Goal: Information Seeking & Learning: Check status

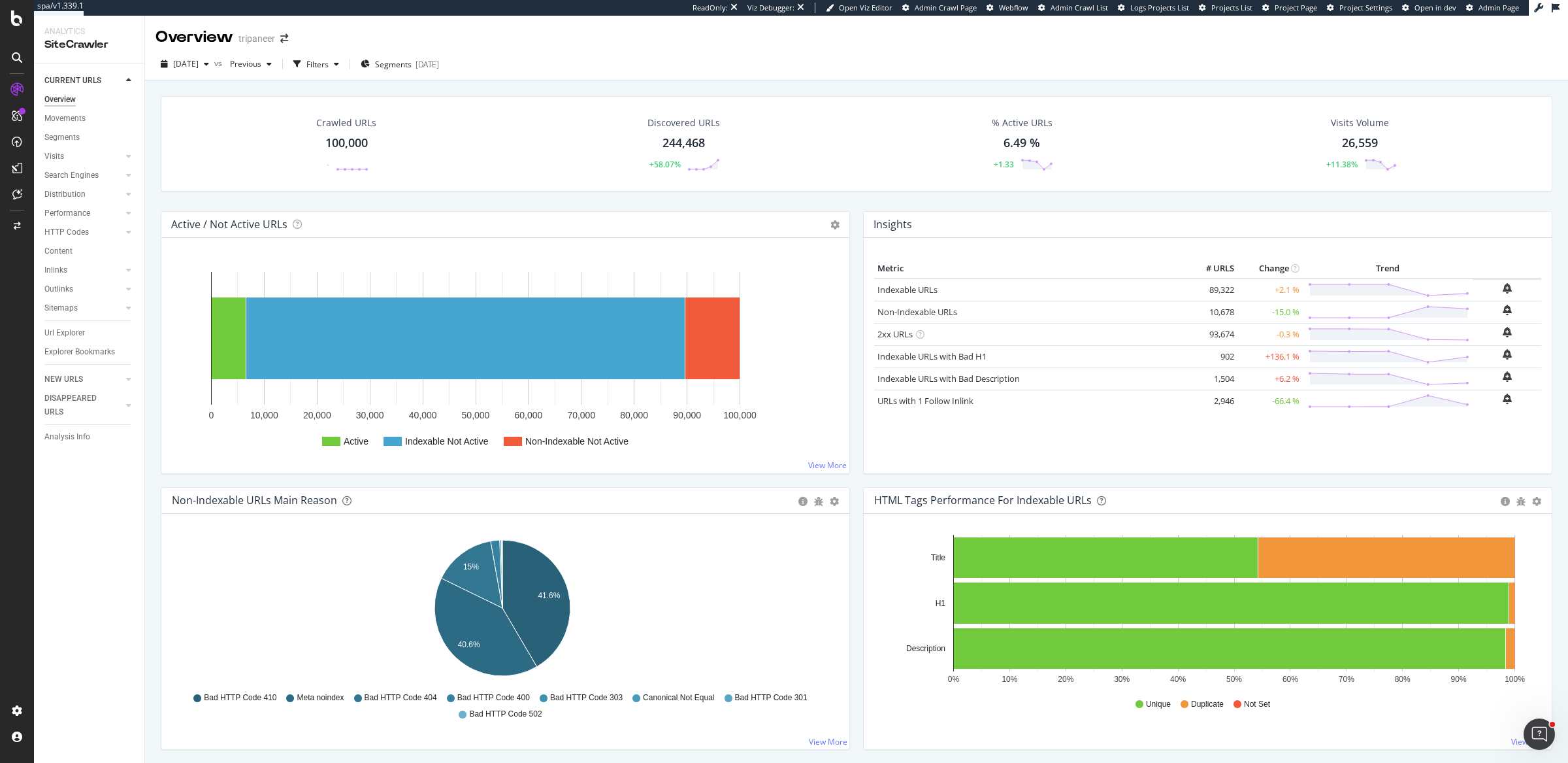
click at [648, 56] on div "2025 Oct. 4th vs Previous Filters Segments 2024-10-09" at bounding box center [857, 67] width 1423 height 26
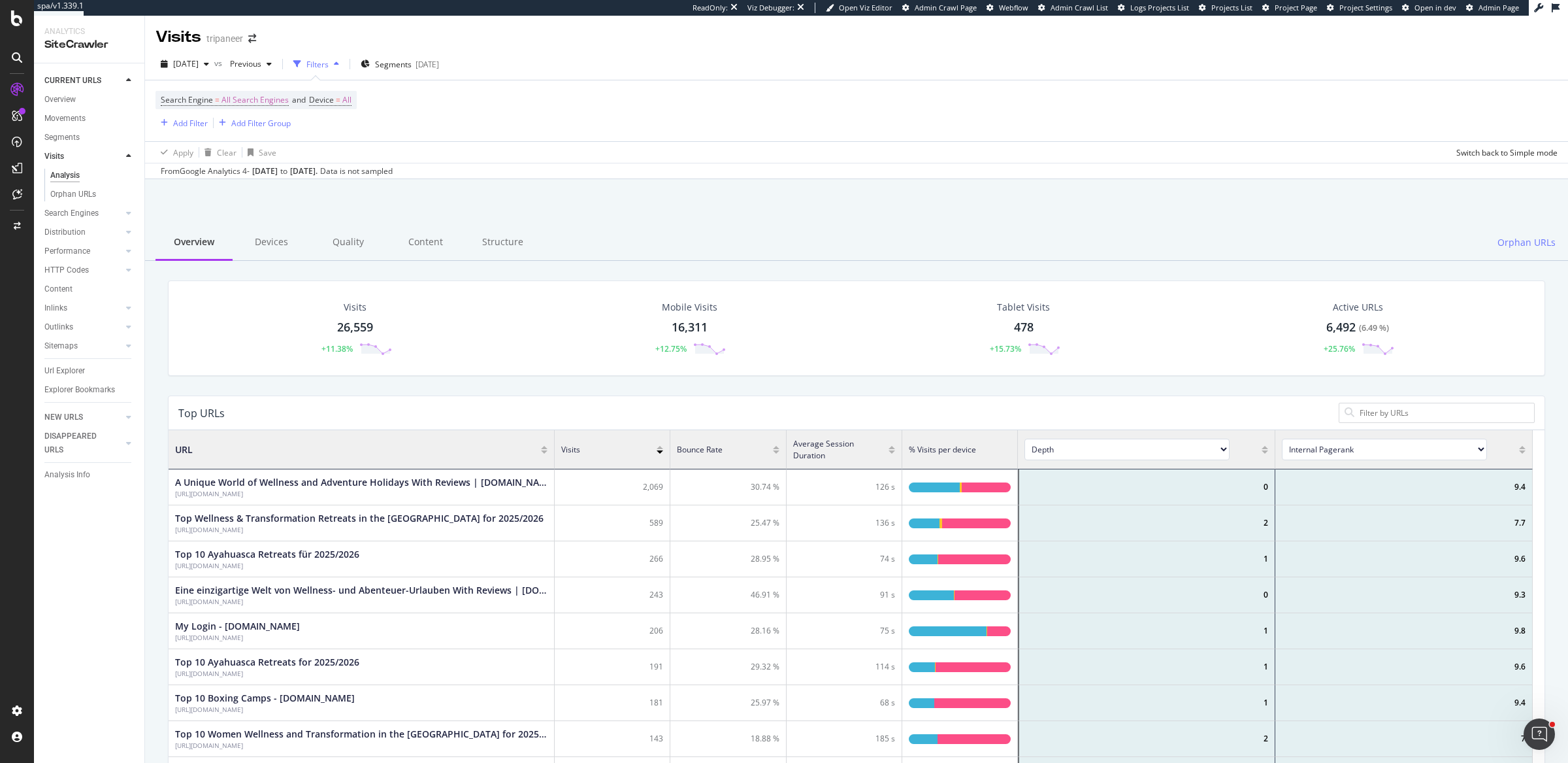
drag, startPoint x: 255, startPoint y: 172, endPoint x: 365, endPoint y: 170, distance: 110.0
click at [365, 170] on div "From Google Analytics 4 - Sep. 05, 2025 to Oct. 02, 2025 . Data is not sampled" at bounding box center [276, 171] width 232 height 11
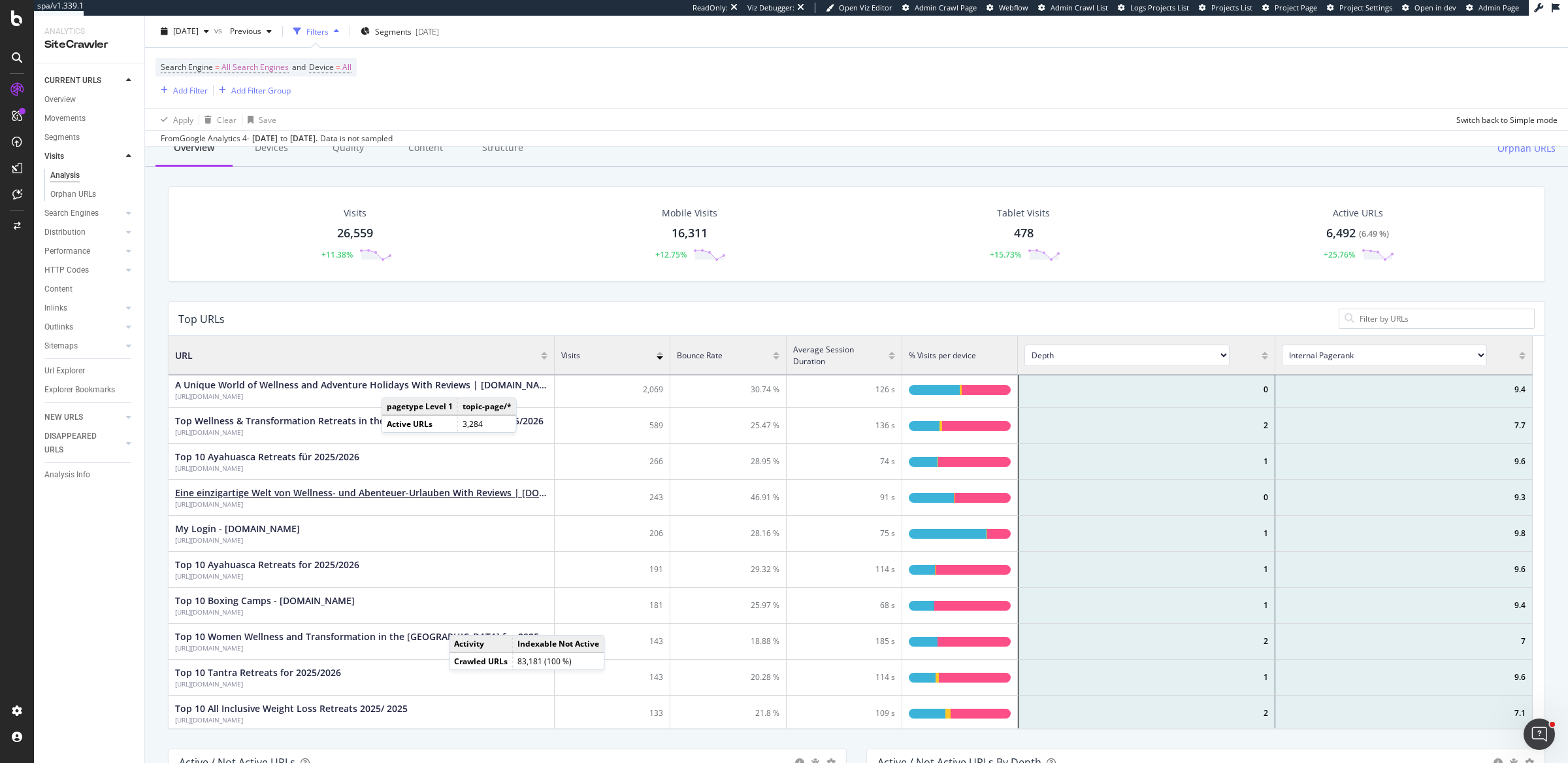
scroll to position [85, 0]
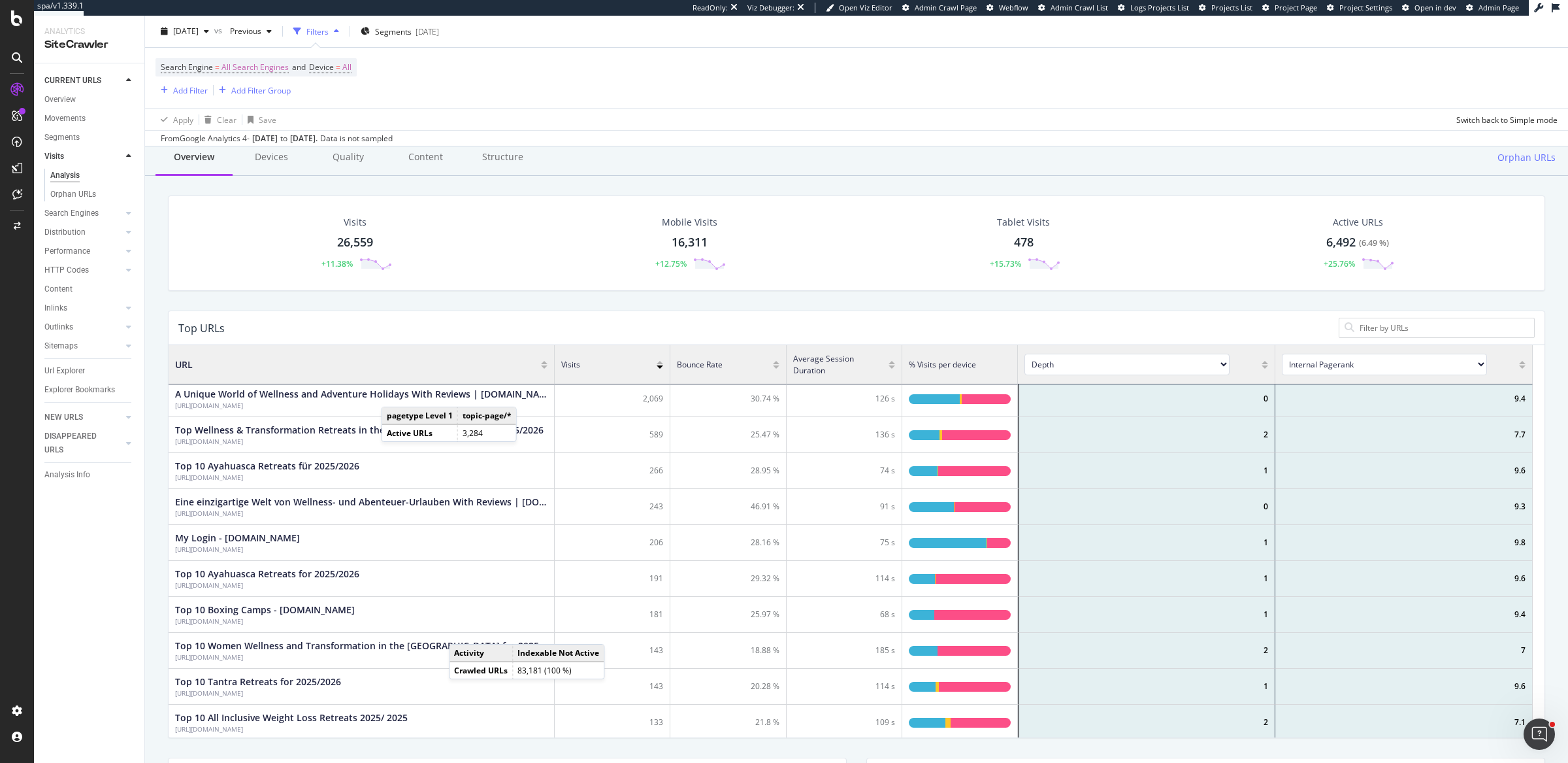
click at [1410, 323] on input at bounding box center [1443, 328] width 171 height 12
paste input "https://www.tripaneer.com/all/d/norway"
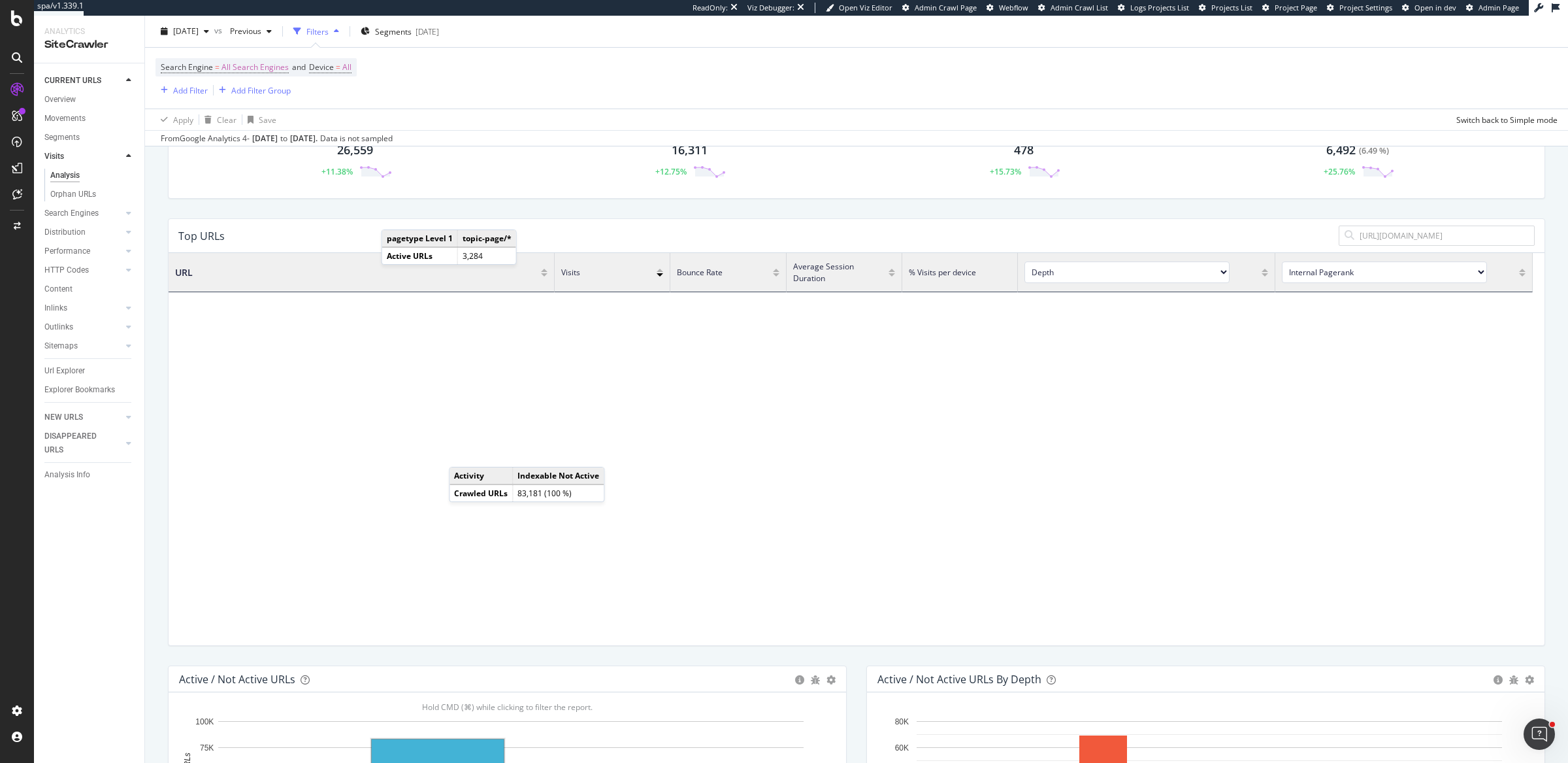
scroll to position [0, 0]
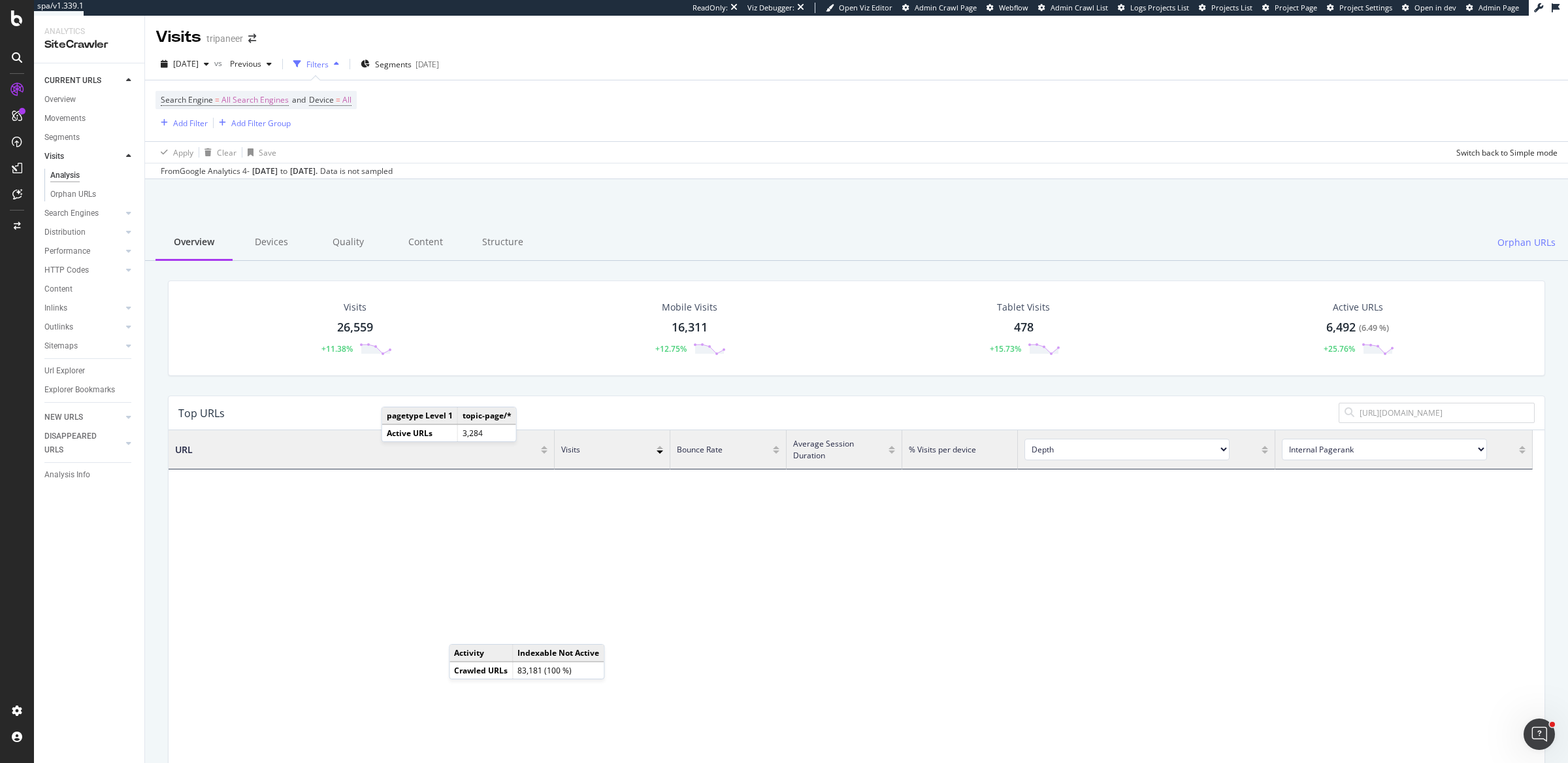
drag, startPoint x: 1466, startPoint y: 407, endPoint x: 1375, endPoint y: 405, distance: 91.0
click at [1375, 406] on input "https://www.tripaneer.com/all/d/norway" at bounding box center [1443, 412] width 171 height 12
type input "norway"
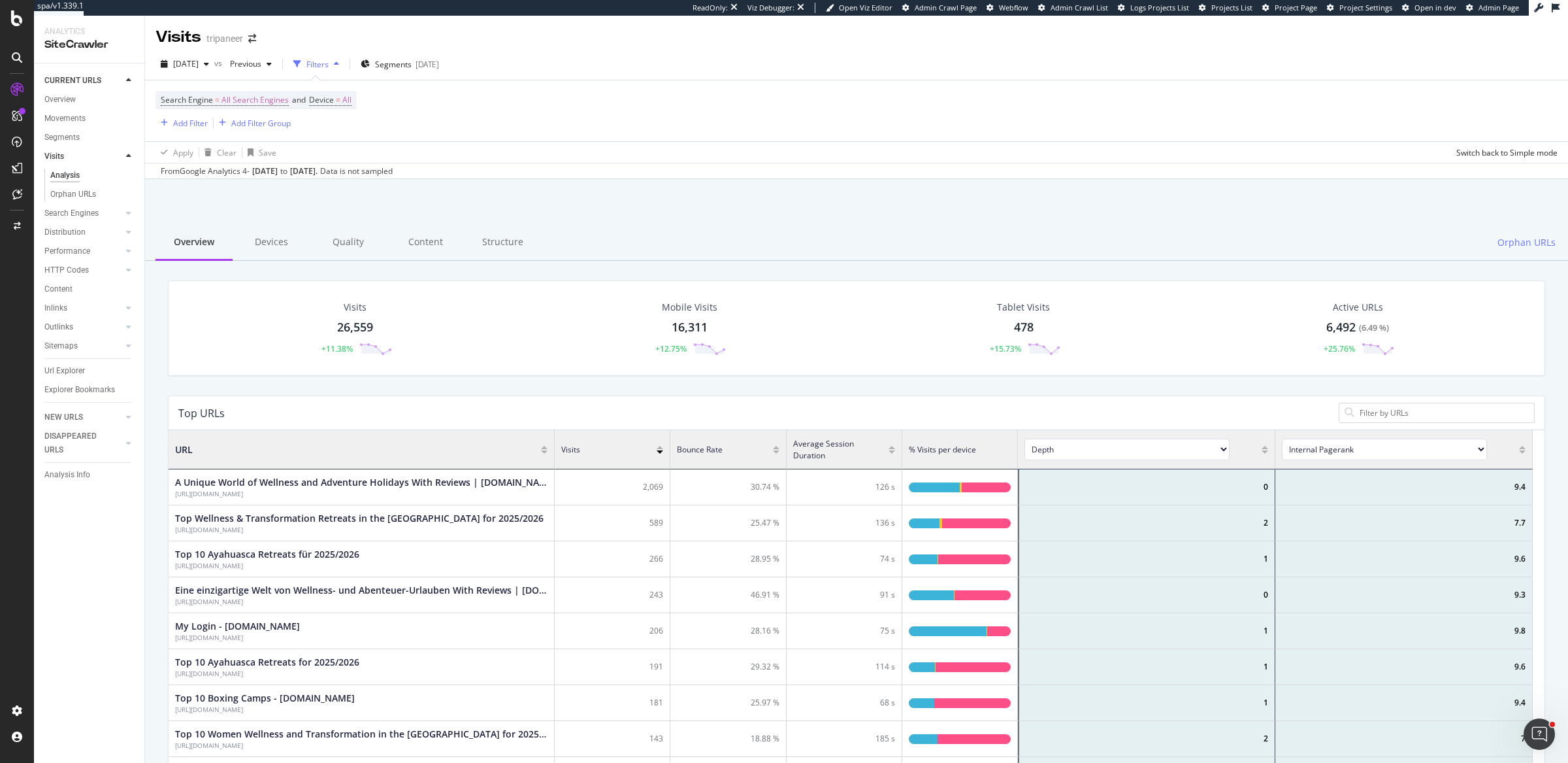
scroll to position [300, 0]
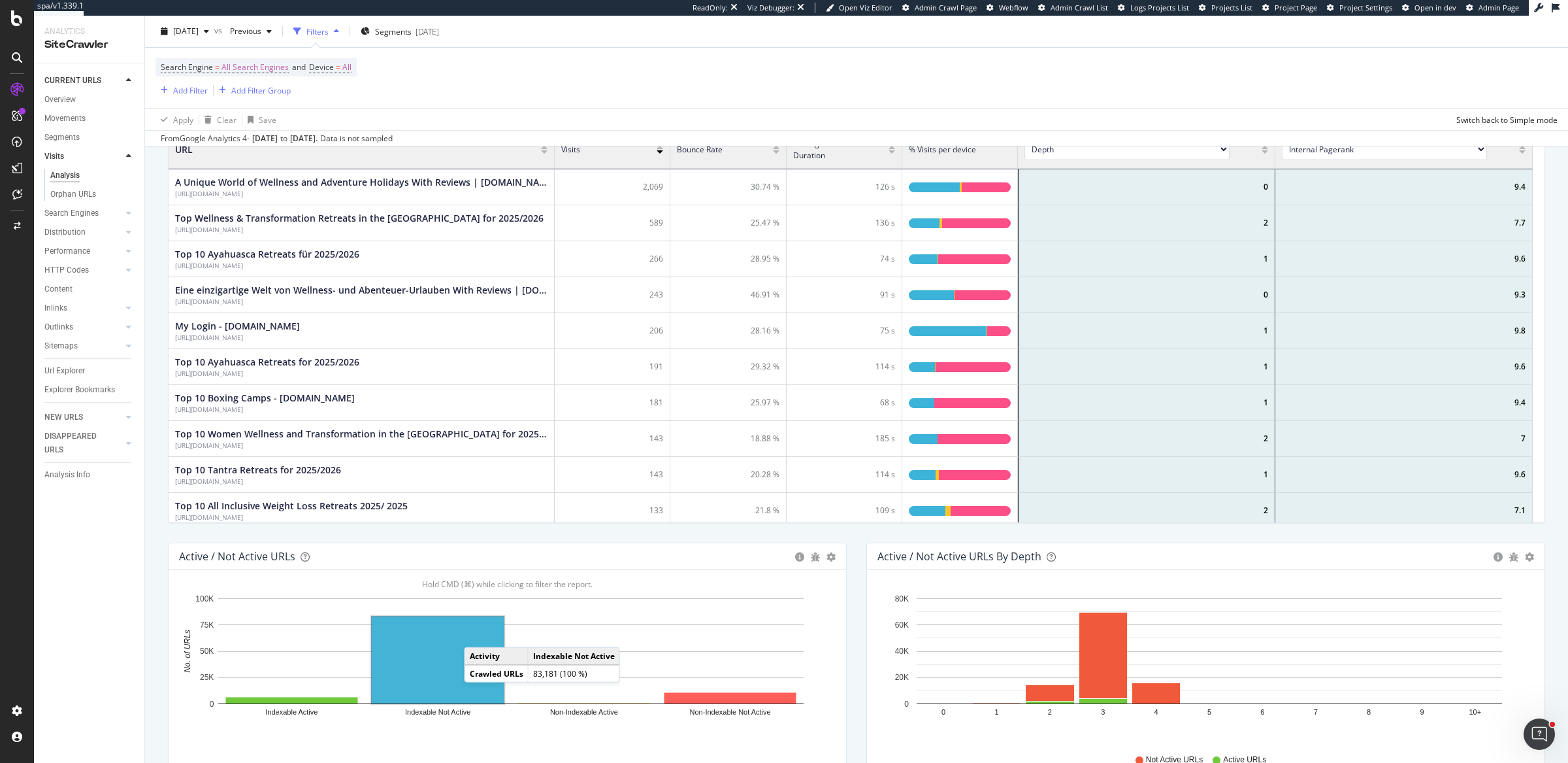
click at [465, 635] on rect "A chart." at bounding box center [438, 660] width 132 height 87
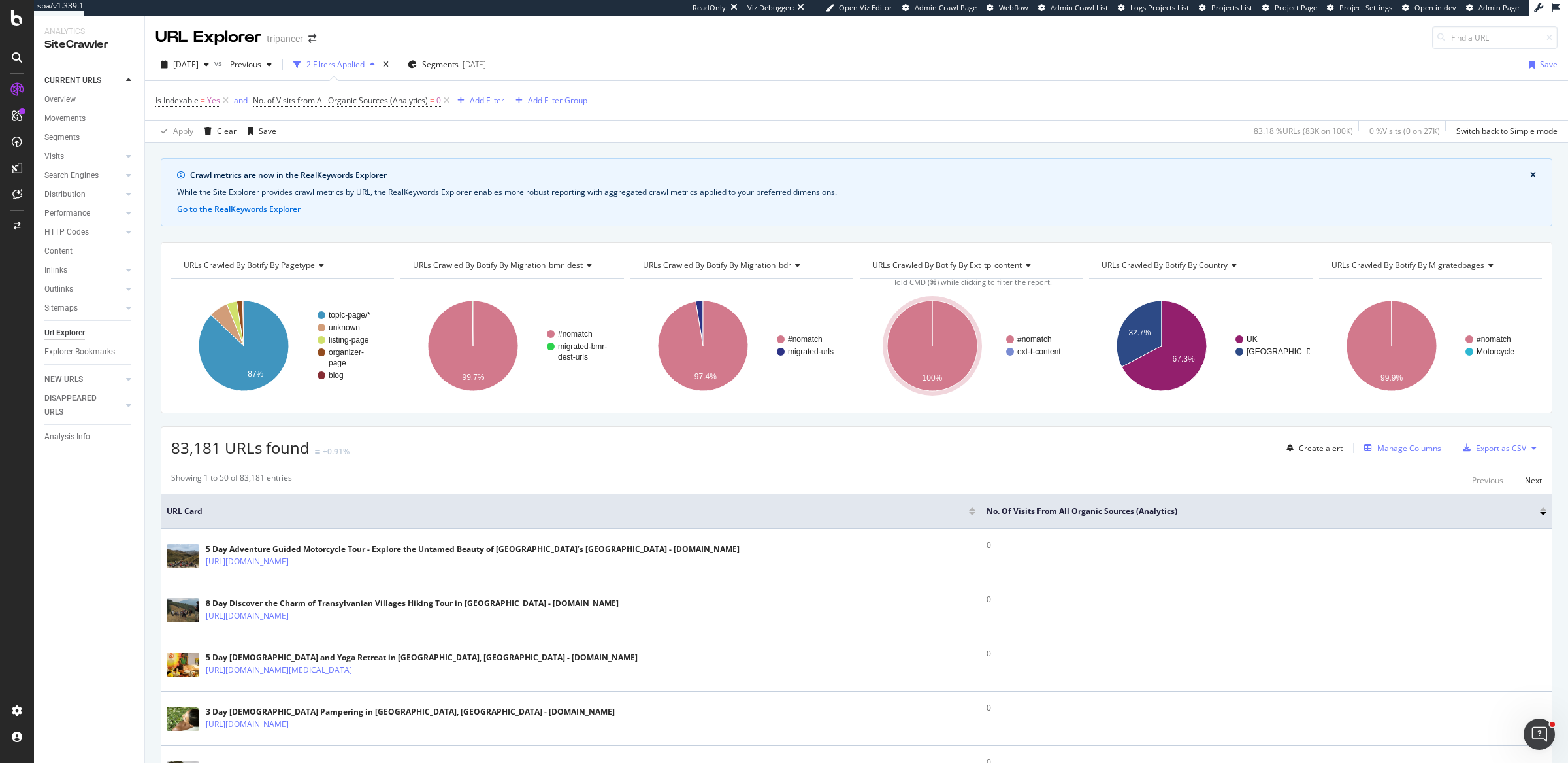
click at [1377, 443] on div "Manage Columns" at bounding box center [1409, 448] width 64 height 11
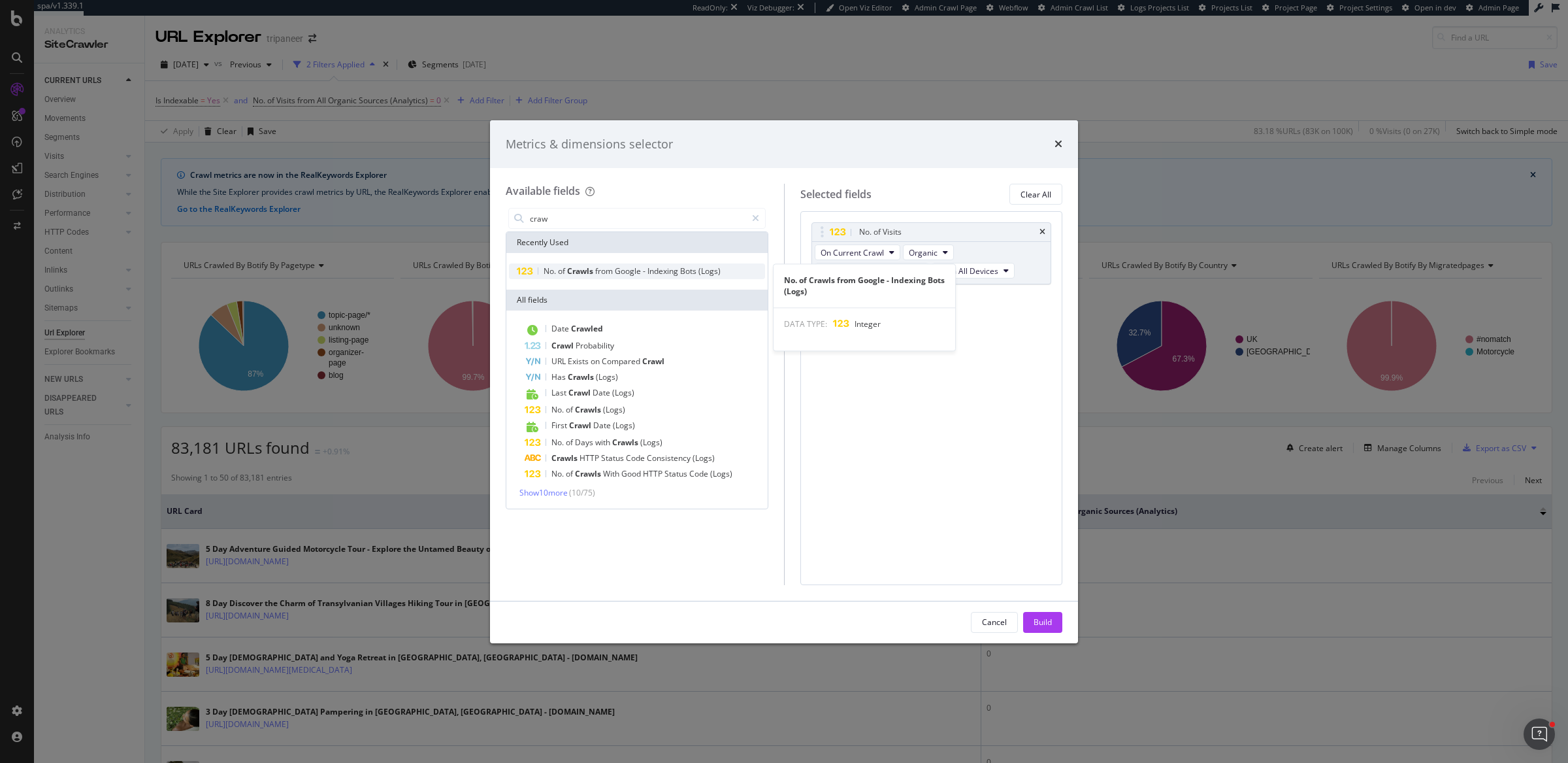
type input "craw"
click at [669, 275] on span "Indexing" at bounding box center [663, 271] width 33 height 11
click at [1043, 617] on div "Build" at bounding box center [1043, 621] width 18 height 11
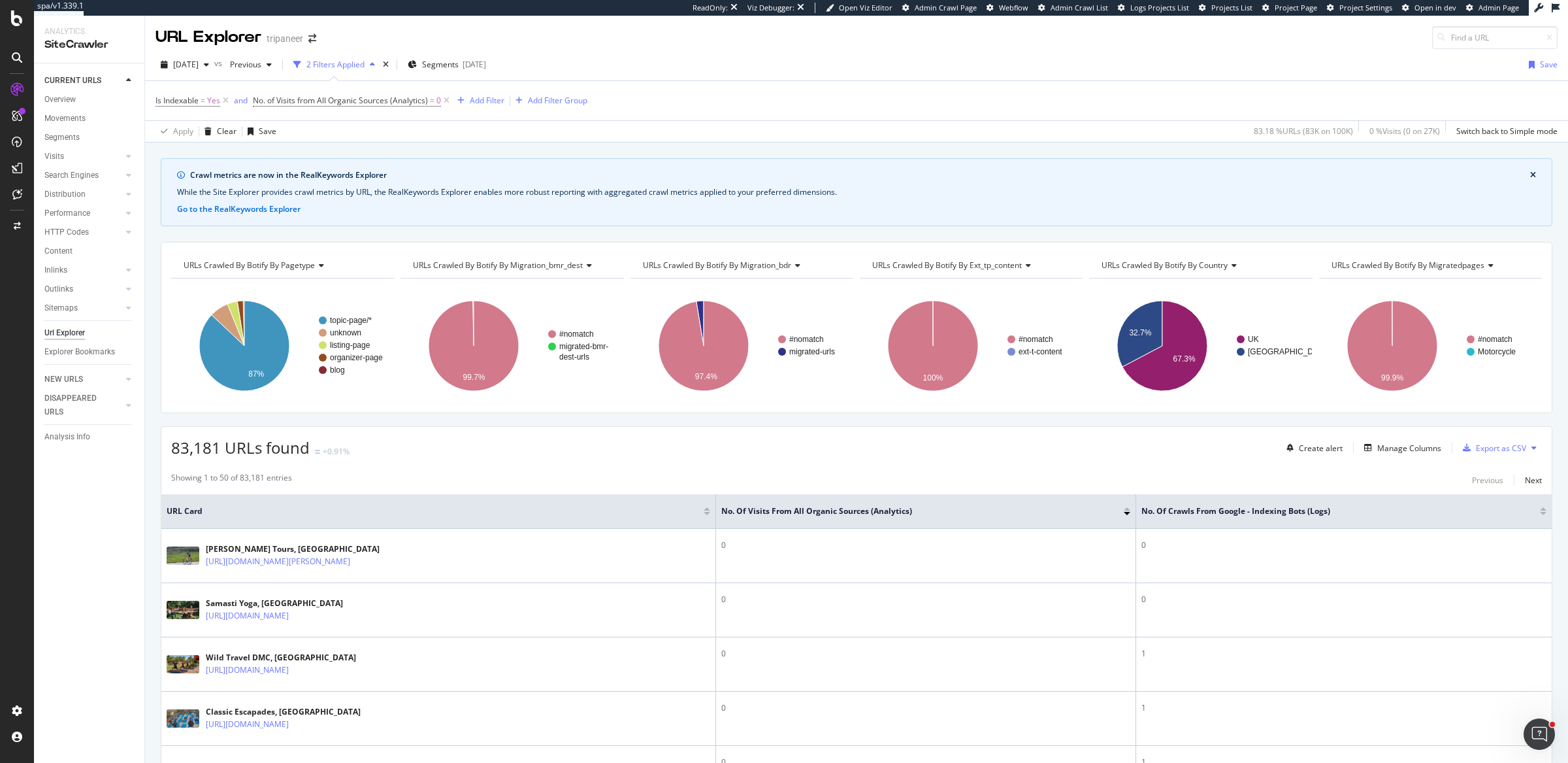
click at [1540, 512] on div at bounding box center [1543, 514] width 7 height 3
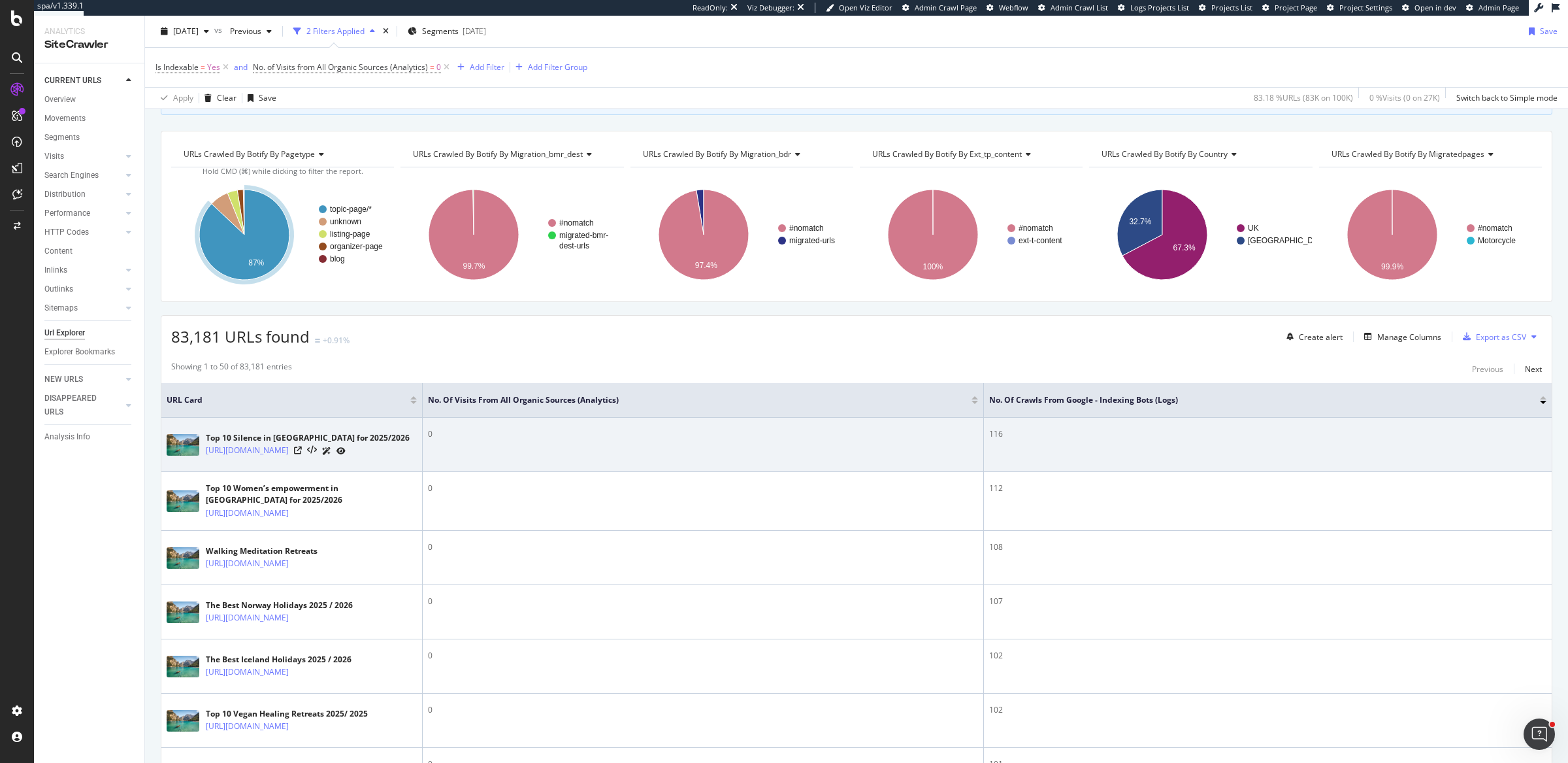
scroll to position [174, 0]
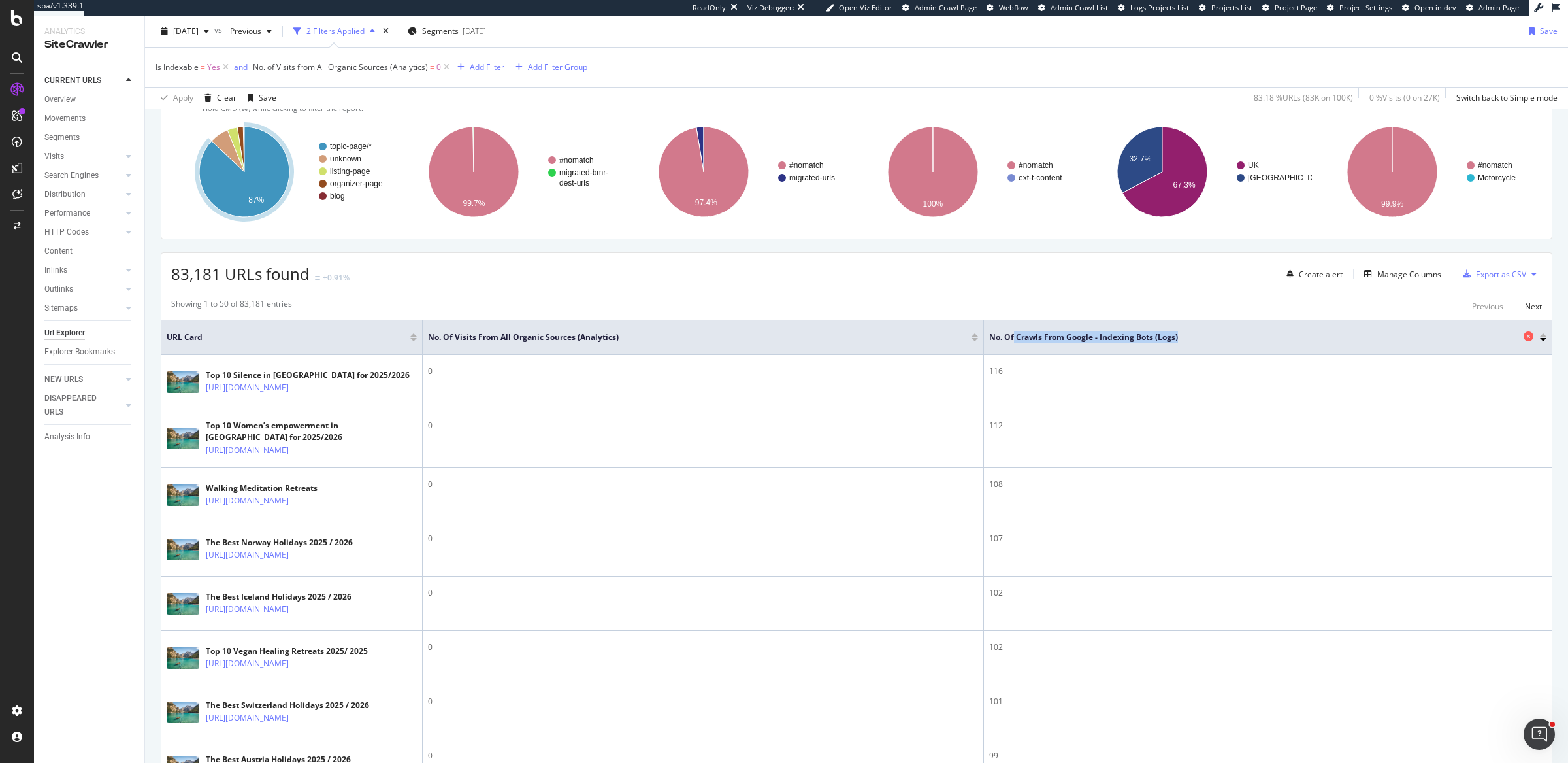
drag, startPoint x: 1013, startPoint y: 333, endPoint x: 1202, endPoint y: 337, distance: 189.0
click at [1202, 337] on span "No. of Crawls from Google - Indexing Bots (Logs)" at bounding box center [1254, 337] width 531 height 11
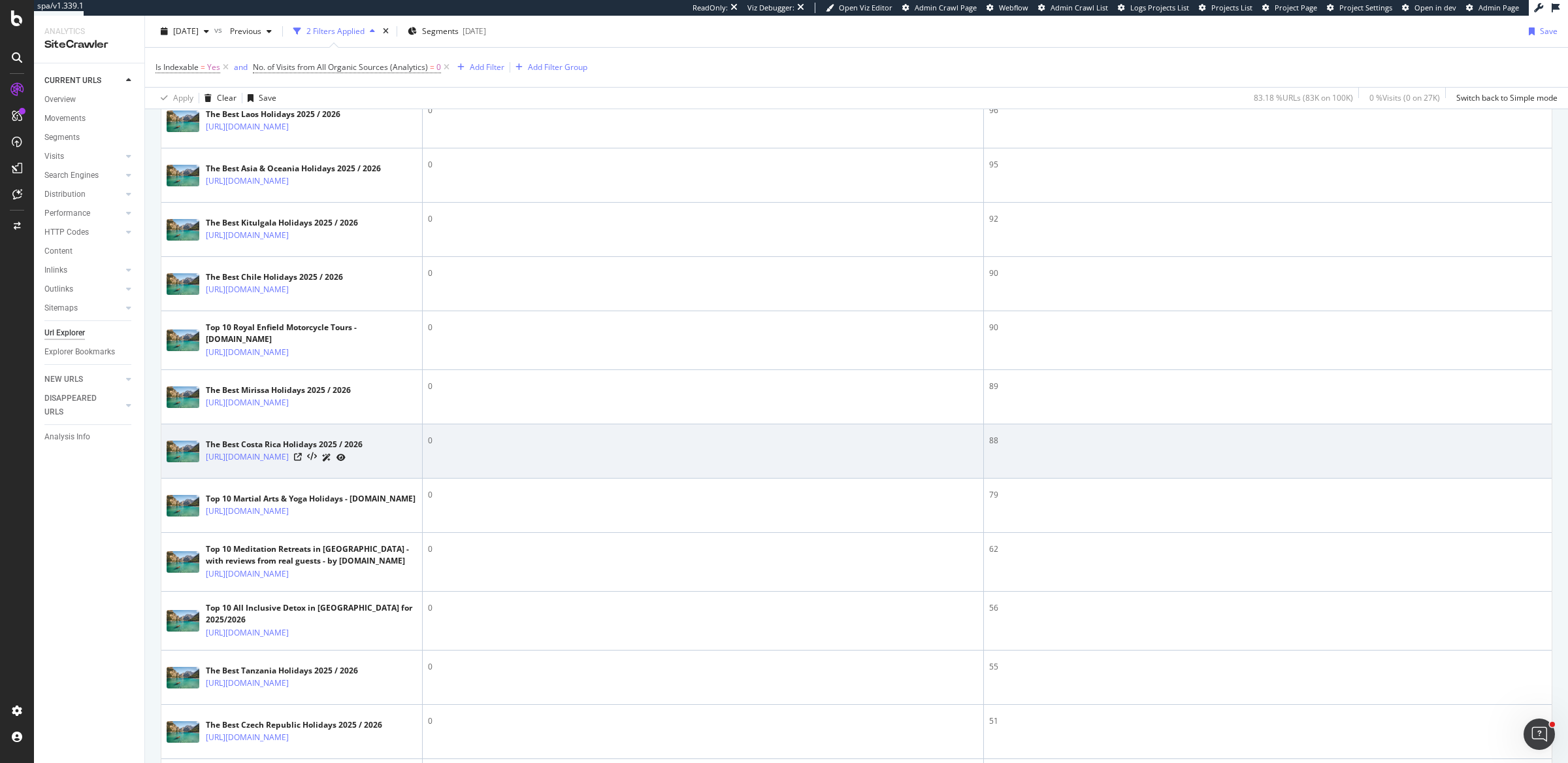
click at [1059, 478] on td "88" at bounding box center [1267, 451] width 568 height 54
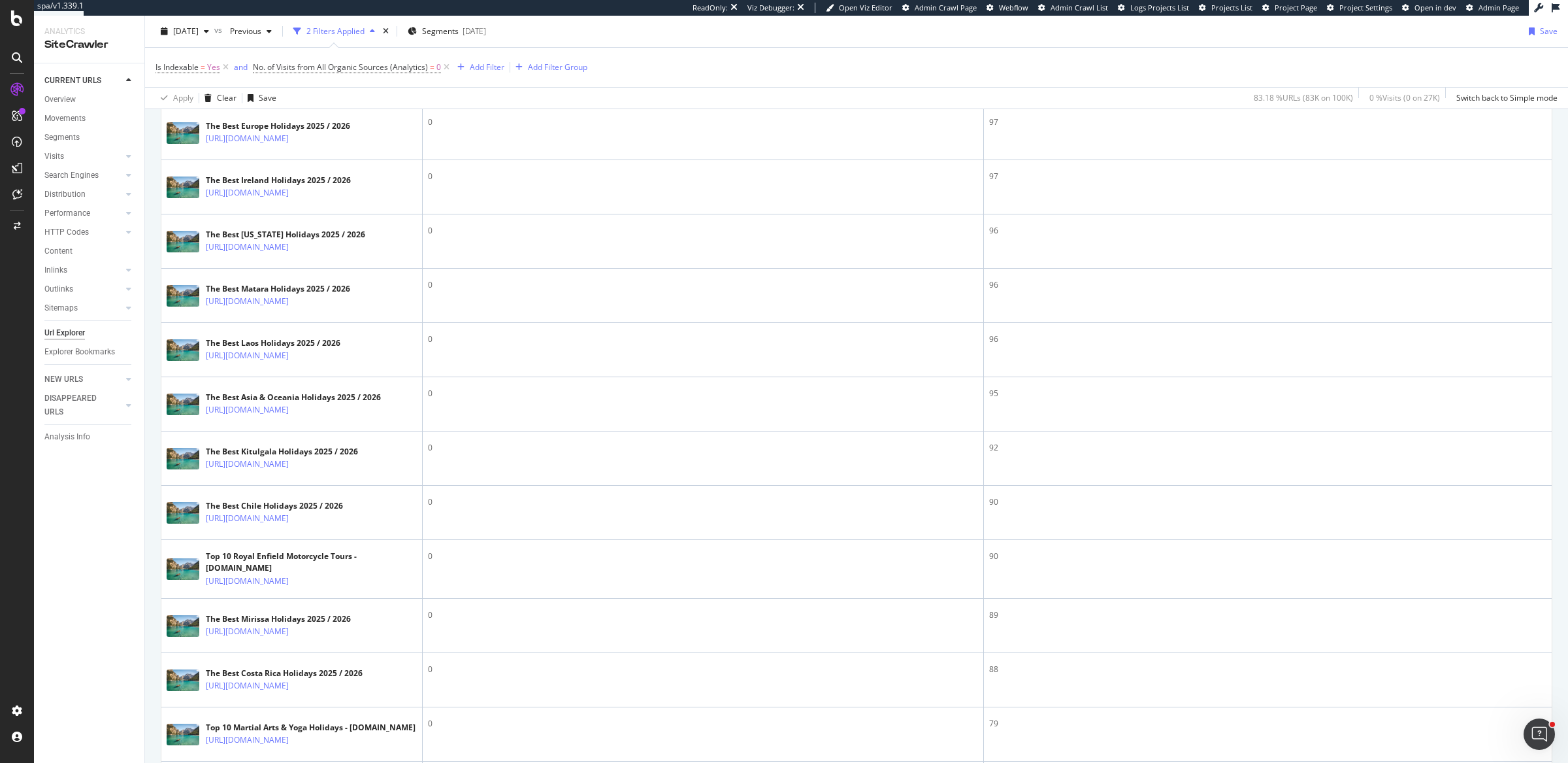
scroll to position [0, 0]
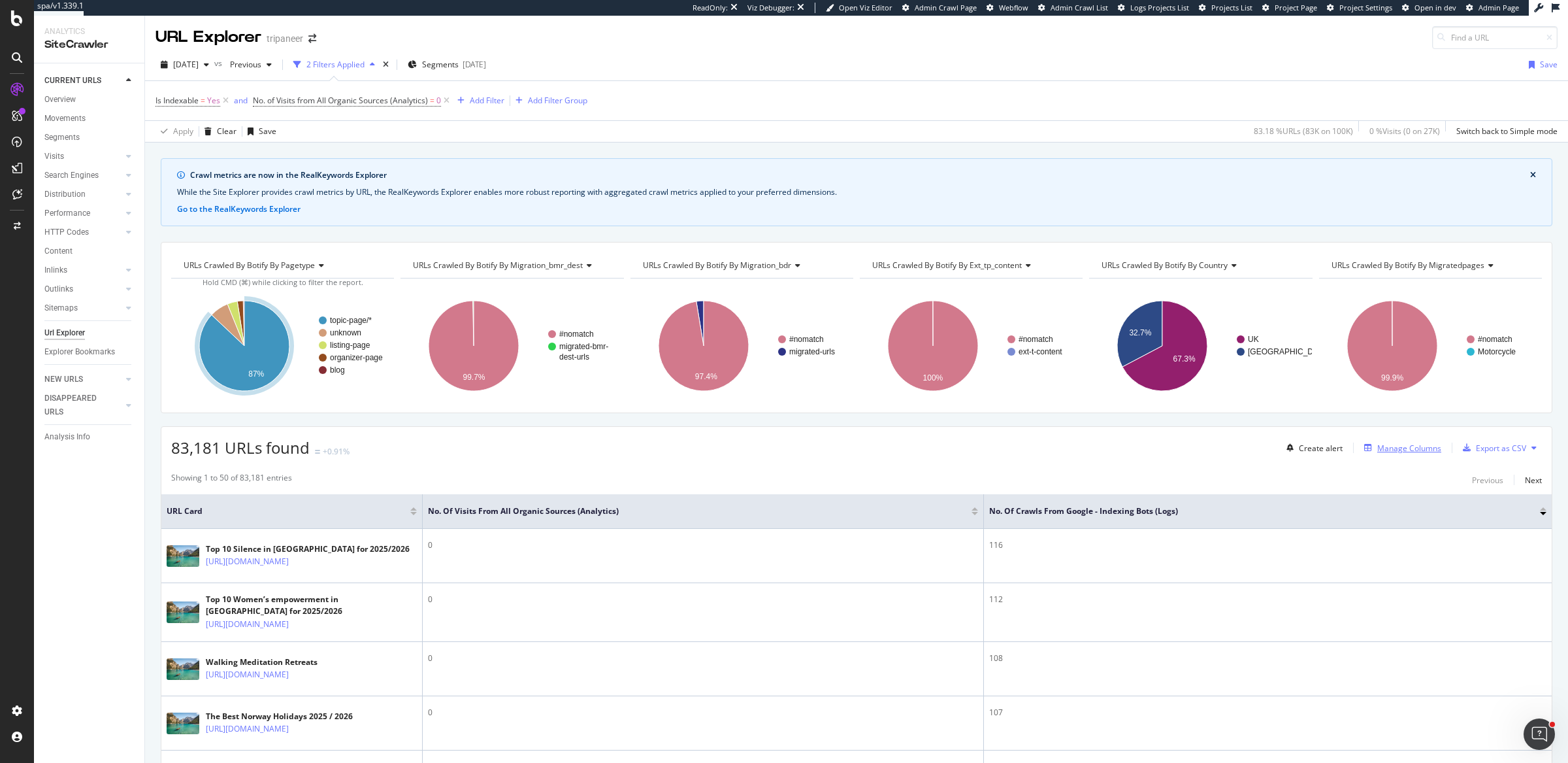
click at [1392, 447] on div "Manage Columns" at bounding box center [1409, 448] width 64 height 11
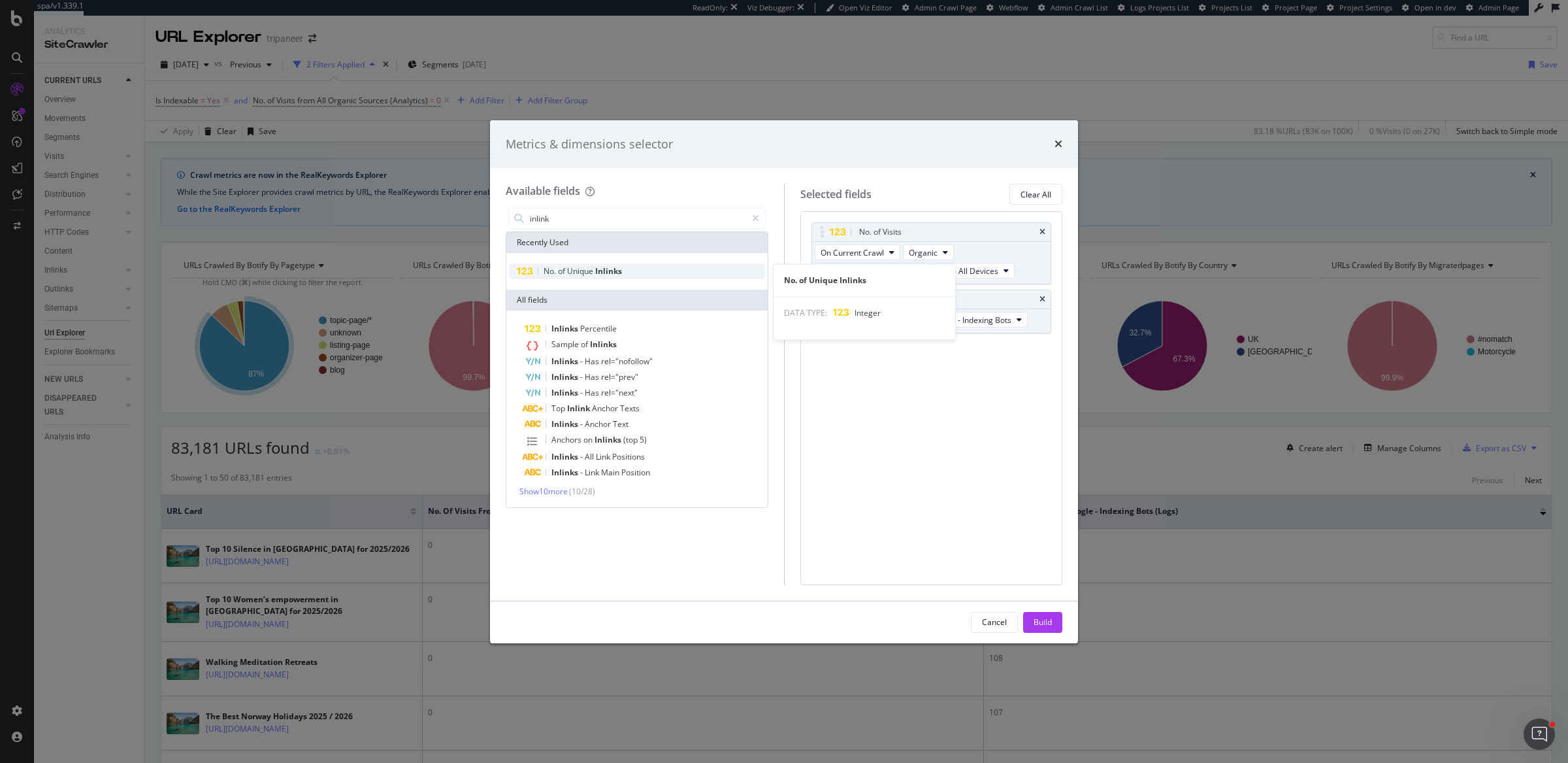
type input "inlink"
click at [611, 275] on span "Inlinks" at bounding box center [608, 271] width 27 height 11
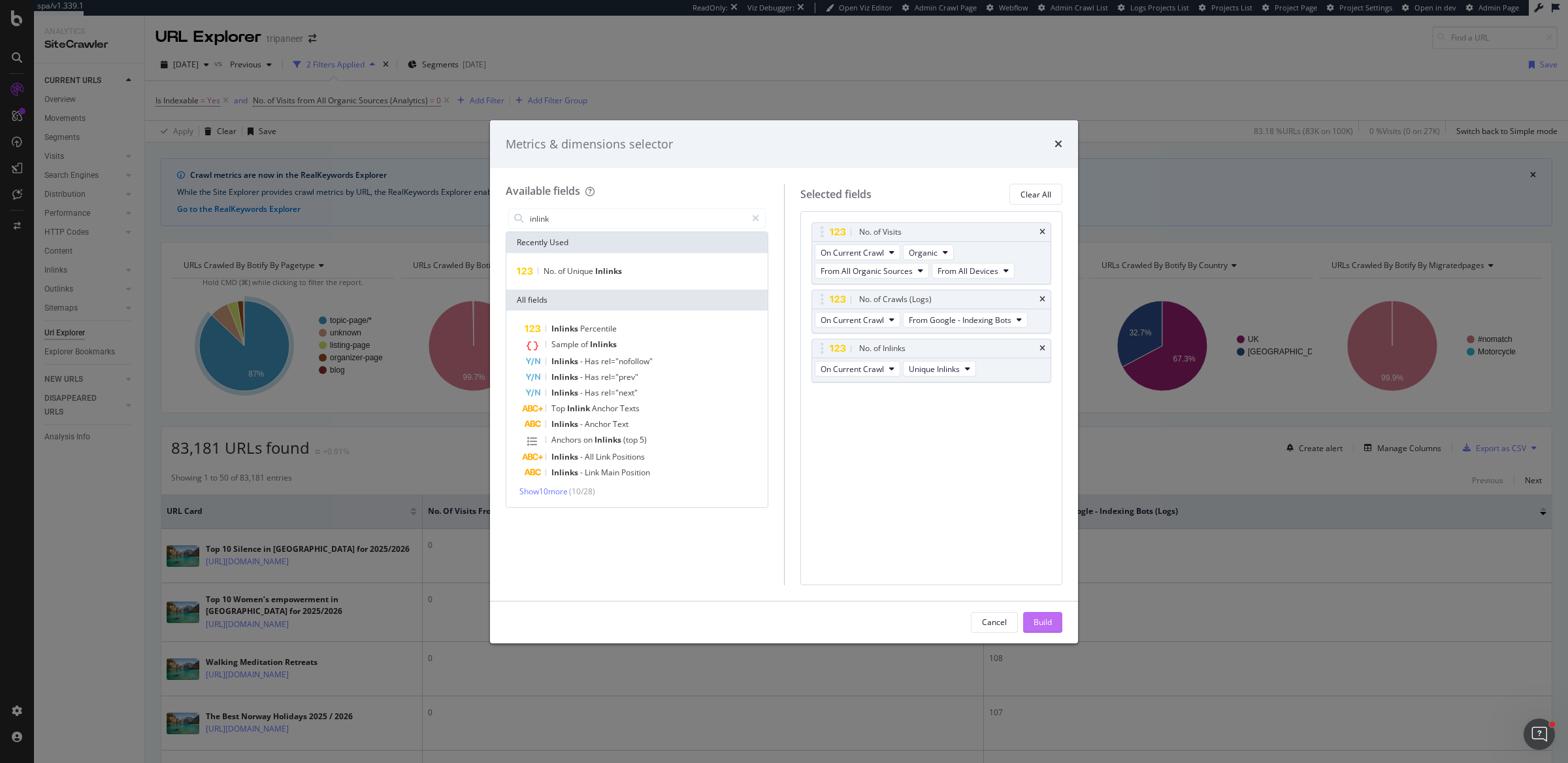
click at [1046, 625] on div "Build" at bounding box center [1043, 621] width 18 height 11
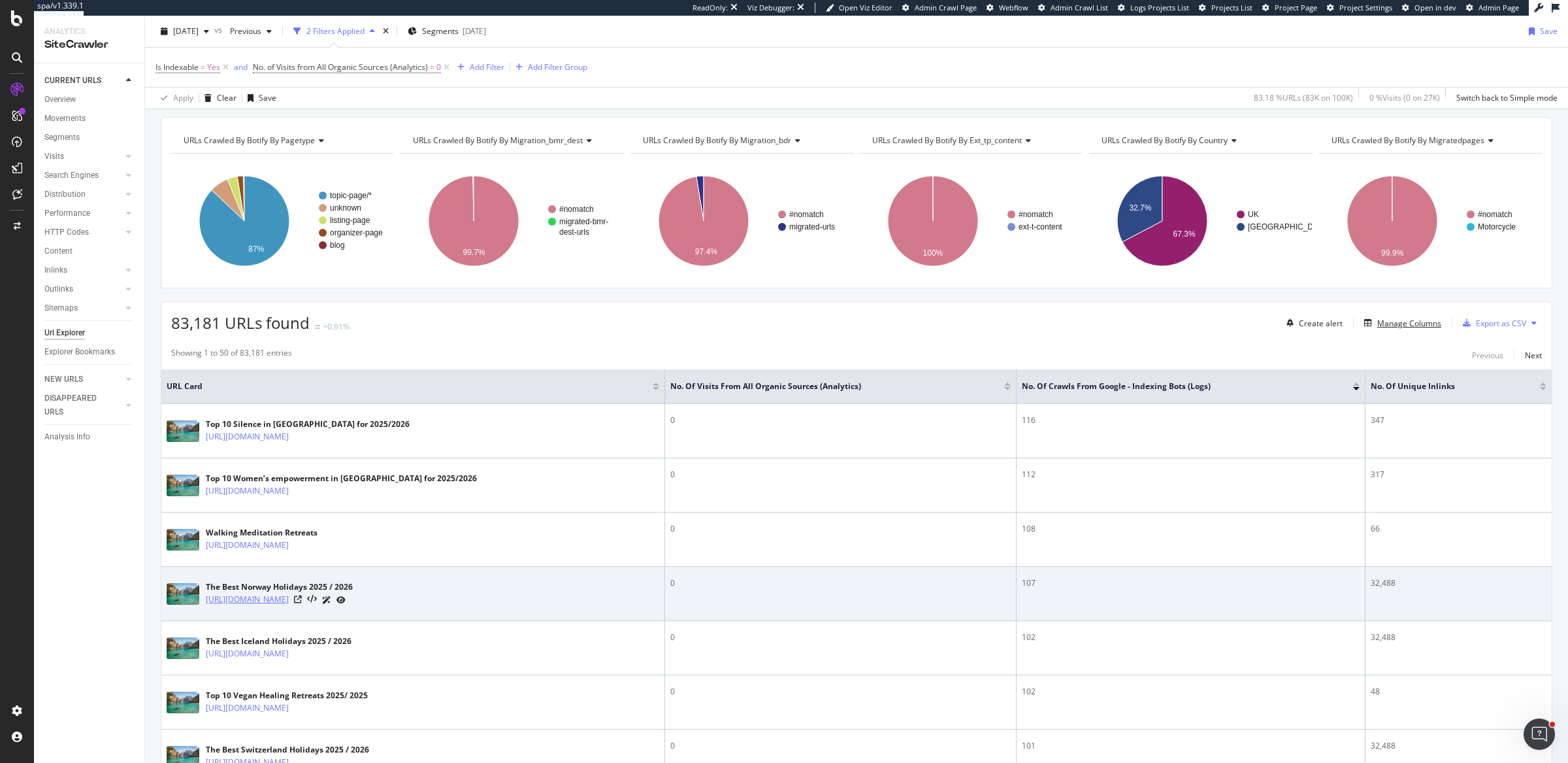
scroll to position [128, 0]
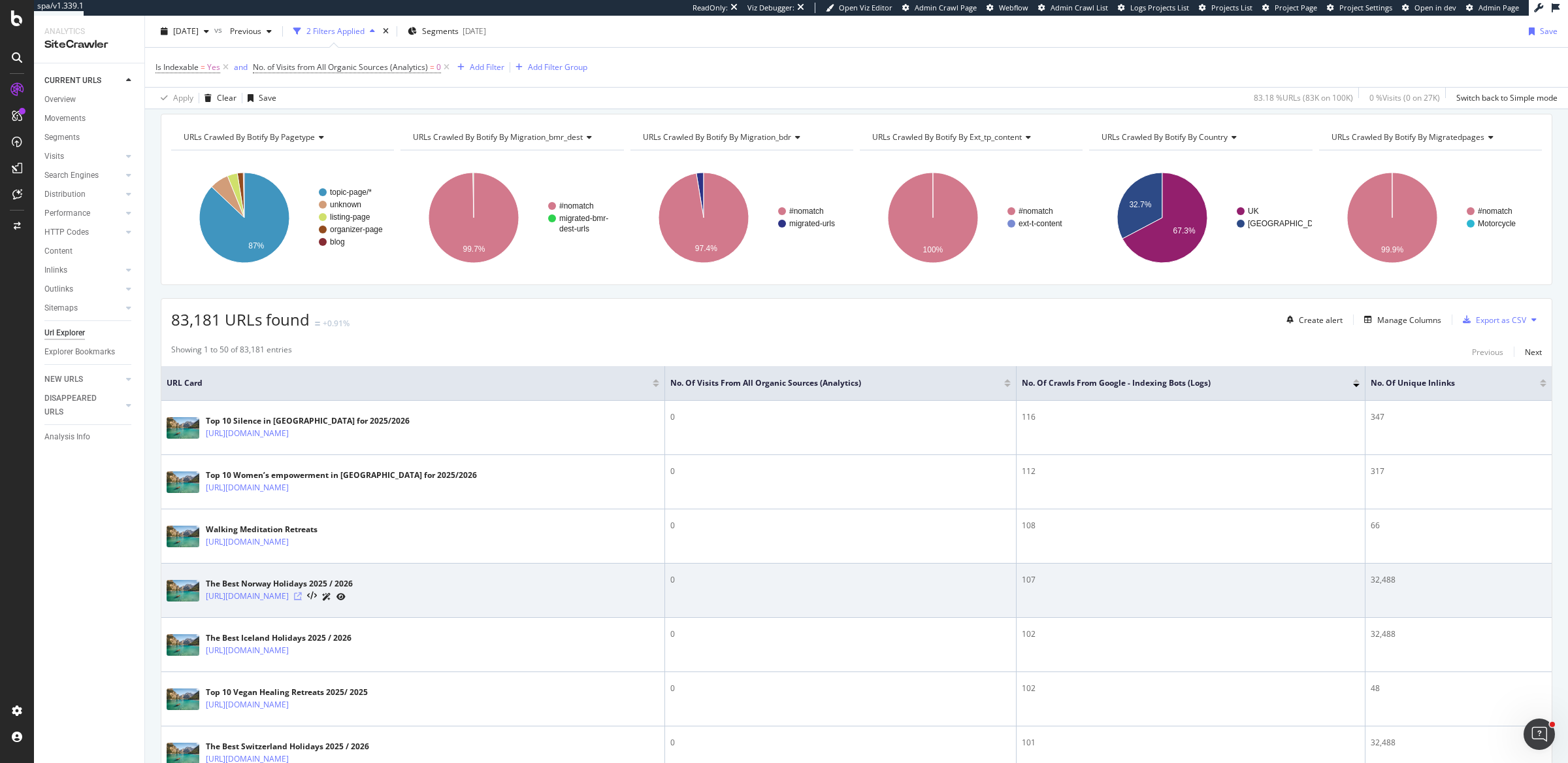
click at [302, 592] on icon at bounding box center [298, 596] width 8 height 8
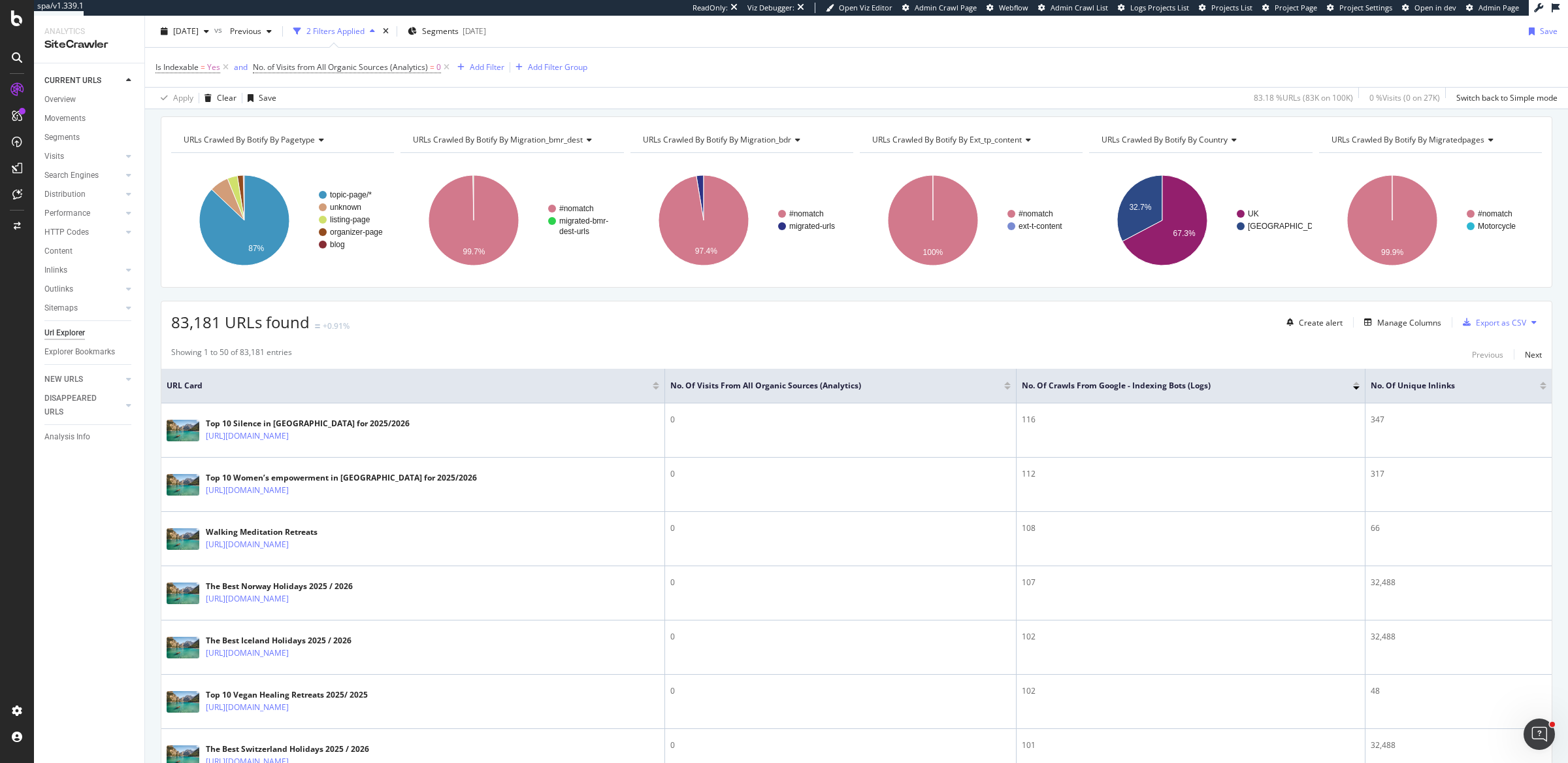
scroll to position [125, 0]
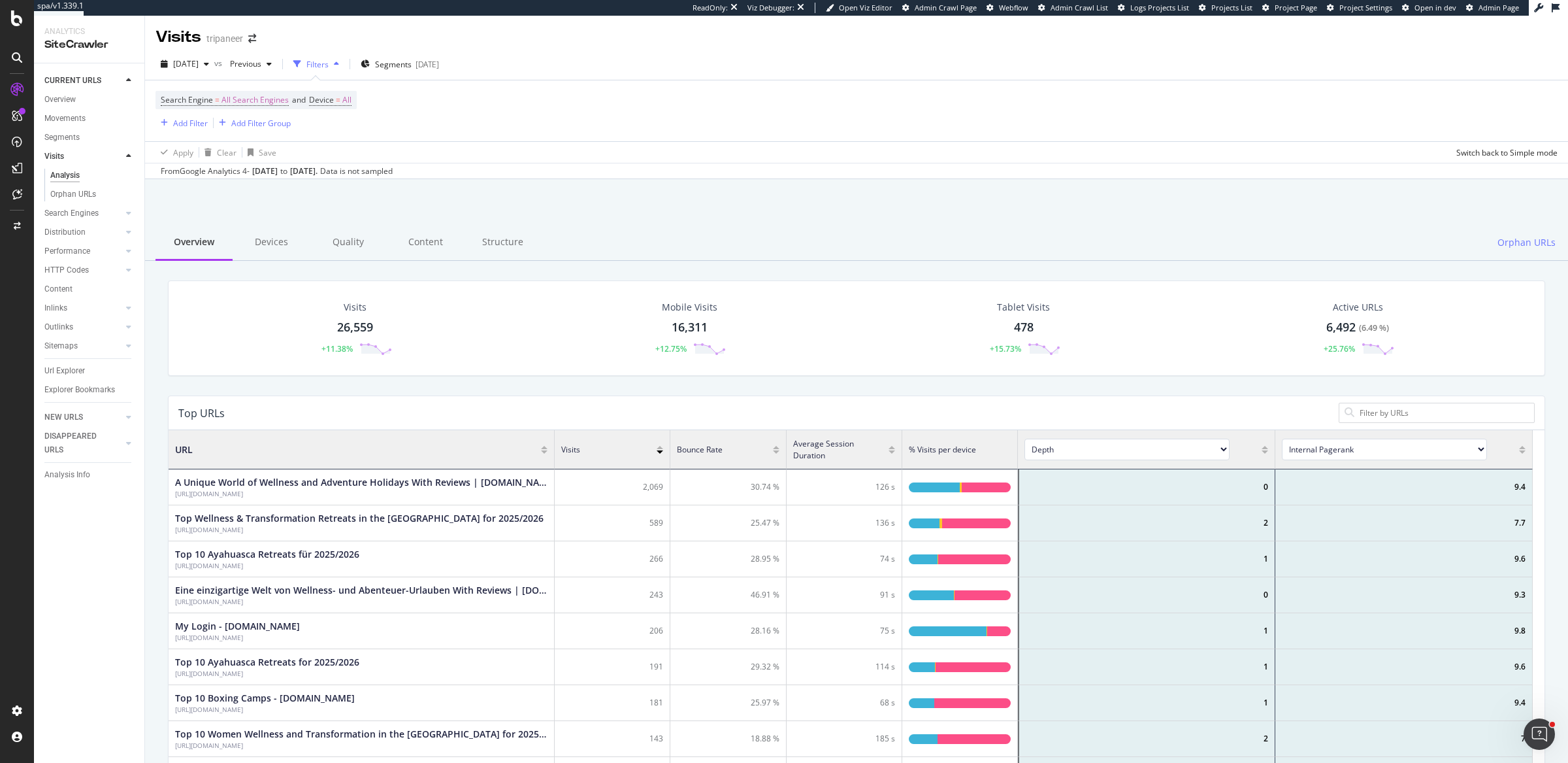
scroll to position [380, 1352]
click at [1387, 412] on input at bounding box center [1443, 412] width 171 height 12
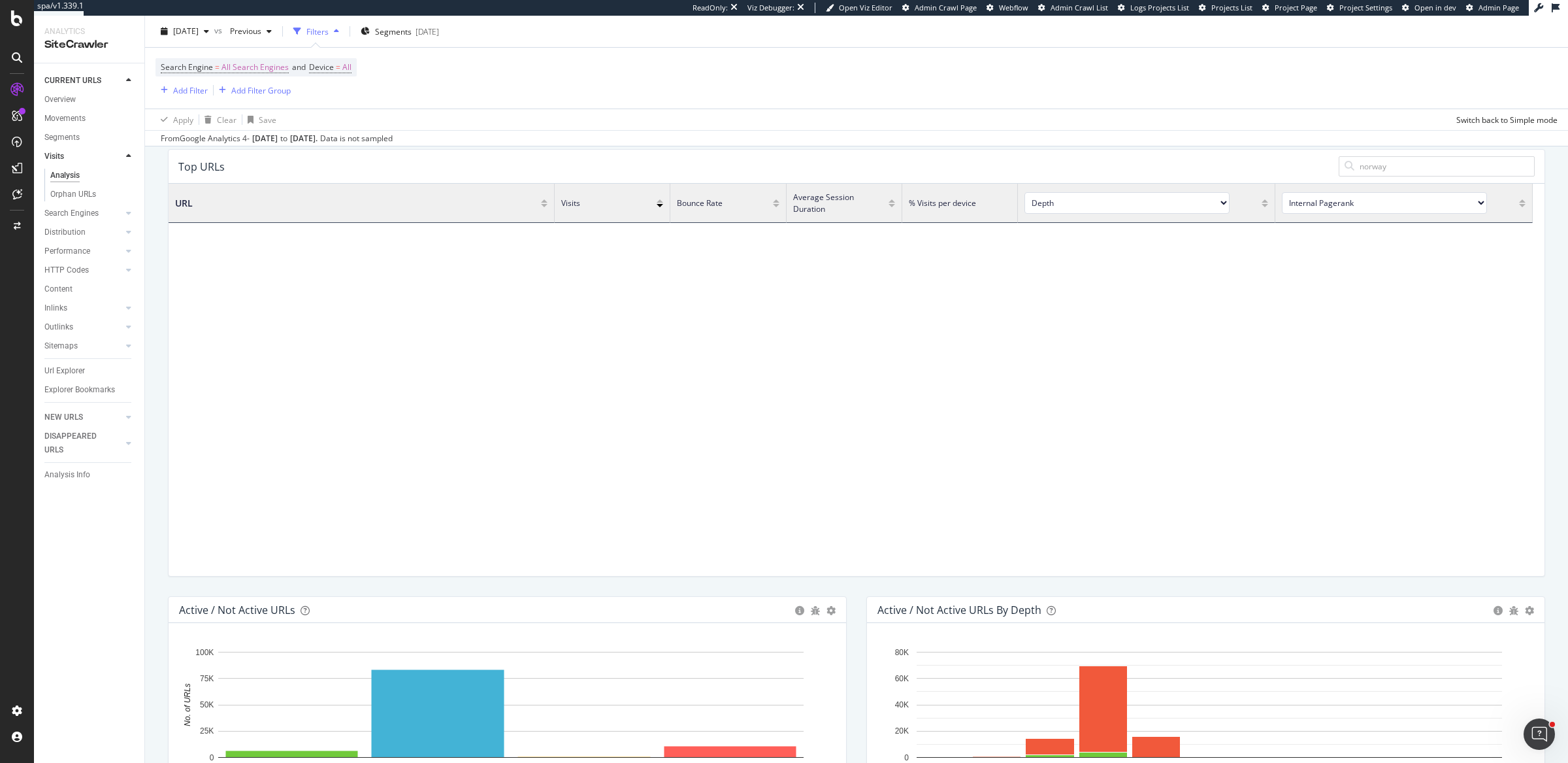
scroll to position [0, 0]
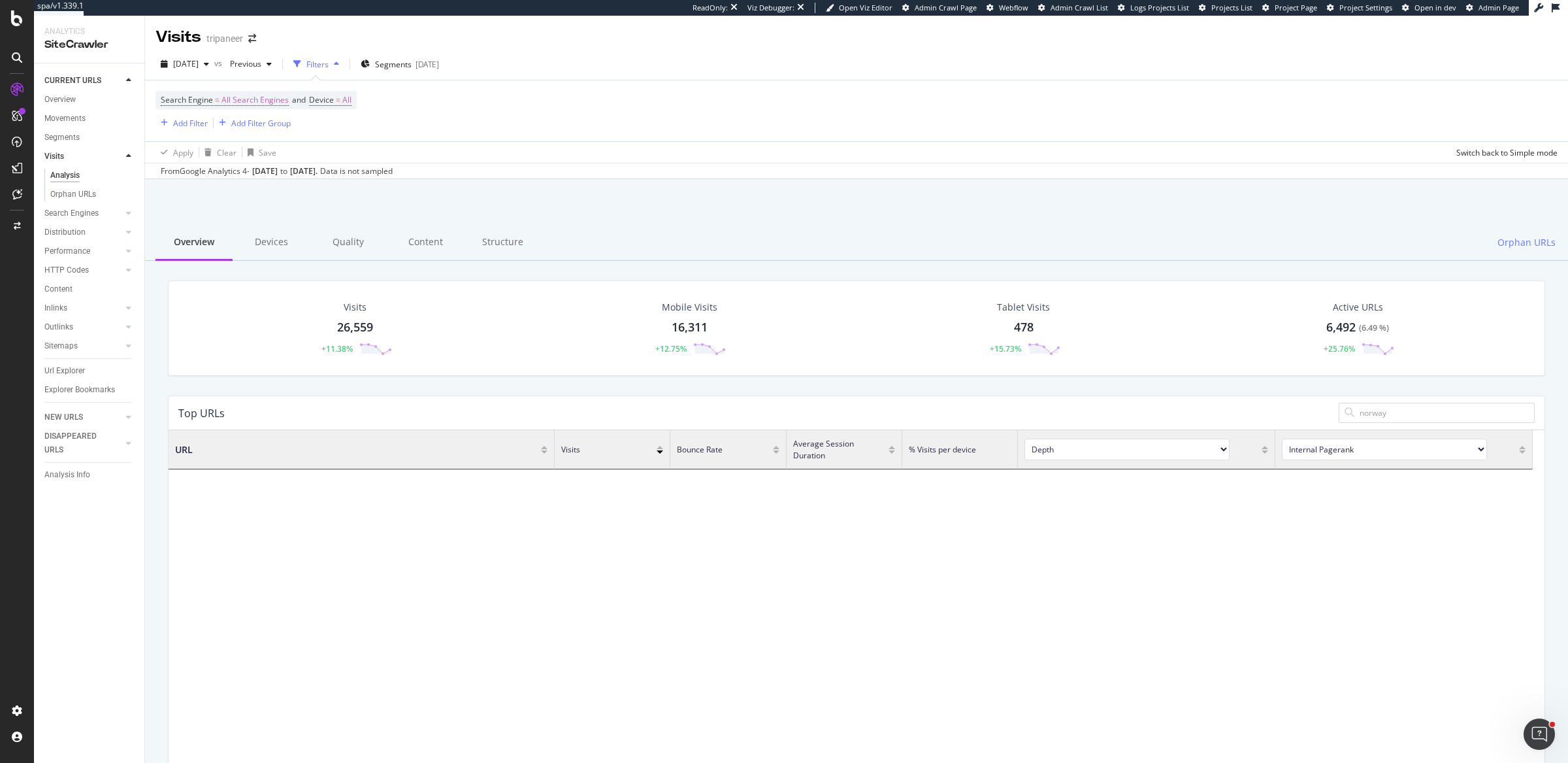
type input "norway"
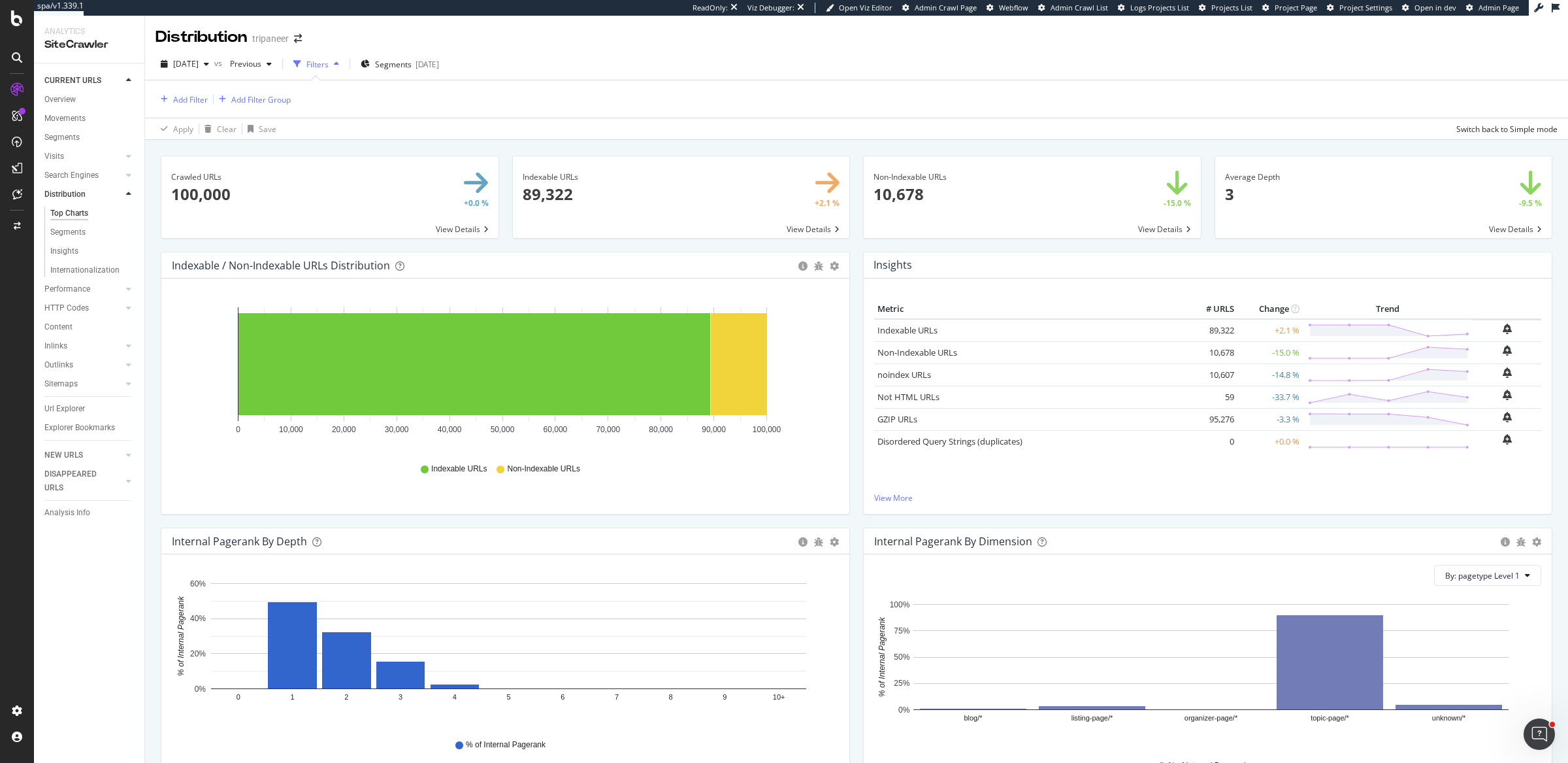
click at [848, 243] on div "Indexable URLs × Close Chart main-metric-compliant - API Requests List Area Typ…" at bounding box center [681, 204] width 351 height 96
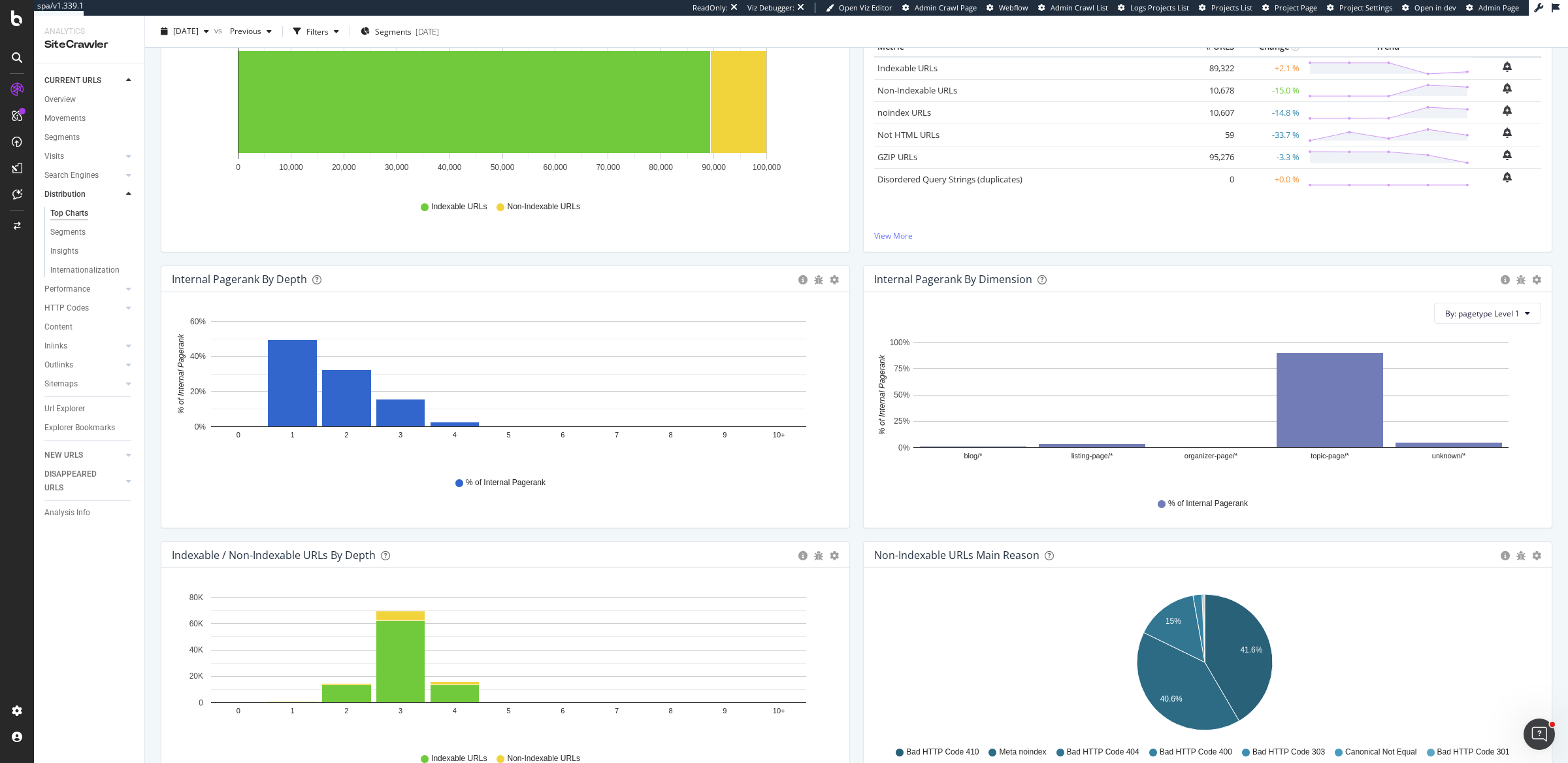
scroll to position [203, 0]
drag, startPoint x: 911, startPoint y: 275, endPoint x: 956, endPoint y: 275, distance: 45.0
click at [956, 275] on div "Internal Pagerank By Dimension" at bounding box center [953, 279] width 158 height 13
click at [847, 257] on div "Indexable / Non-Indexable URLs Distribution Bar Bar (by Percentage) Table Expor…" at bounding box center [506, 127] width 702 height 276
drag, startPoint x: 979, startPoint y: 279, endPoint x: 1515, endPoint y: 311, distance: 537.0
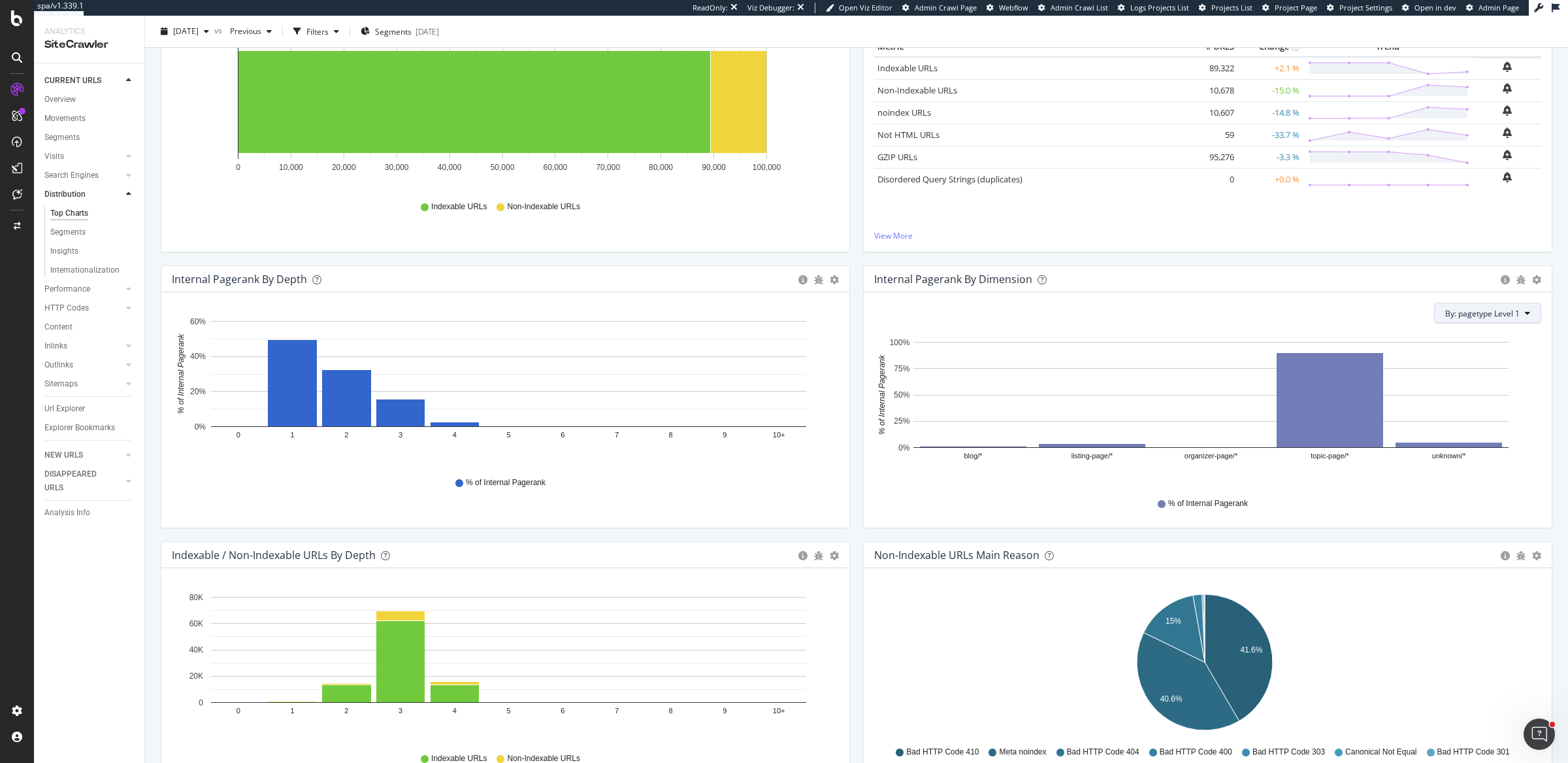
click at [1017, 278] on div "Internal Pagerank By Dimension" at bounding box center [953, 279] width 158 height 13
click at [1332, 287] on div "Internal Pagerank By Dimension Bar (by Value) Bar (by Percentage) Table Export …" at bounding box center [1207, 279] width 688 height 26
click at [1524, 311] on icon at bounding box center [1527, 313] width 5 height 8
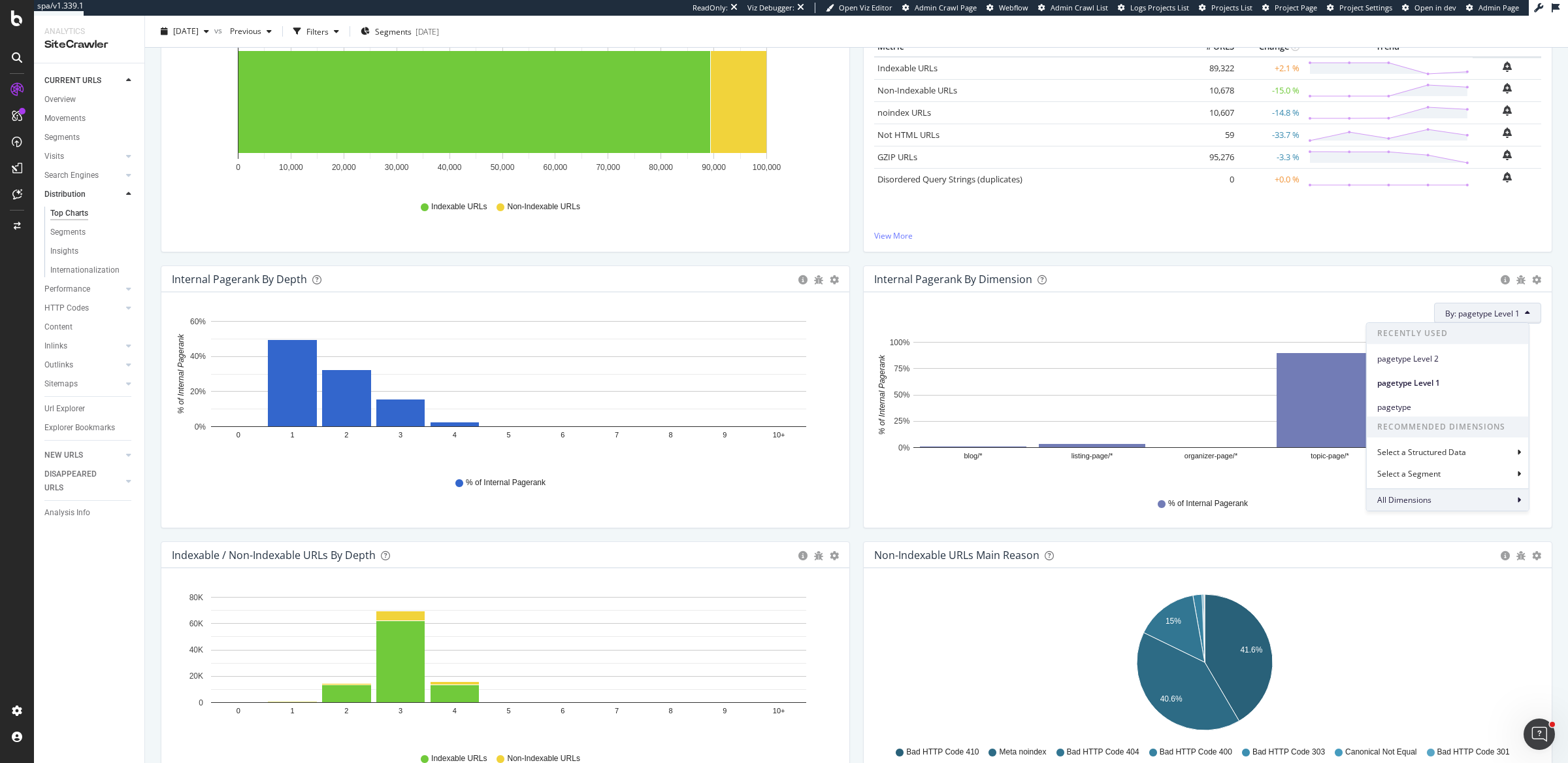
click at [1410, 502] on span "All Dimensions" at bounding box center [1404, 500] width 54 height 11
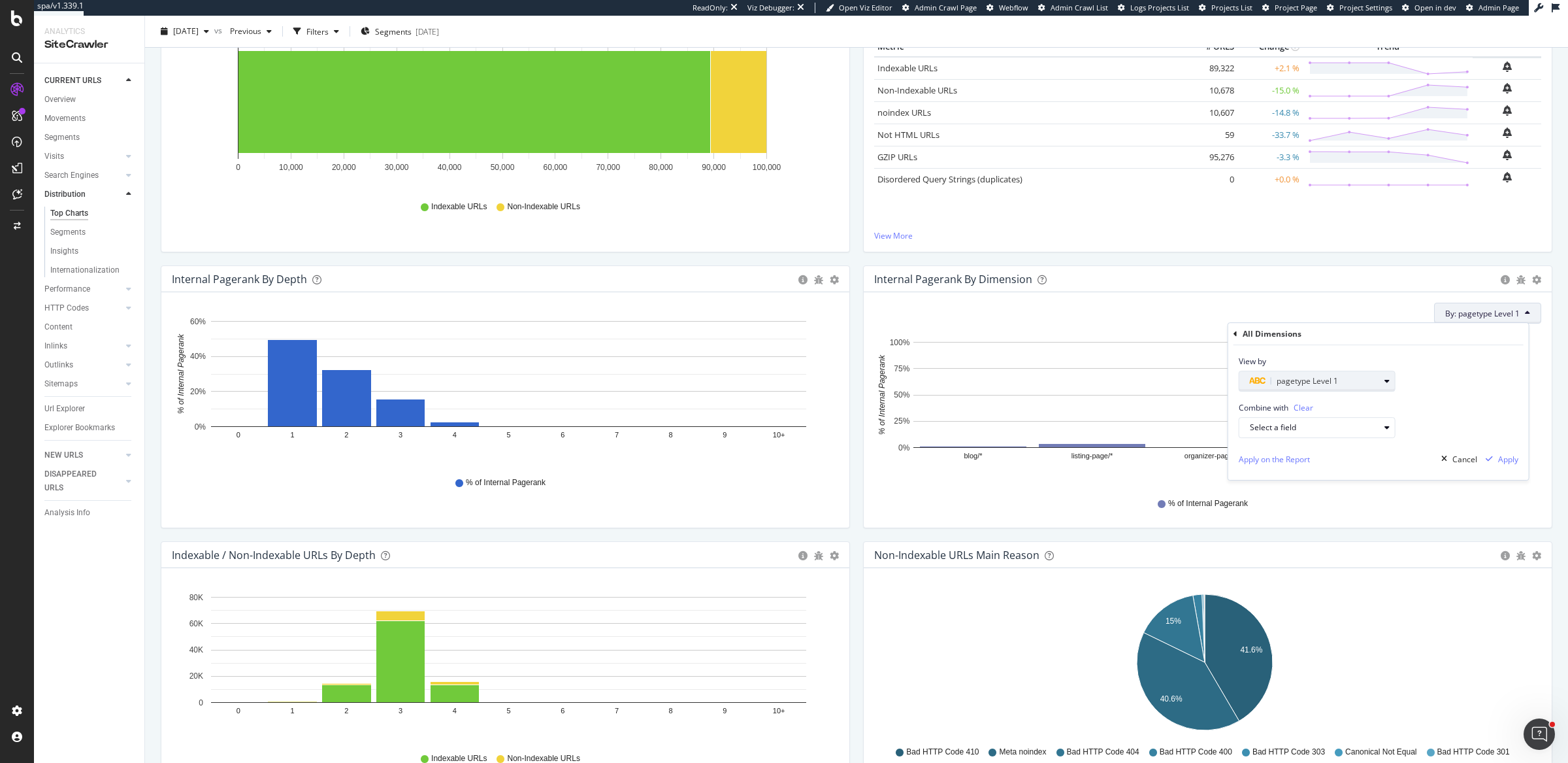
click at [1277, 378] on span "pagetype Level 1" at bounding box center [1307, 380] width 61 height 11
click at [1245, 401] on icon at bounding box center [1246, 403] width 4 height 8
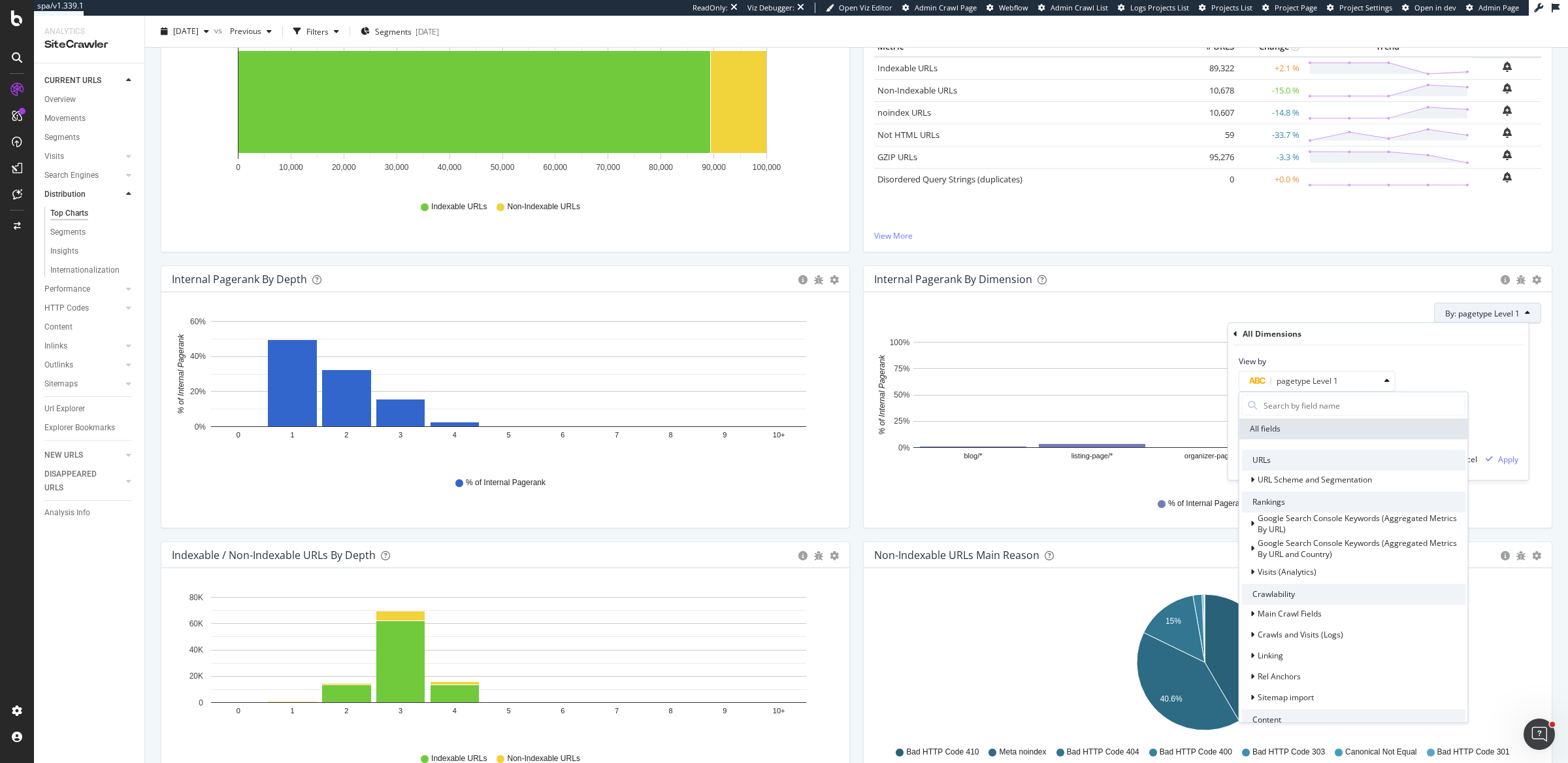
click at [974, 478] on icon "blog/* listing-page/* organizer-page/* topic-page/* unknown/* 0% 25% 50% 75% 10…" at bounding box center [1205, 409] width 661 height 152
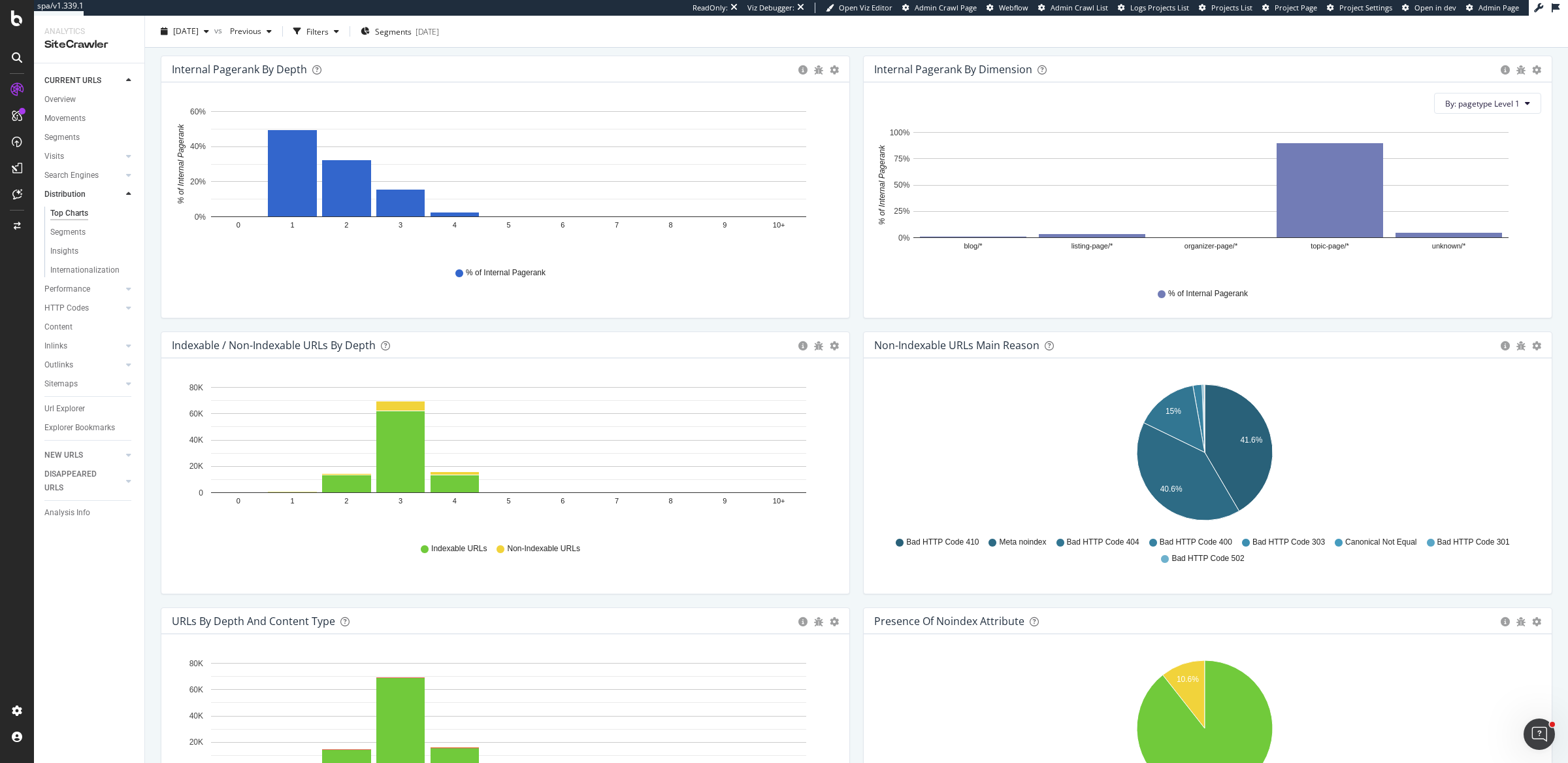
scroll to position [416, 0]
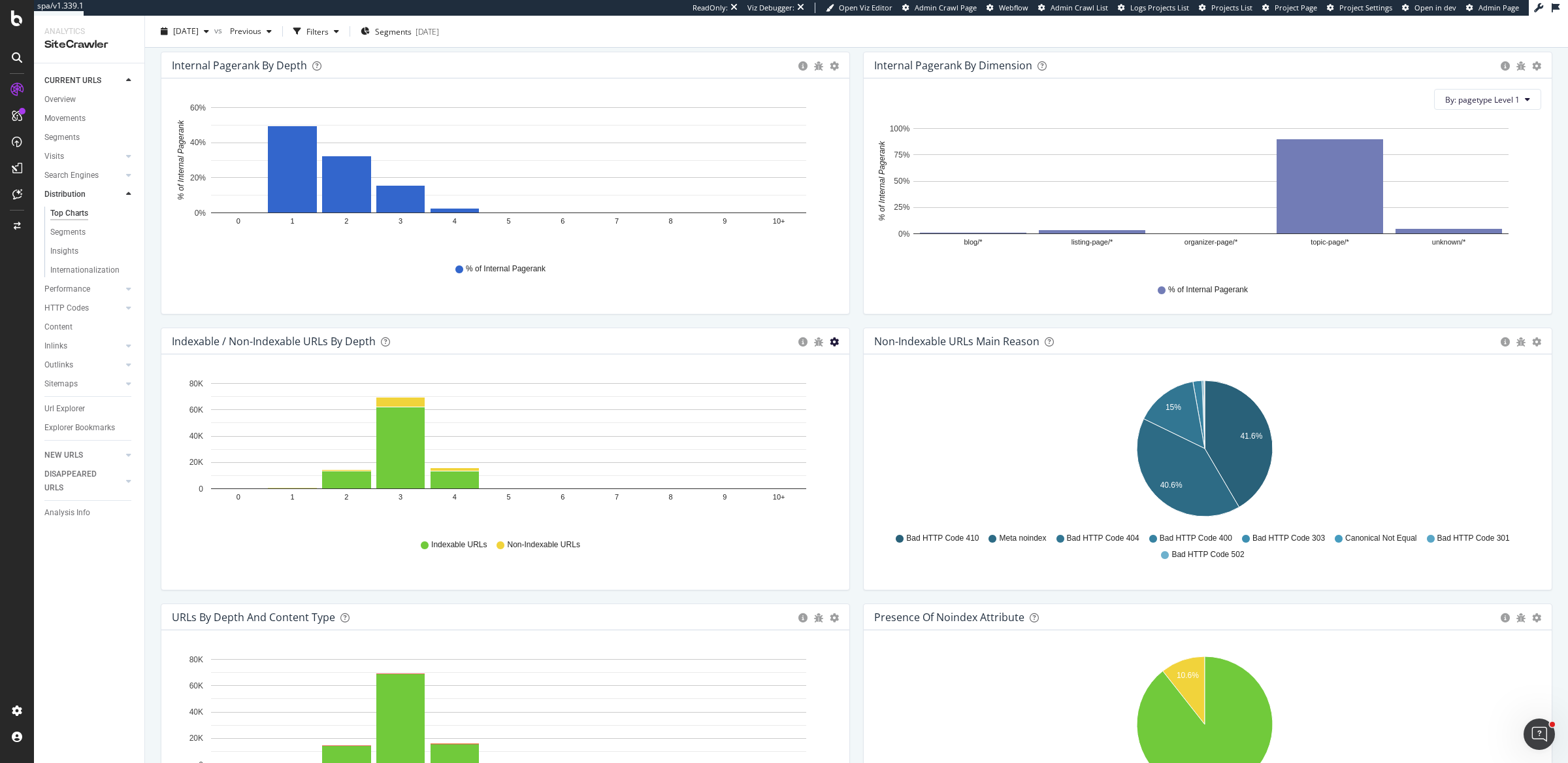
click at [830, 341] on icon "gear" at bounding box center [834, 342] width 9 height 9
click at [764, 415] on span "Table" at bounding box center [789, 415] width 119 height 18
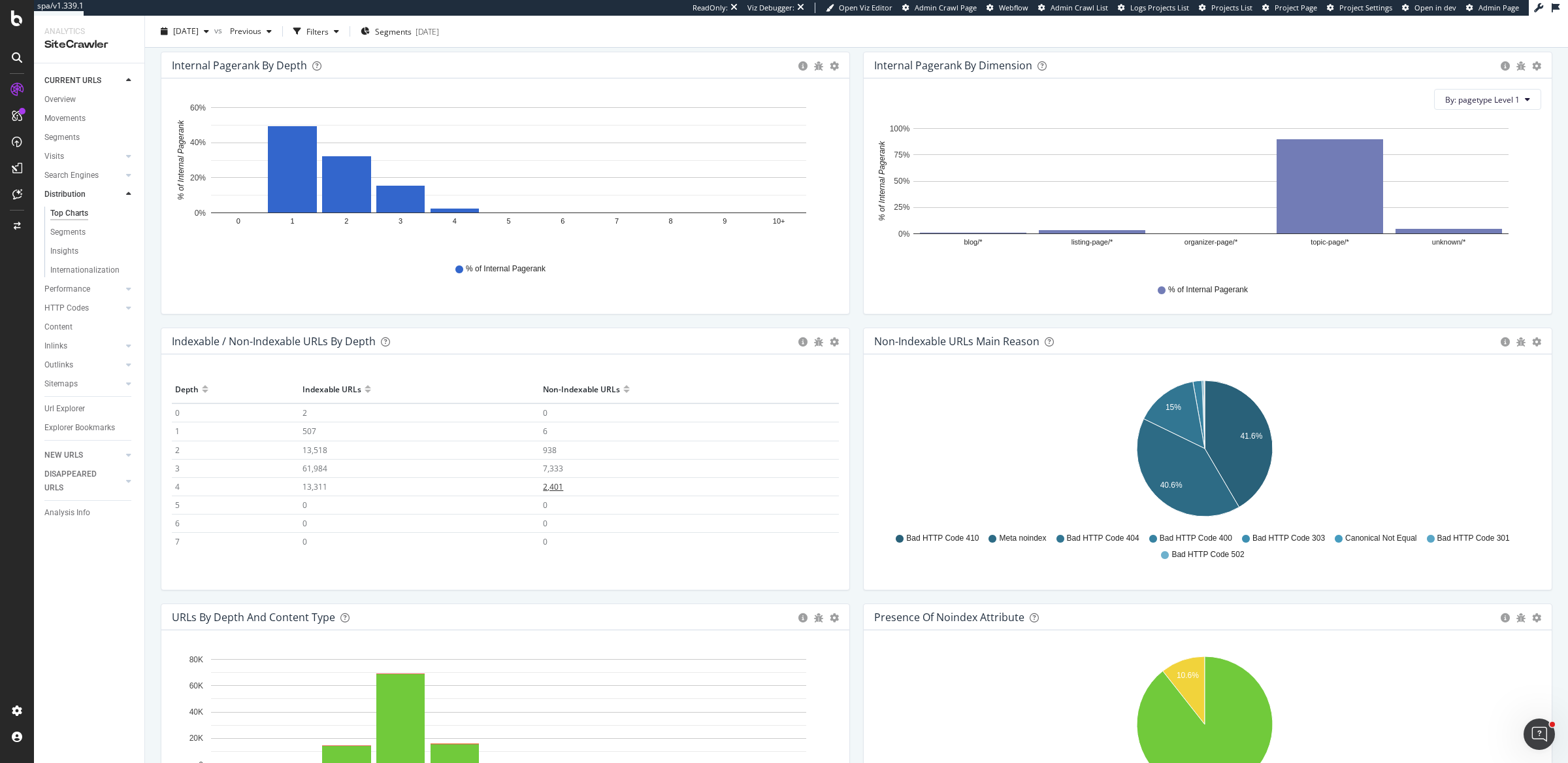
scroll to position [3, 0]
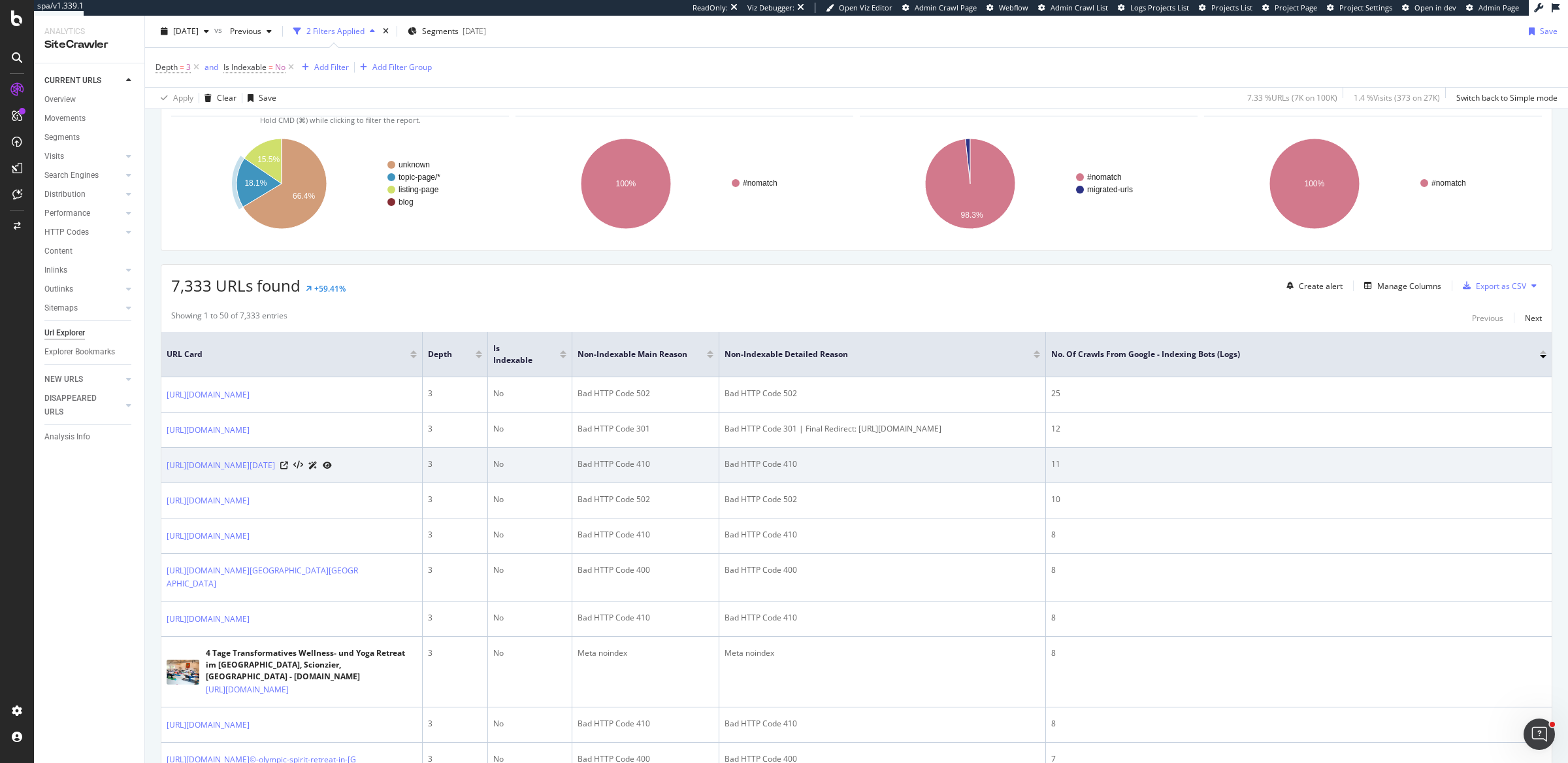
scroll to position [170, 0]
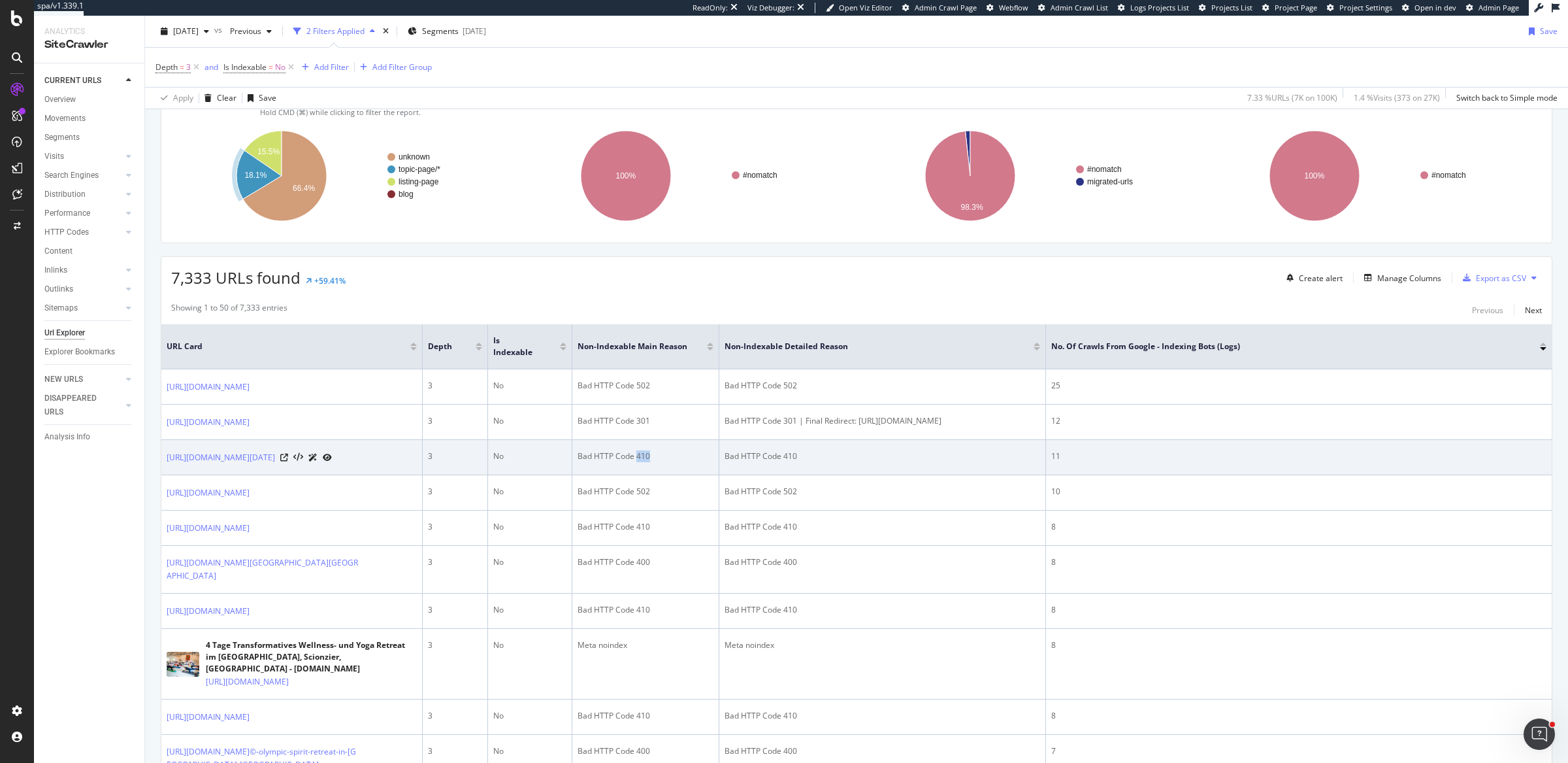
drag, startPoint x: 636, startPoint y: 479, endPoint x: 647, endPoint y: 477, distance: 11.2
click at [647, 462] on div "Bad HTTP Code 410" at bounding box center [646, 455] width 136 height 11
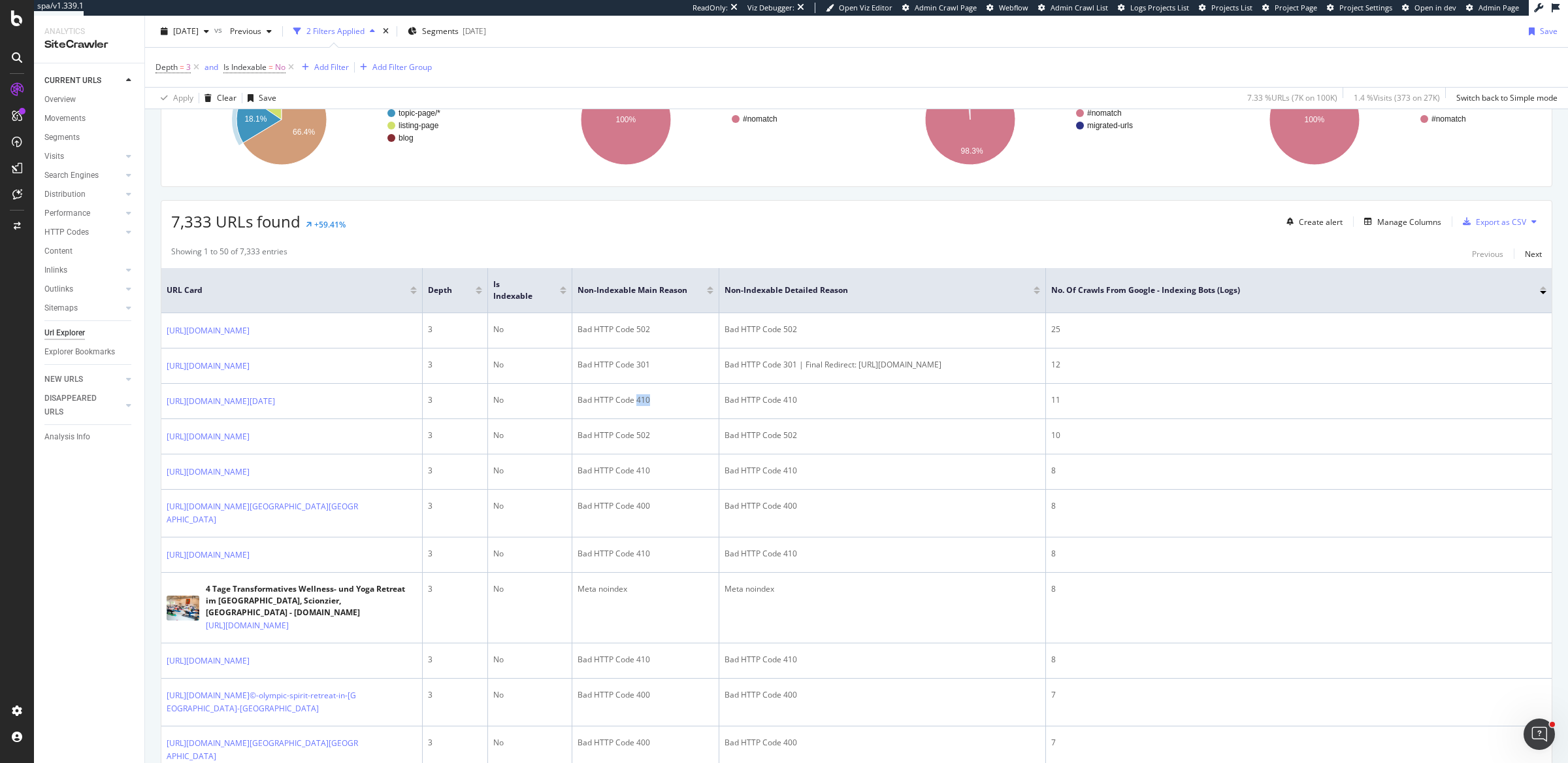
scroll to position [0, 0]
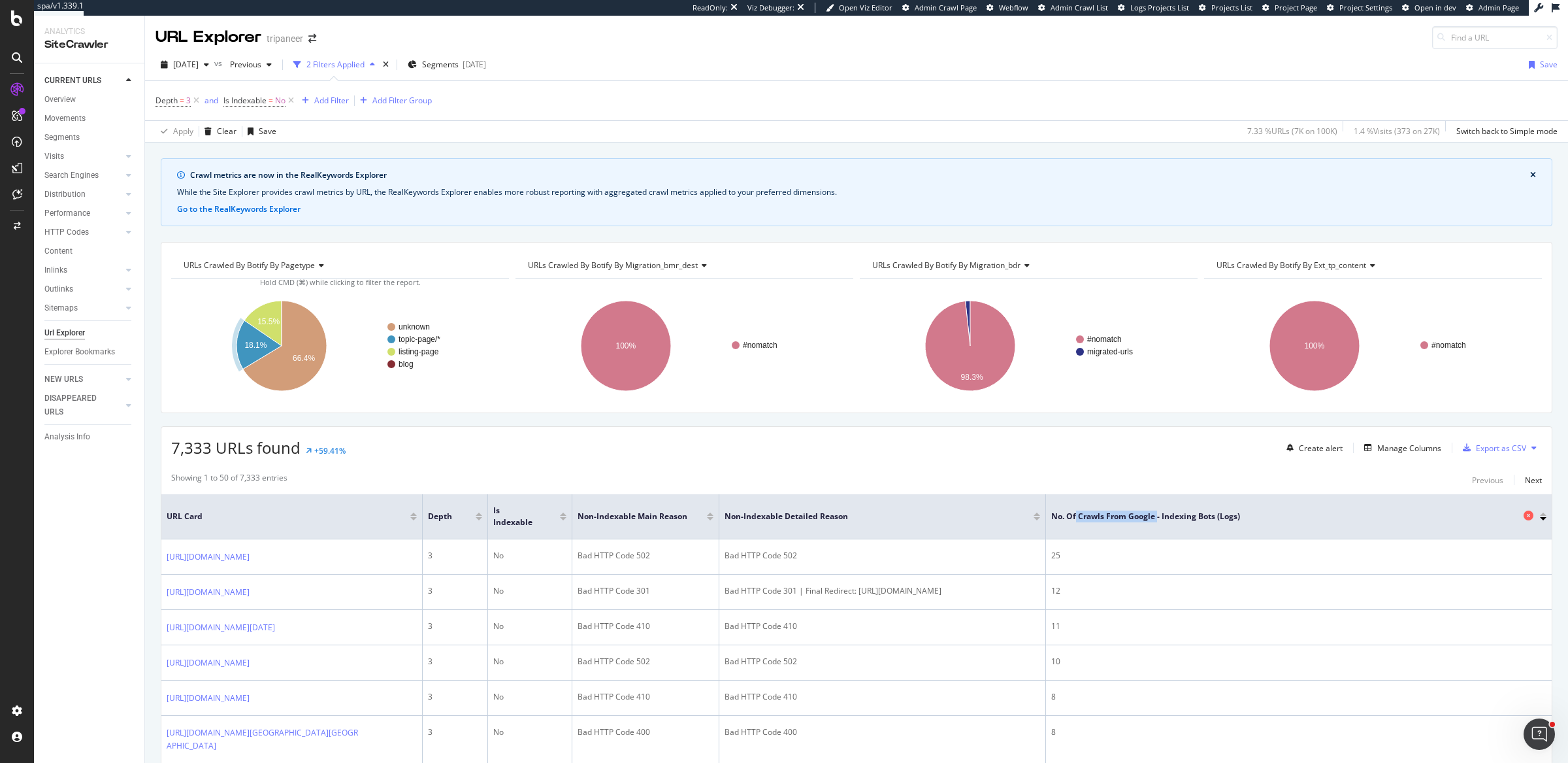
drag, startPoint x: 1075, startPoint y: 508, endPoint x: 1158, endPoint y: 508, distance: 83.0
click at [1158, 510] on span "No. of Crawls from Google - Indexing Bots (Logs)" at bounding box center [1285, 516] width 469 height 11
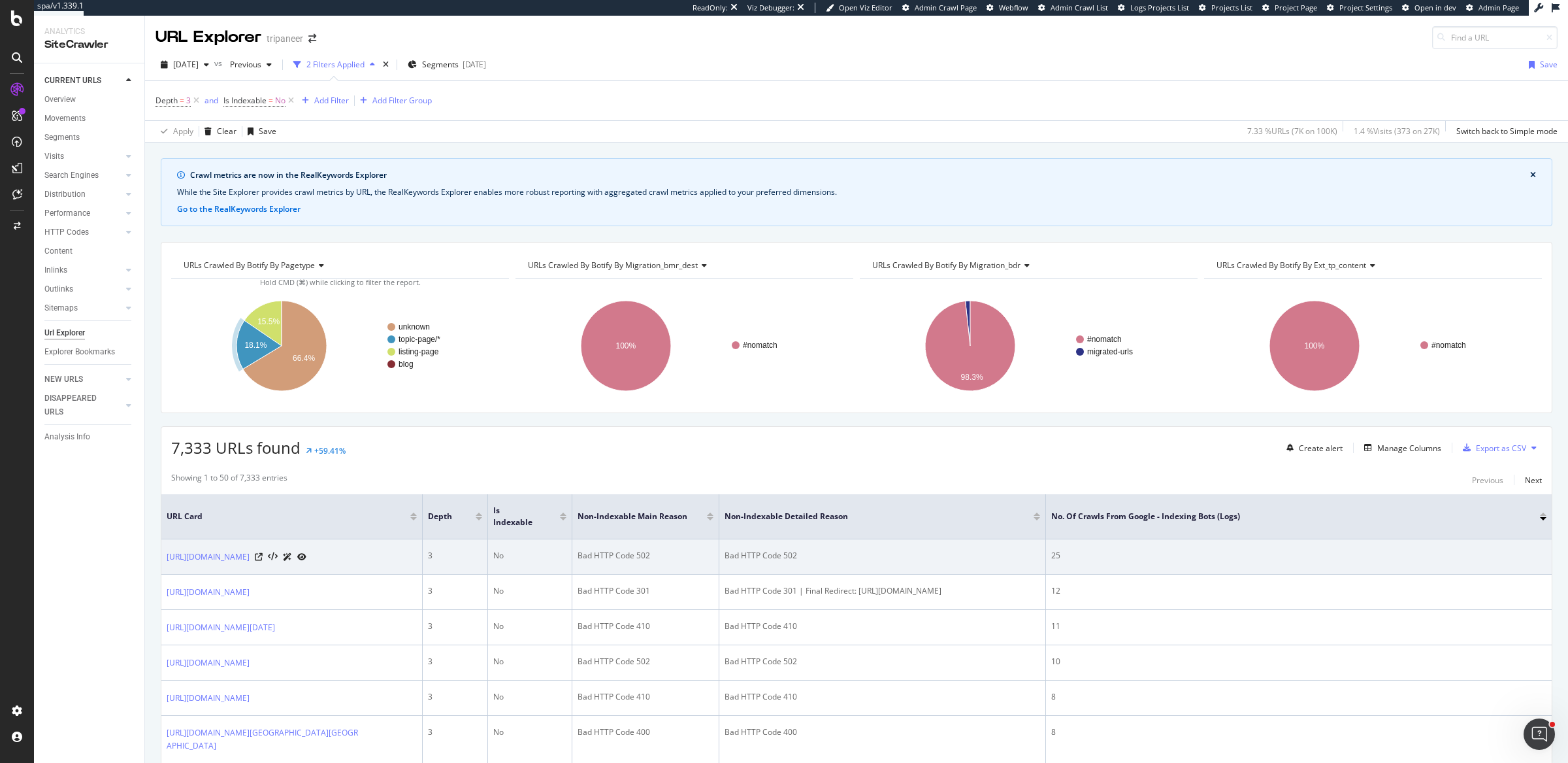
click at [1097, 566] on td "25" at bounding box center [1298, 557] width 506 height 35
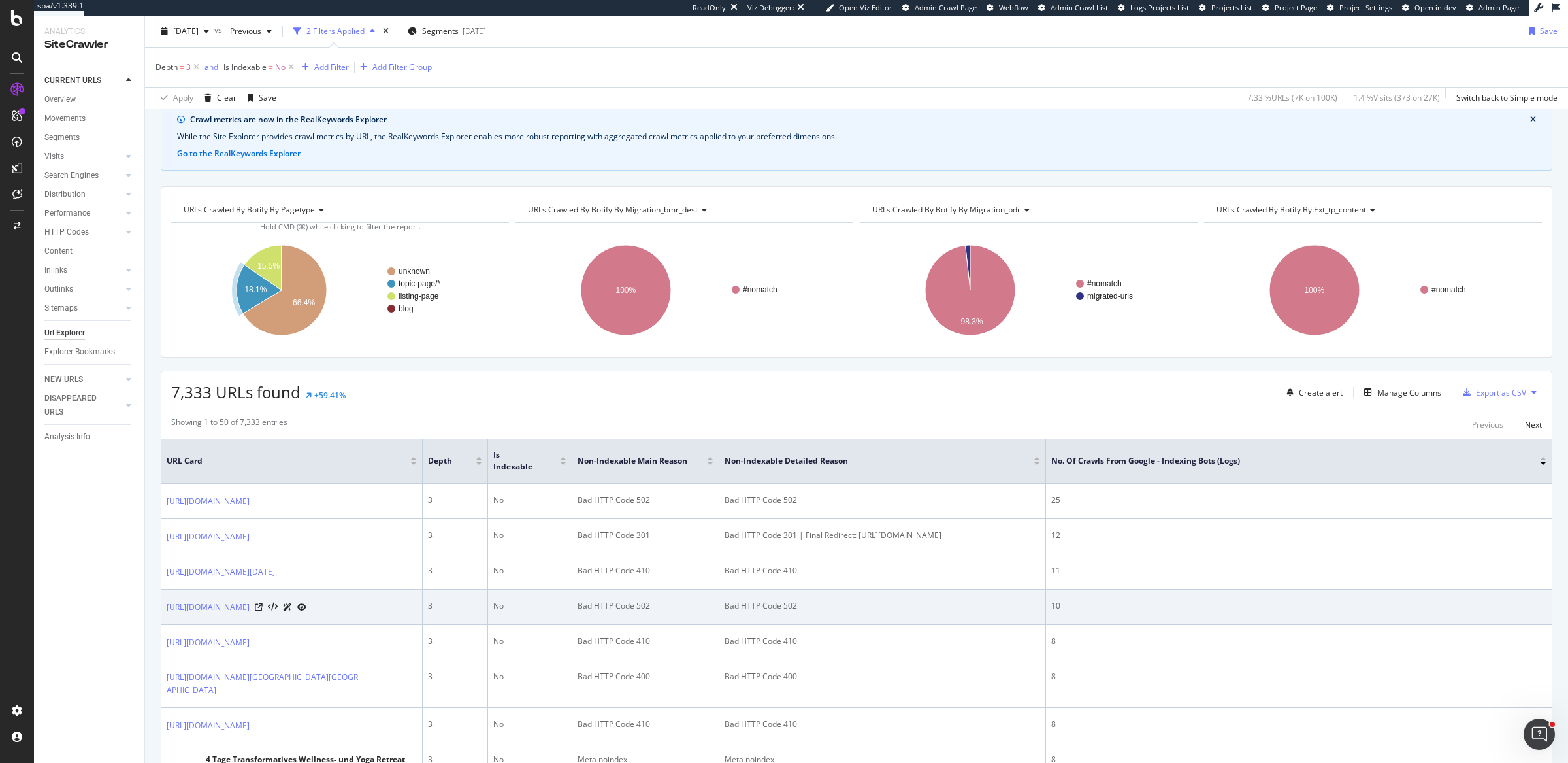
scroll to position [286, 0]
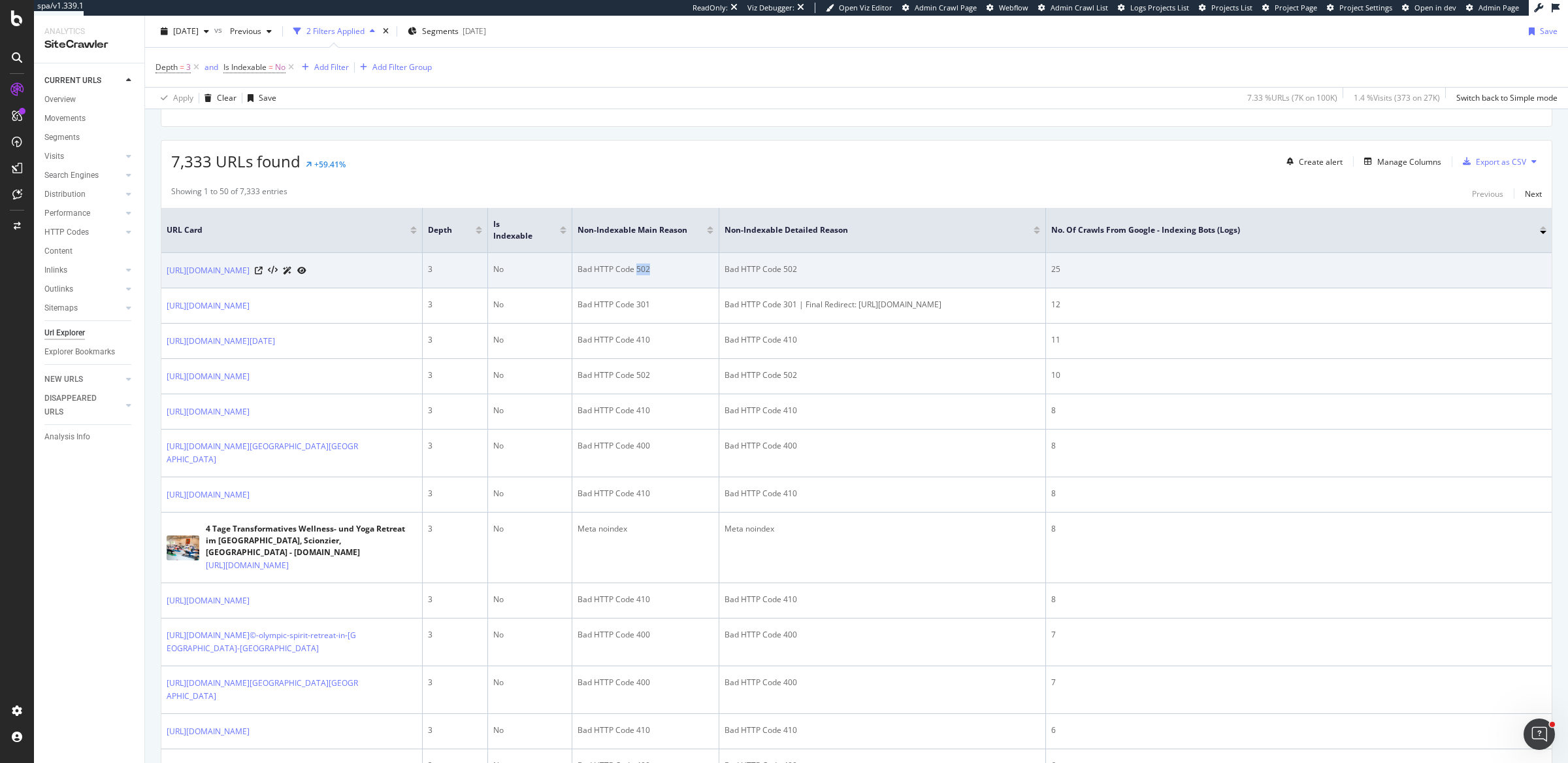
drag, startPoint x: 636, startPoint y: 255, endPoint x: 649, endPoint y: 256, distance: 13.0
click at [649, 263] on div "Bad HTTP Code 502" at bounding box center [646, 269] width 136 height 11
click at [262, 266] on icon at bounding box center [259, 270] width 8 height 8
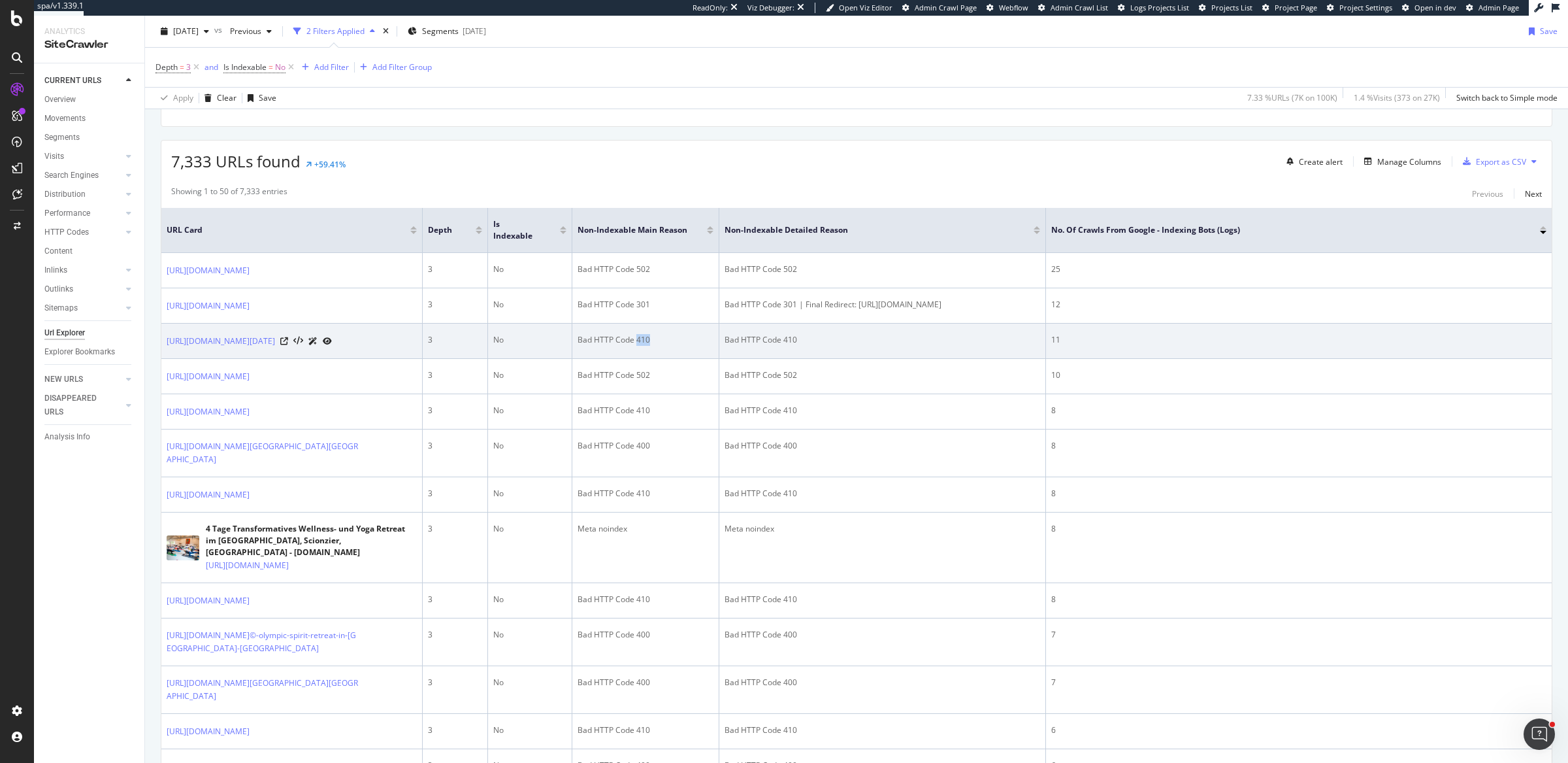
drag, startPoint x: 637, startPoint y: 364, endPoint x: 660, endPoint y: 364, distance: 23.0
click at [660, 346] on div "Bad HTTP Code 410" at bounding box center [646, 339] width 136 height 11
click at [288, 345] on icon at bounding box center [284, 341] width 8 height 8
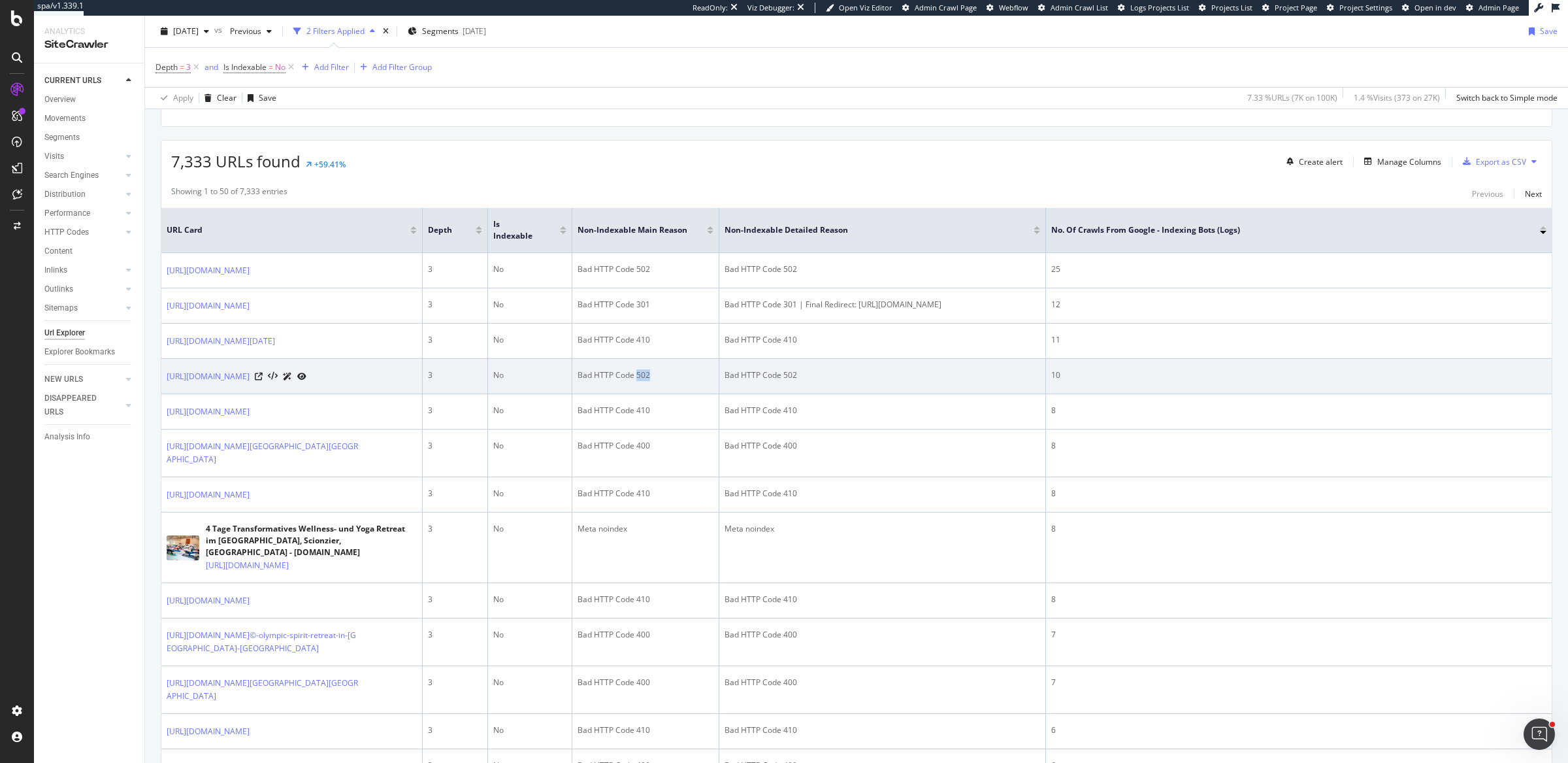
drag, startPoint x: 636, startPoint y: 426, endPoint x: 652, endPoint y: 425, distance: 16.0
click at [652, 381] on div "Bad HTTP Code 502" at bounding box center [646, 375] width 136 height 11
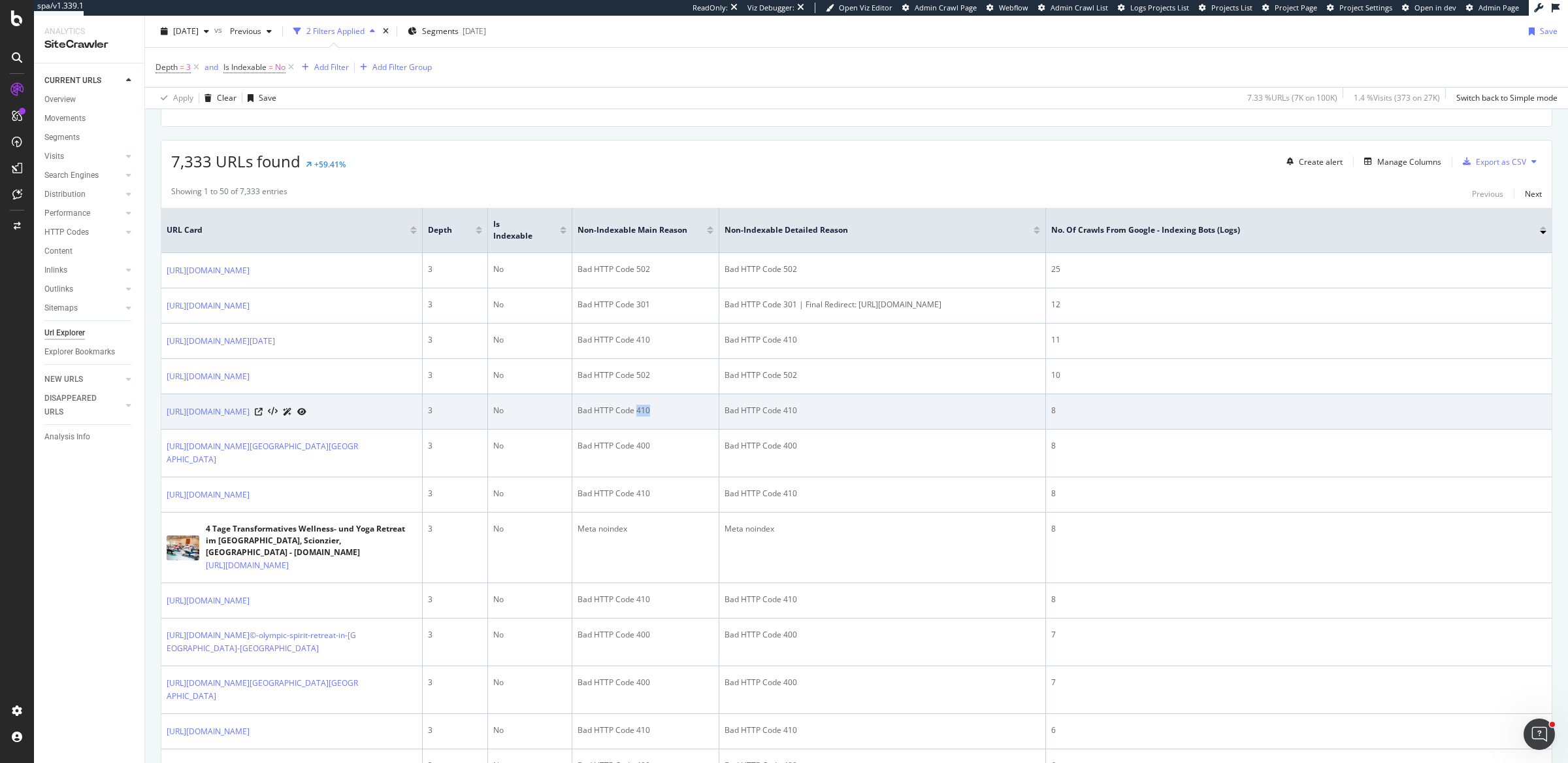
drag, startPoint x: 636, startPoint y: 472, endPoint x: 653, endPoint y: 468, distance: 17.5
click at [653, 416] on div "Bad HTTP Code 410" at bounding box center [646, 410] width 136 height 11
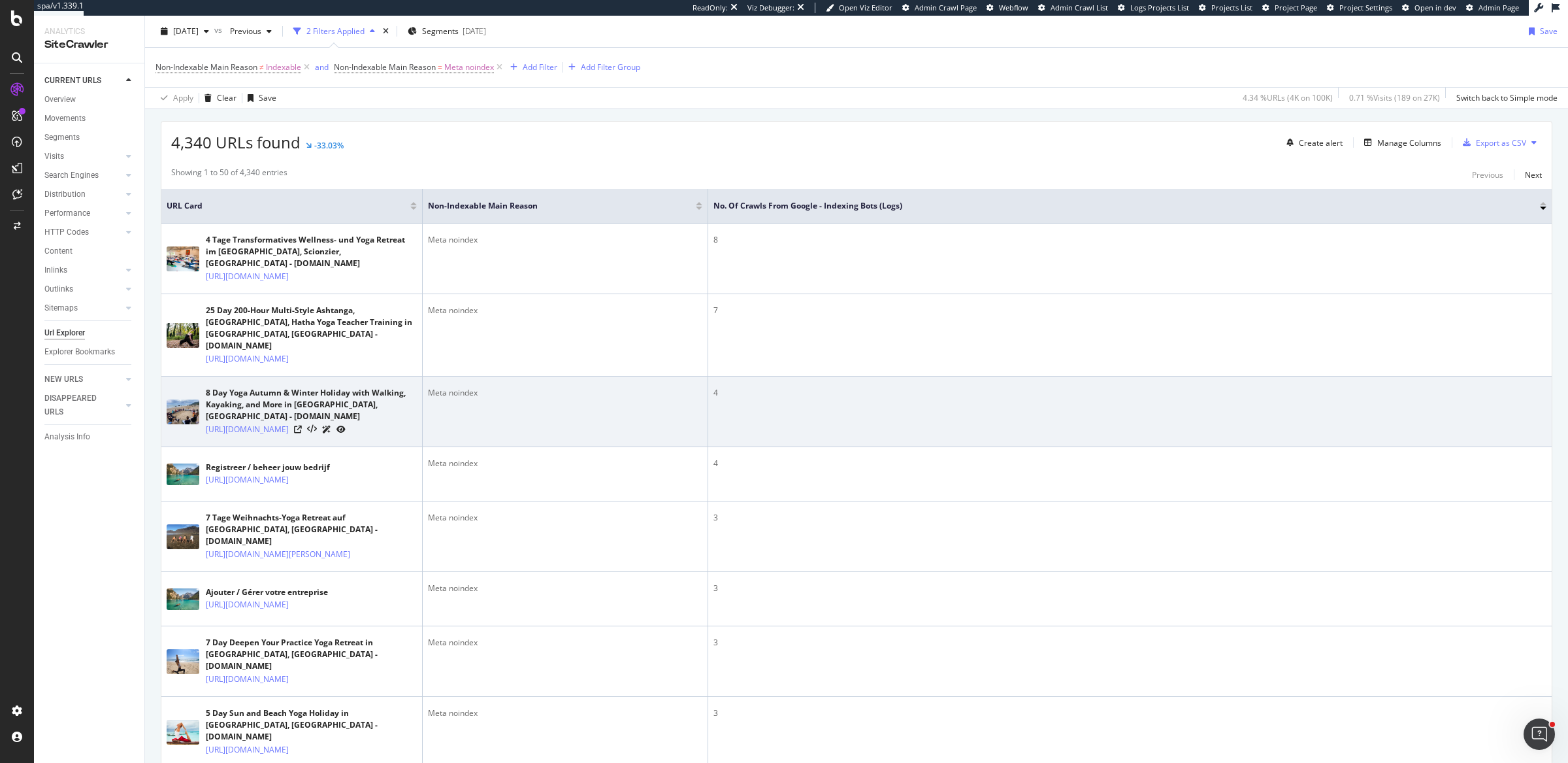
scroll to position [308, 0]
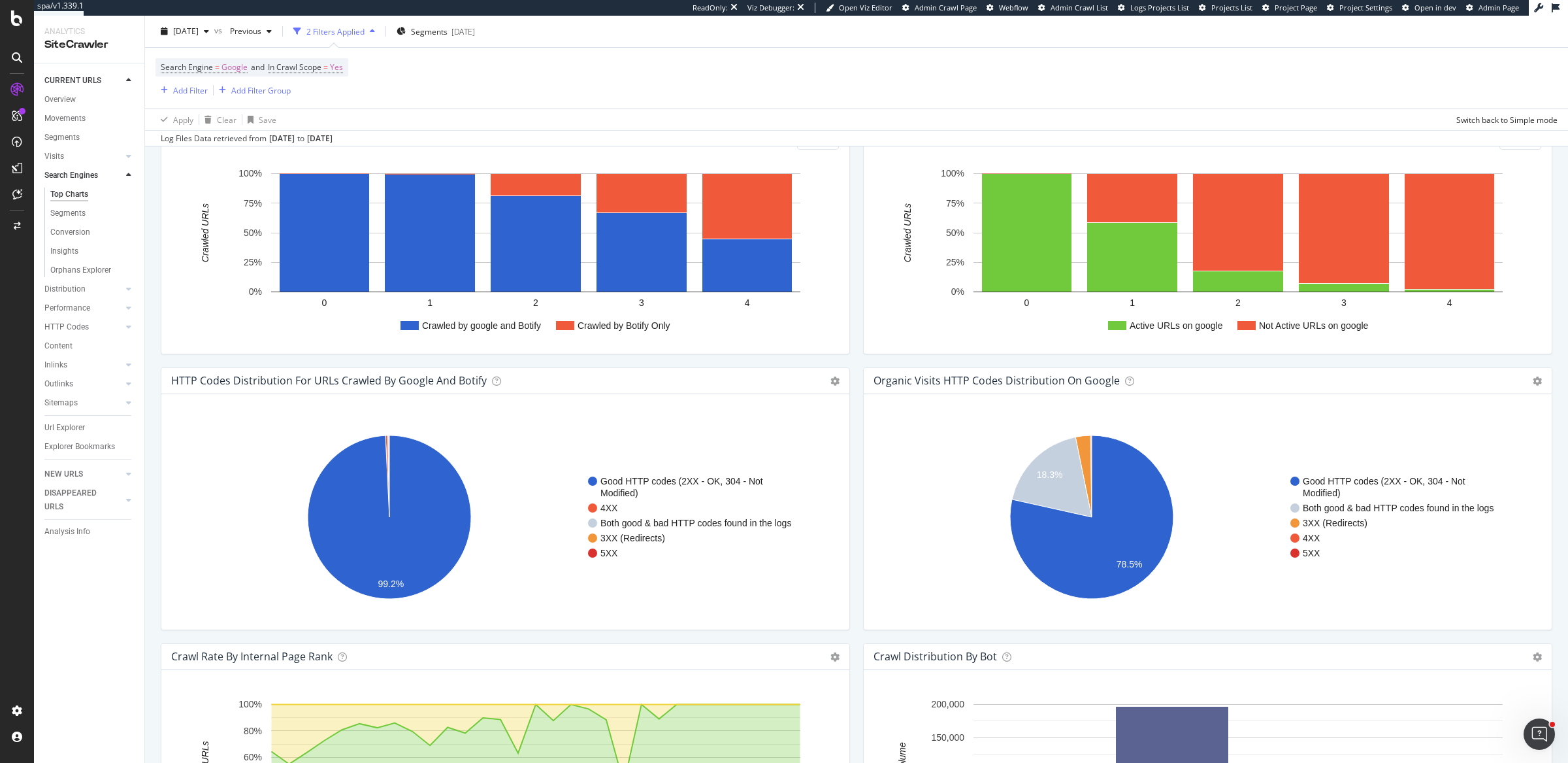
scroll to position [1320, 0]
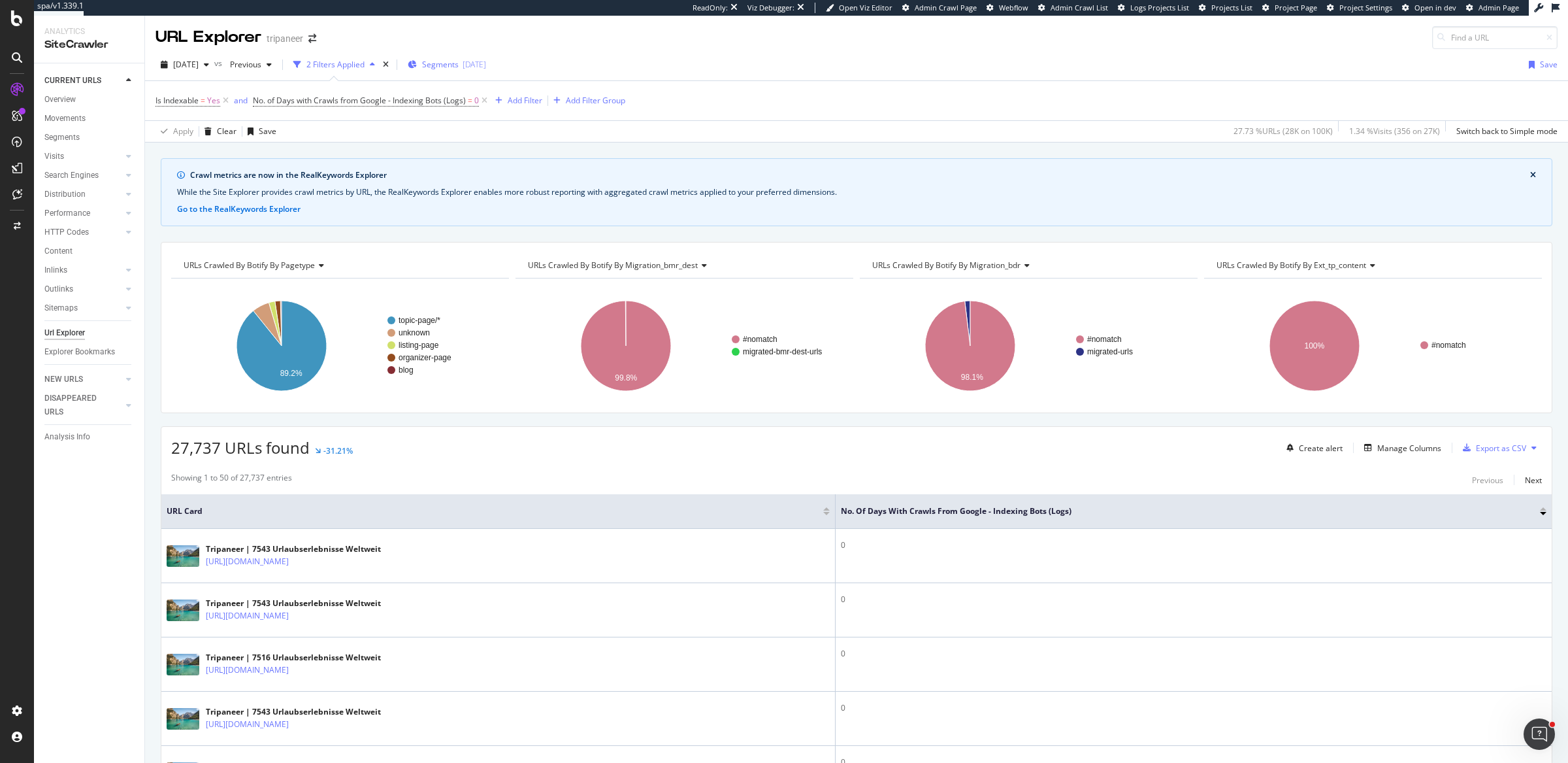
click at [459, 60] on span "Segments" at bounding box center [441, 64] width 37 height 11
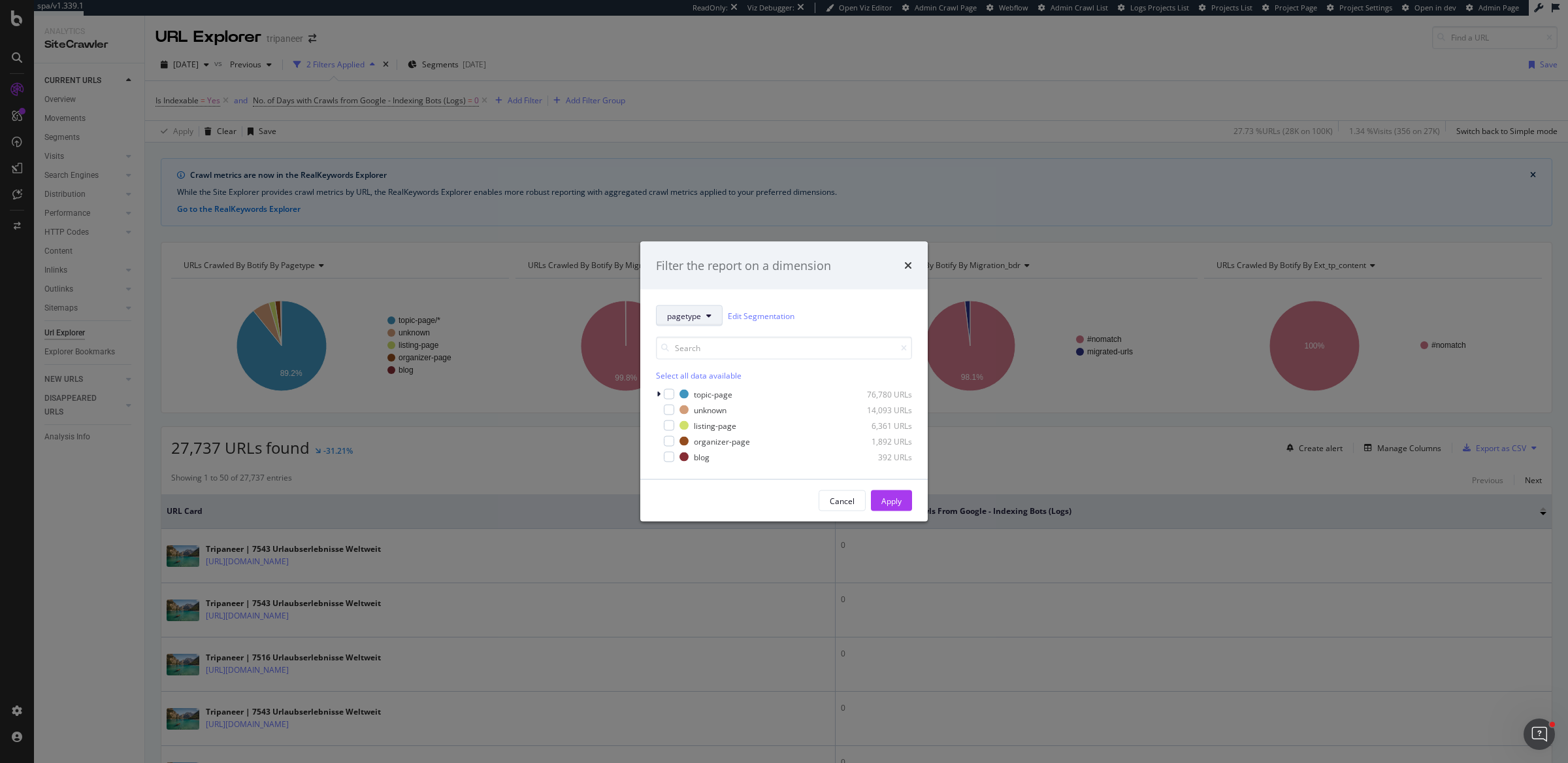
click at [673, 308] on button "pagetype" at bounding box center [688, 315] width 67 height 21
click at [499, 149] on div "Filter the report on a dimension pagetype Edit Segmentation Select all data ava…" at bounding box center [784, 381] width 1568 height 763
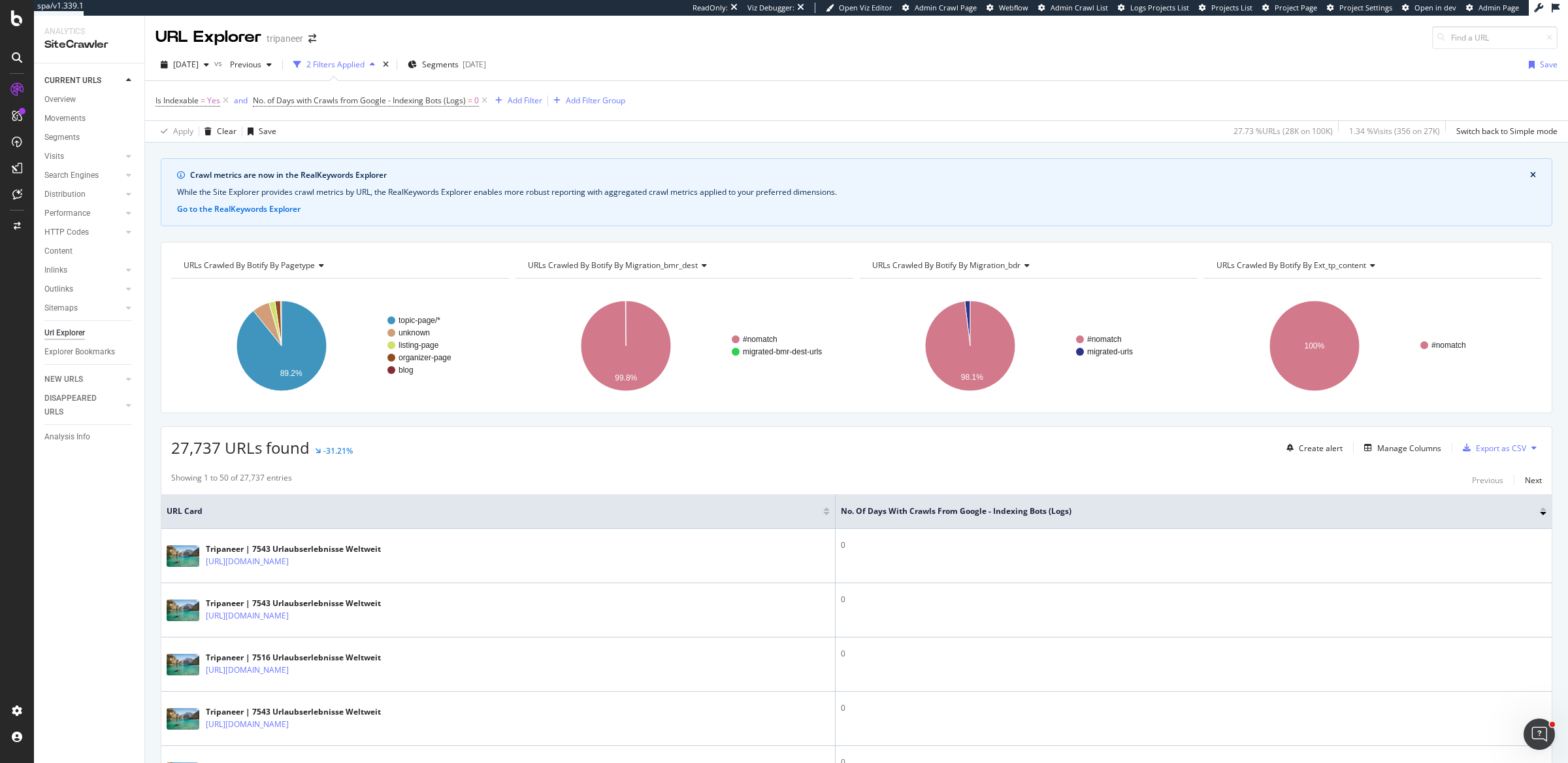
click at [654, 262] on span "URLs Crawled By Botify By migration_bmr_dest" at bounding box center [613, 265] width 170 height 11
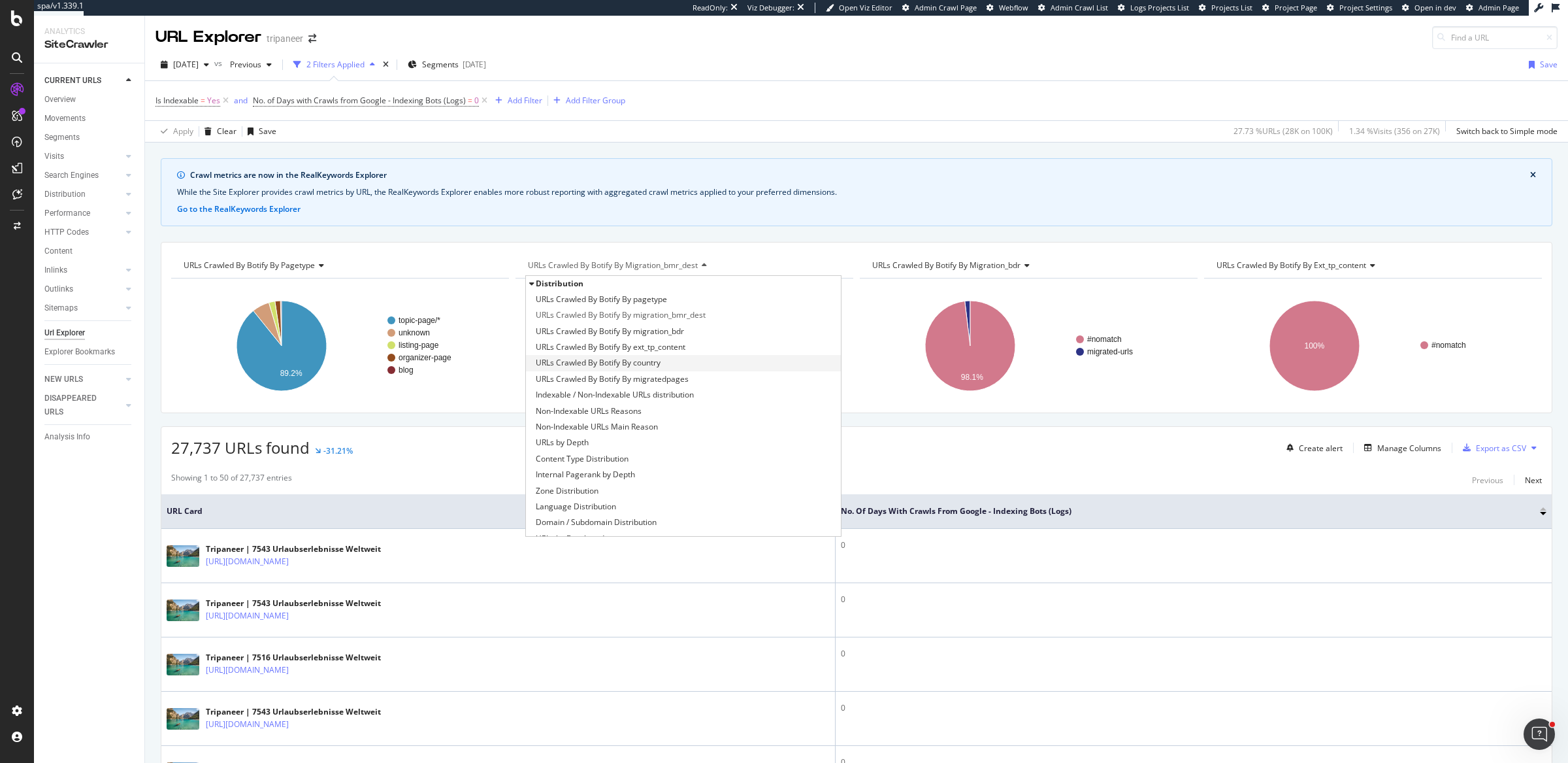
click at [635, 361] on span "URLs Crawled By Botify By country" at bounding box center [597, 362] width 125 height 13
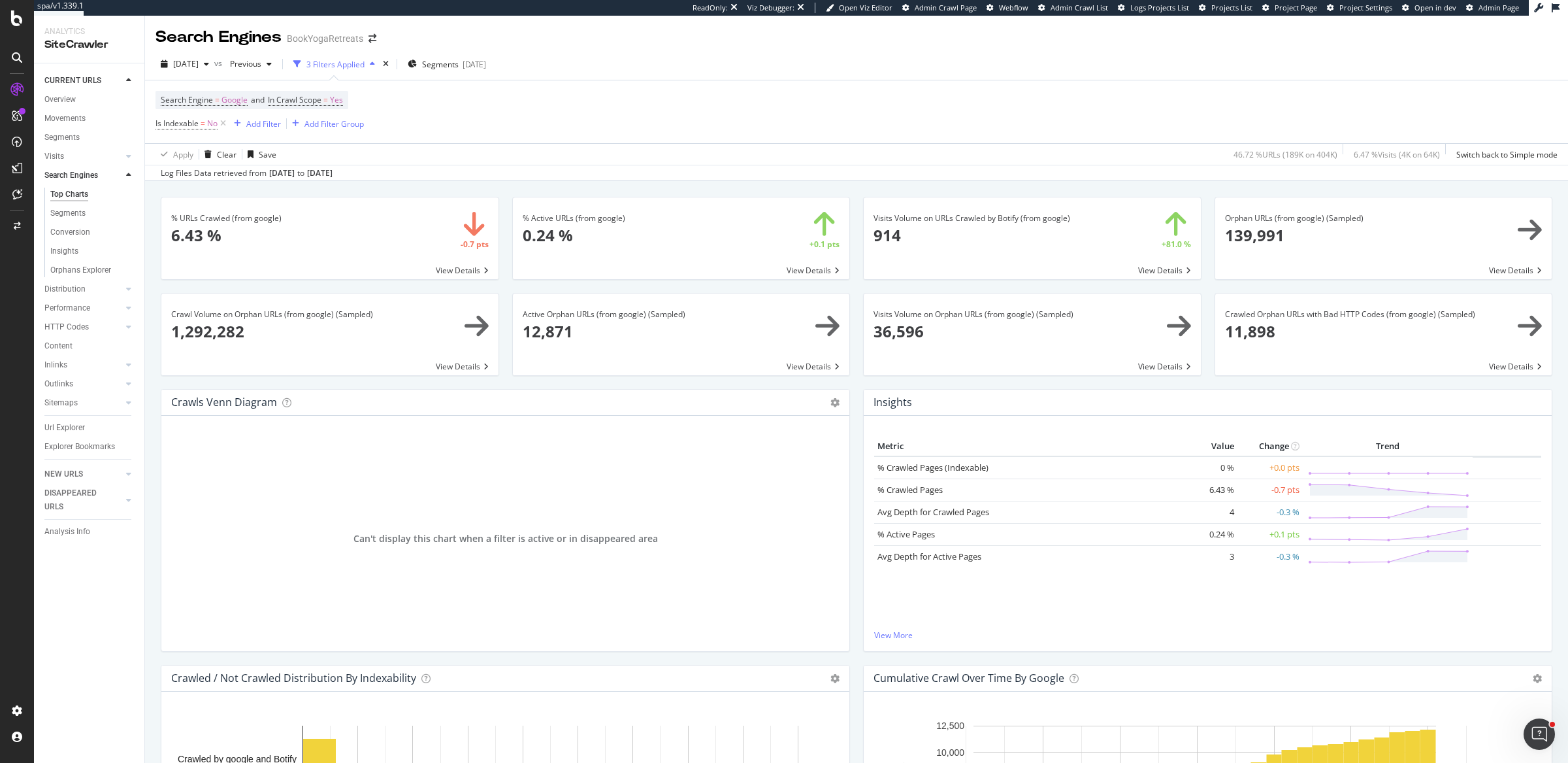
scroll to position [1322, 0]
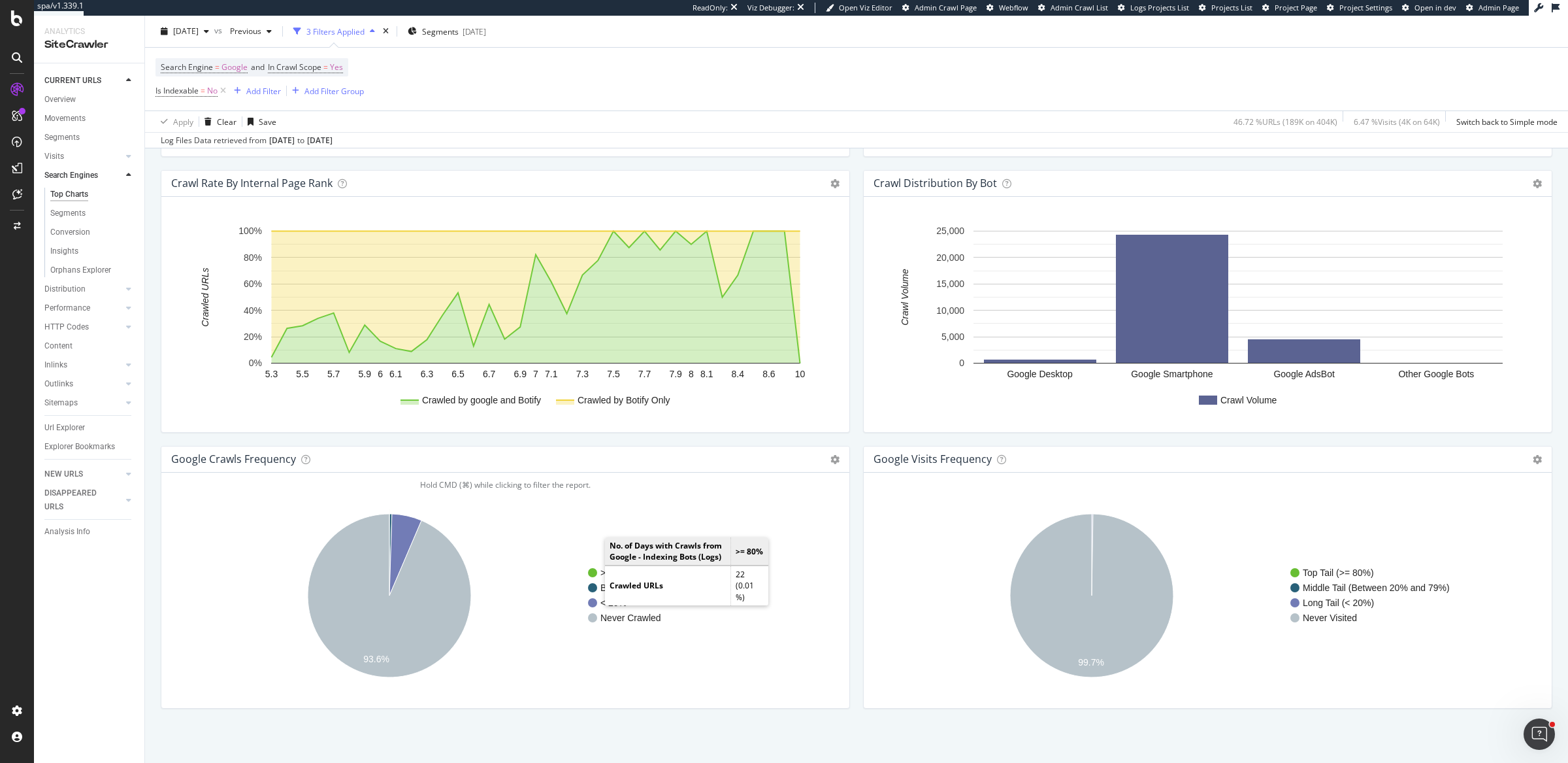
click at [592, 568] on circle "A chart." at bounding box center [593, 572] width 9 height 9
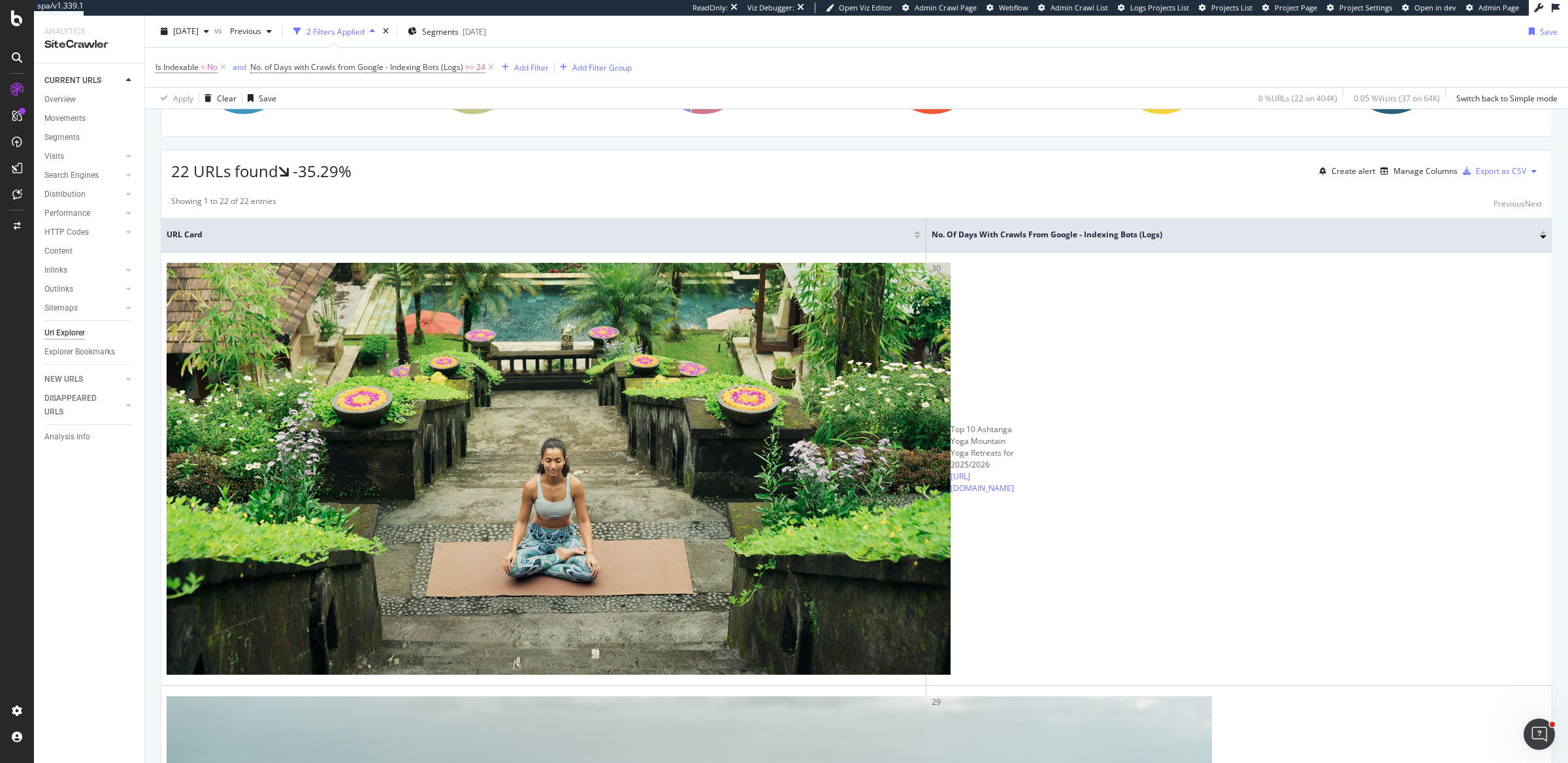
scroll to position [262, 0]
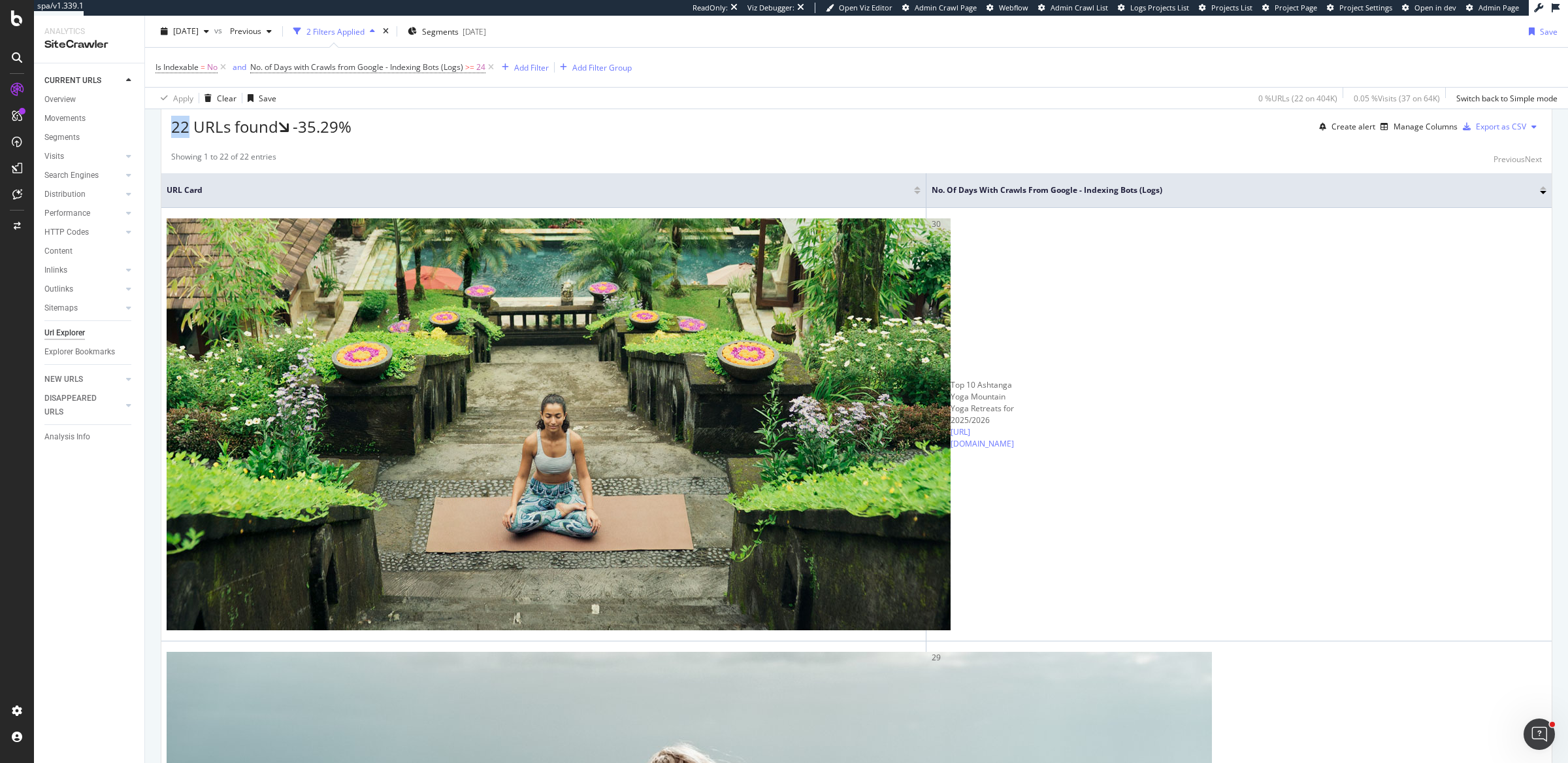
drag, startPoint x: 164, startPoint y: 181, endPoint x: 186, endPoint y: 183, distance: 22.1
click at [186, 138] on div "22 URLs found -35.29% Create alert Manage Columns Export as CSV" at bounding box center [856, 122] width 1390 height 32
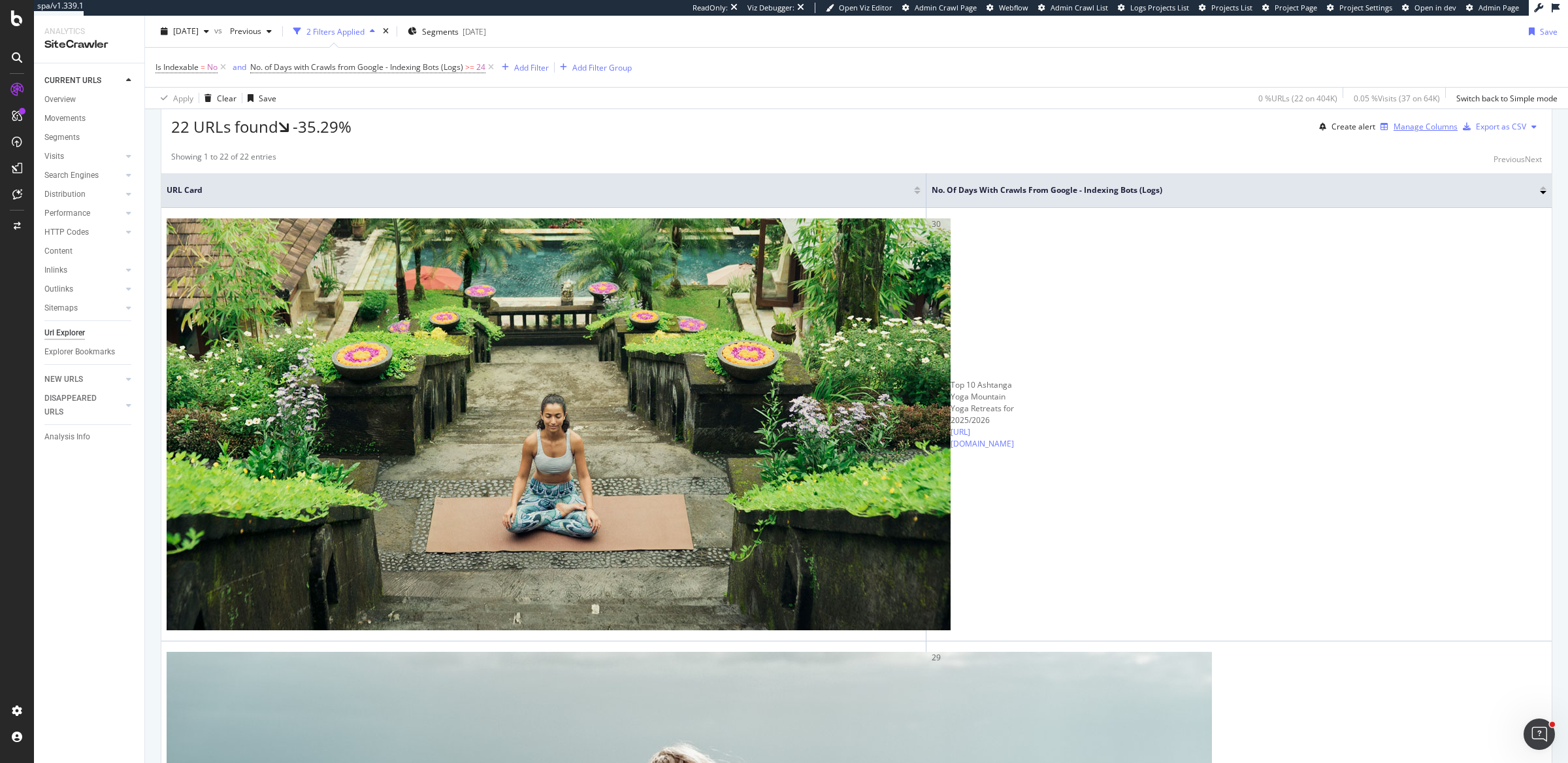
click at [1413, 132] on div "Manage Columns" at bounding box center [1426, 126] width 64 height 11
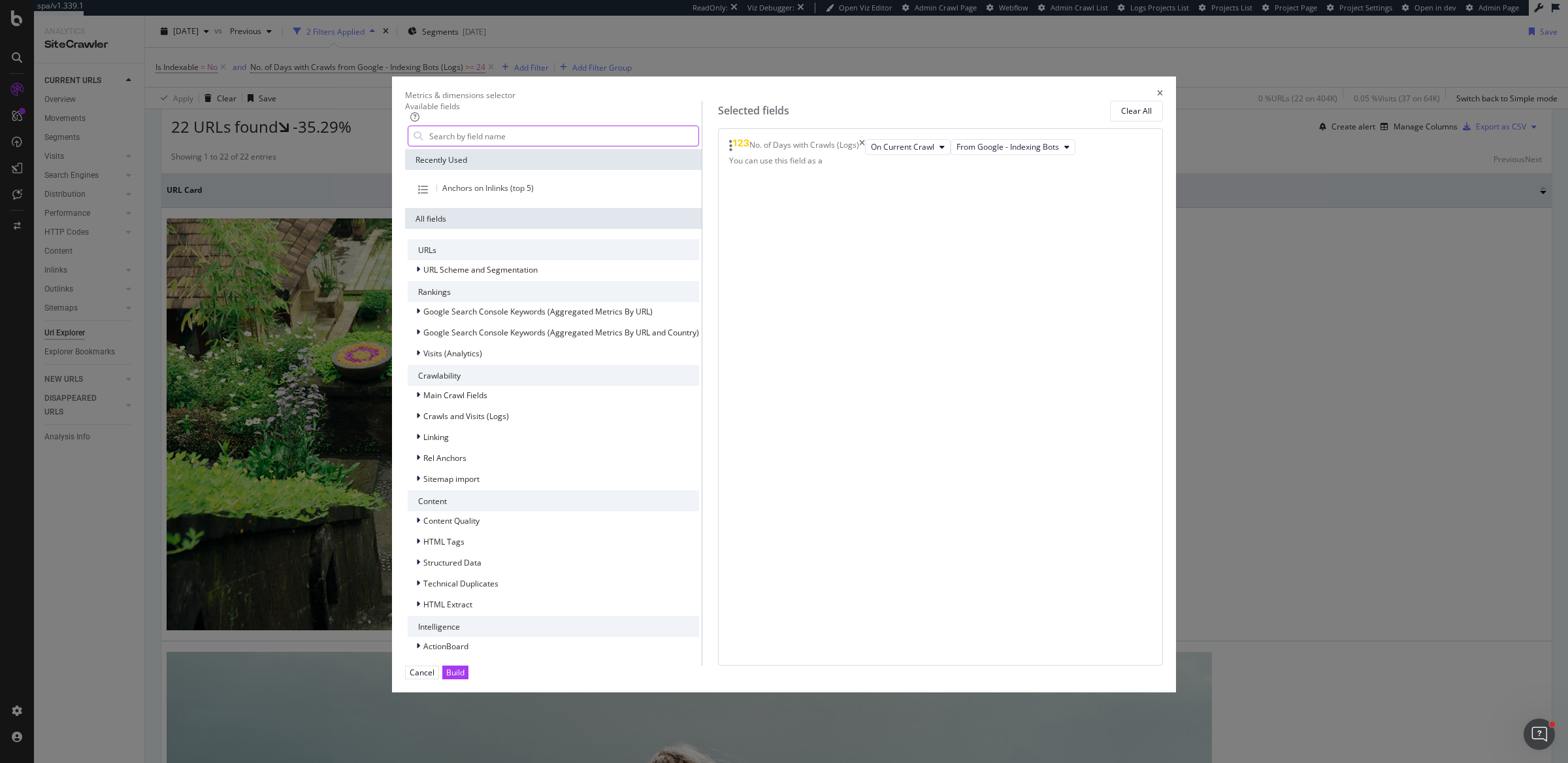
click at [698, 145] on input "modal" at bounding box center [563, 136] width 271 height 20
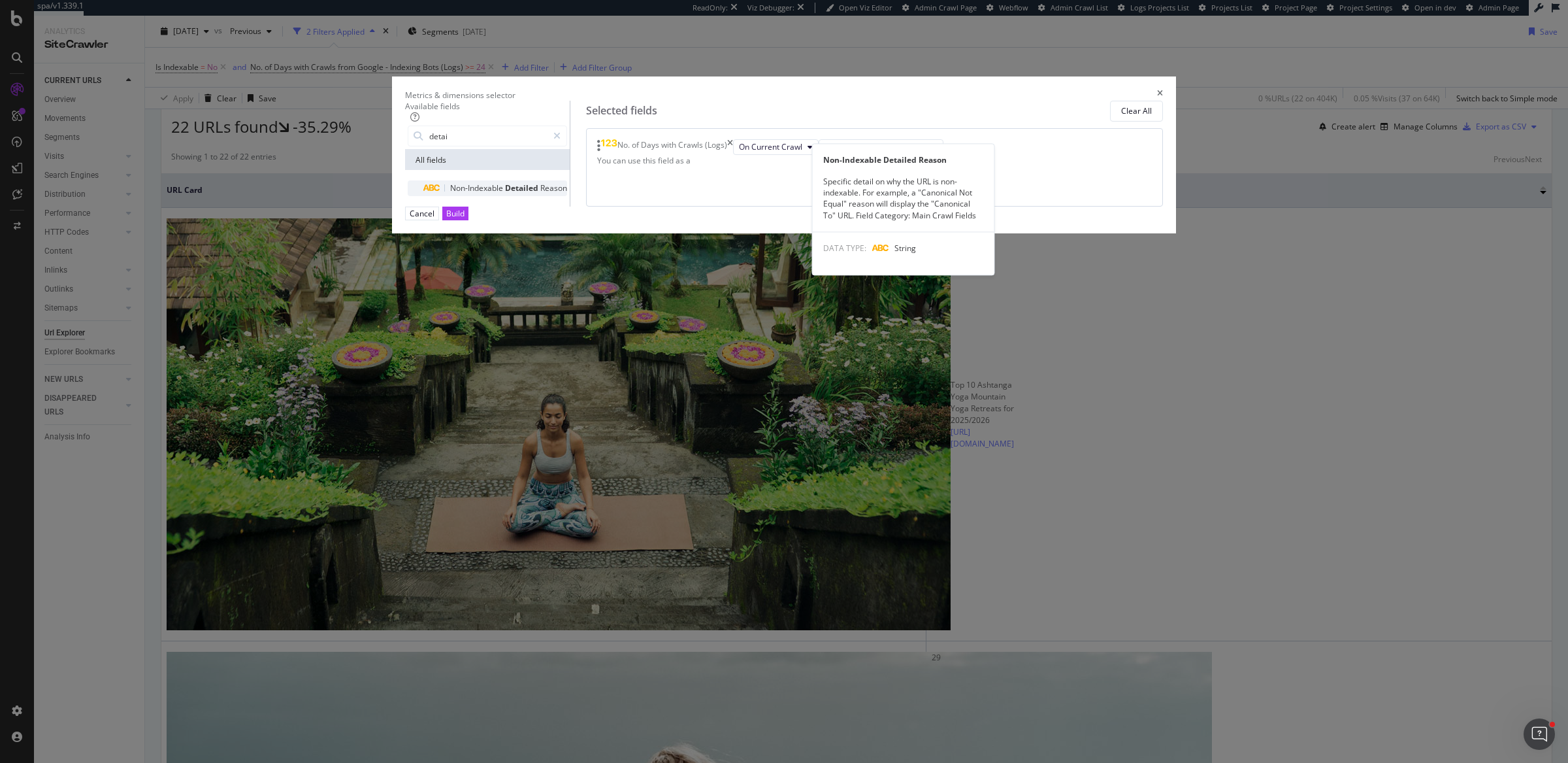
type input "detai"
click at [567, 196] on div "Non-Indexable Detailed Reason" at bounding box center [495, 188] width 144 height 15
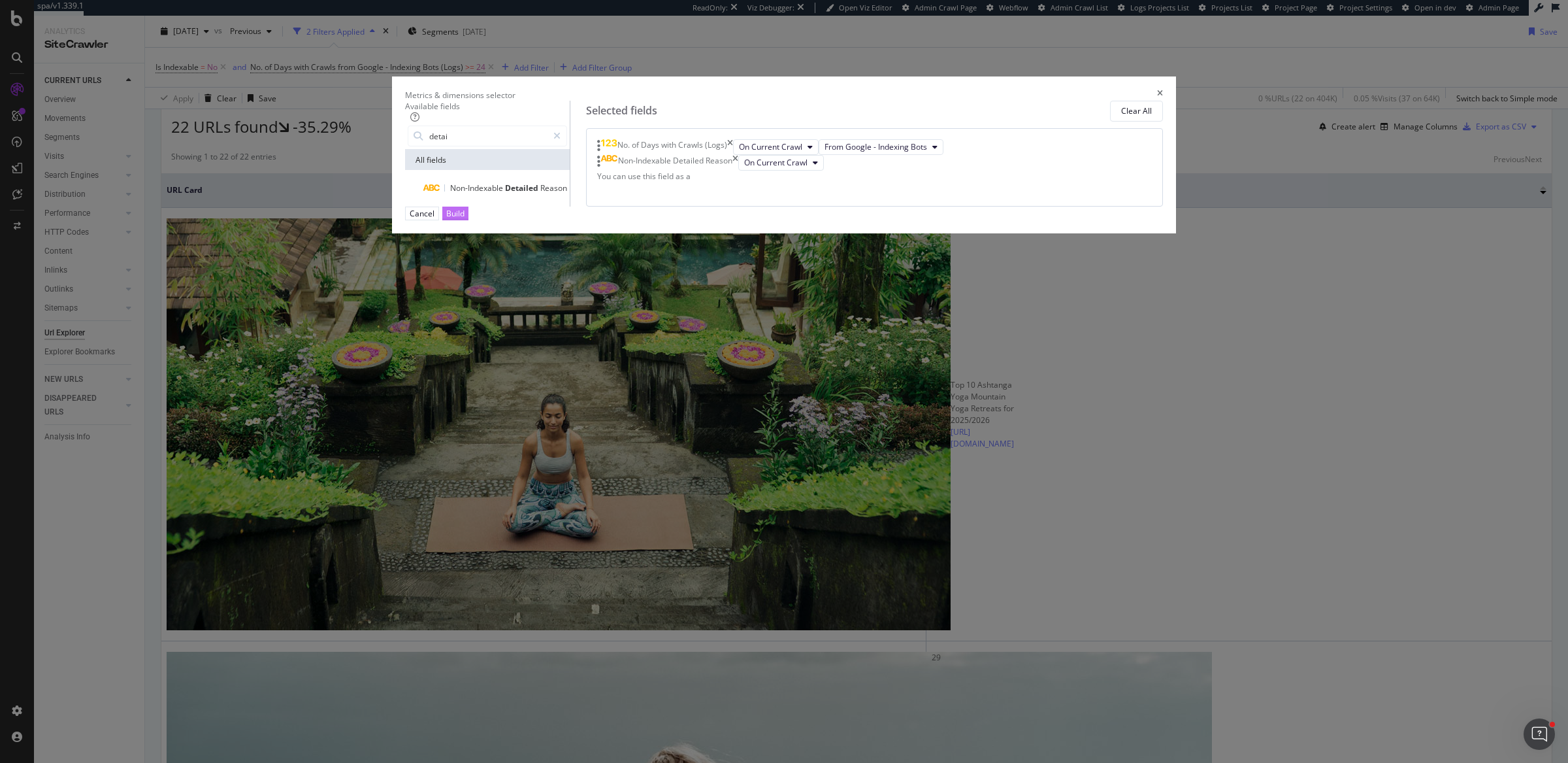
click at [464, 219] on div "Build" at bounding box center [455, 214] width 18 height 11
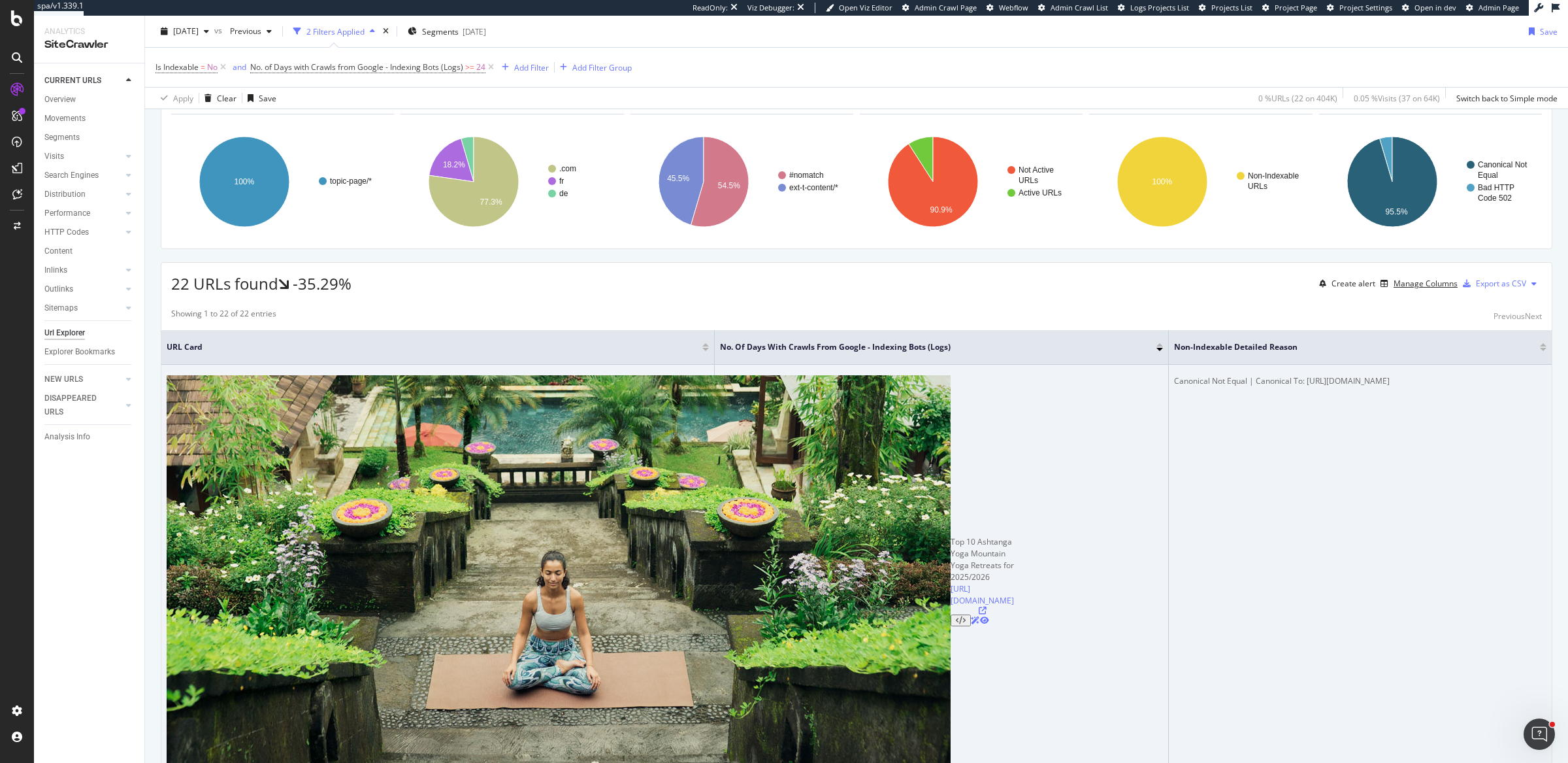
scroll to position [126, 0]
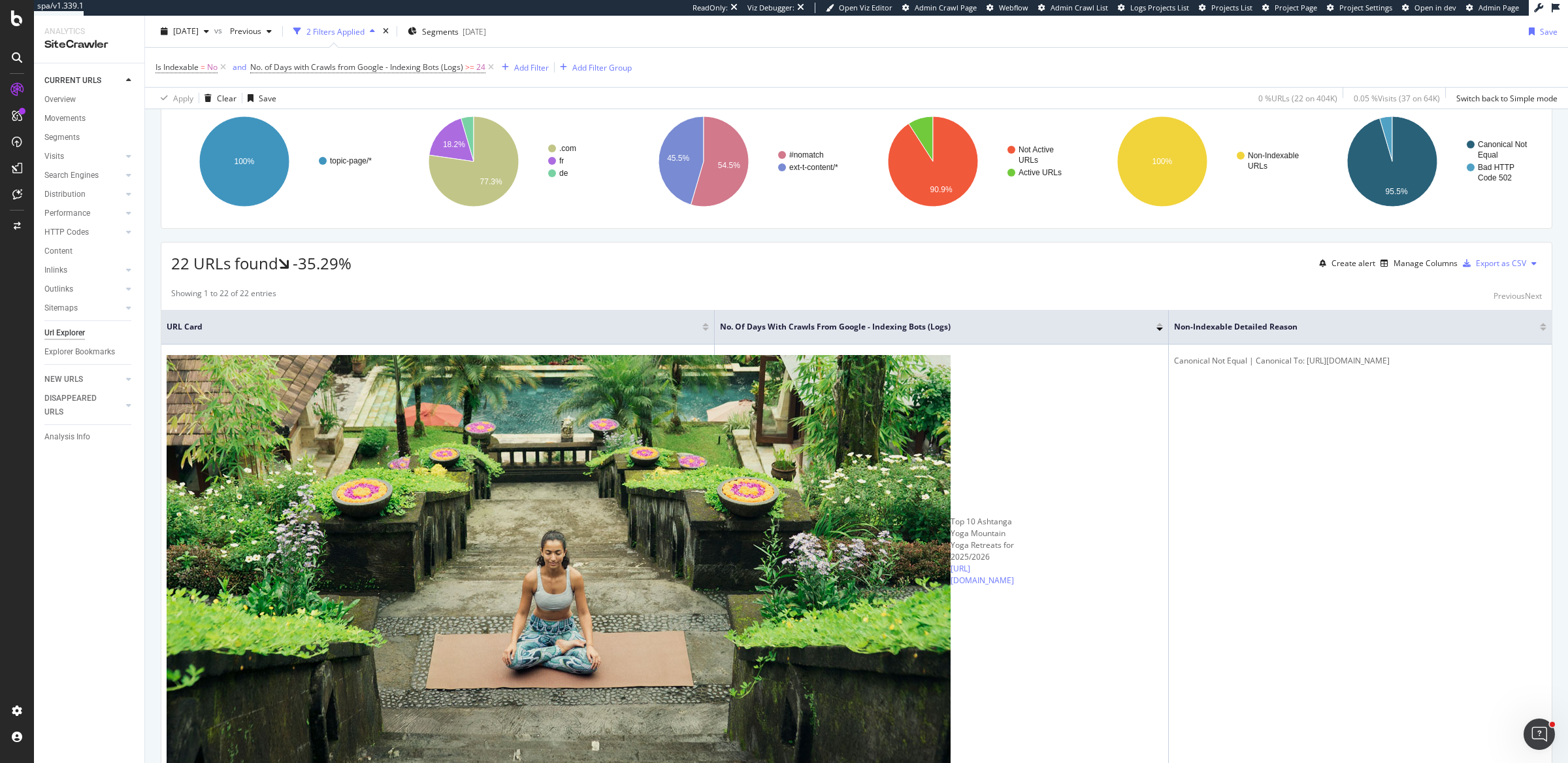
drag, startPoint x: 1190, startPoint y: 523, endPoint x: 1400, endPoint y: 523, distance: 210.0
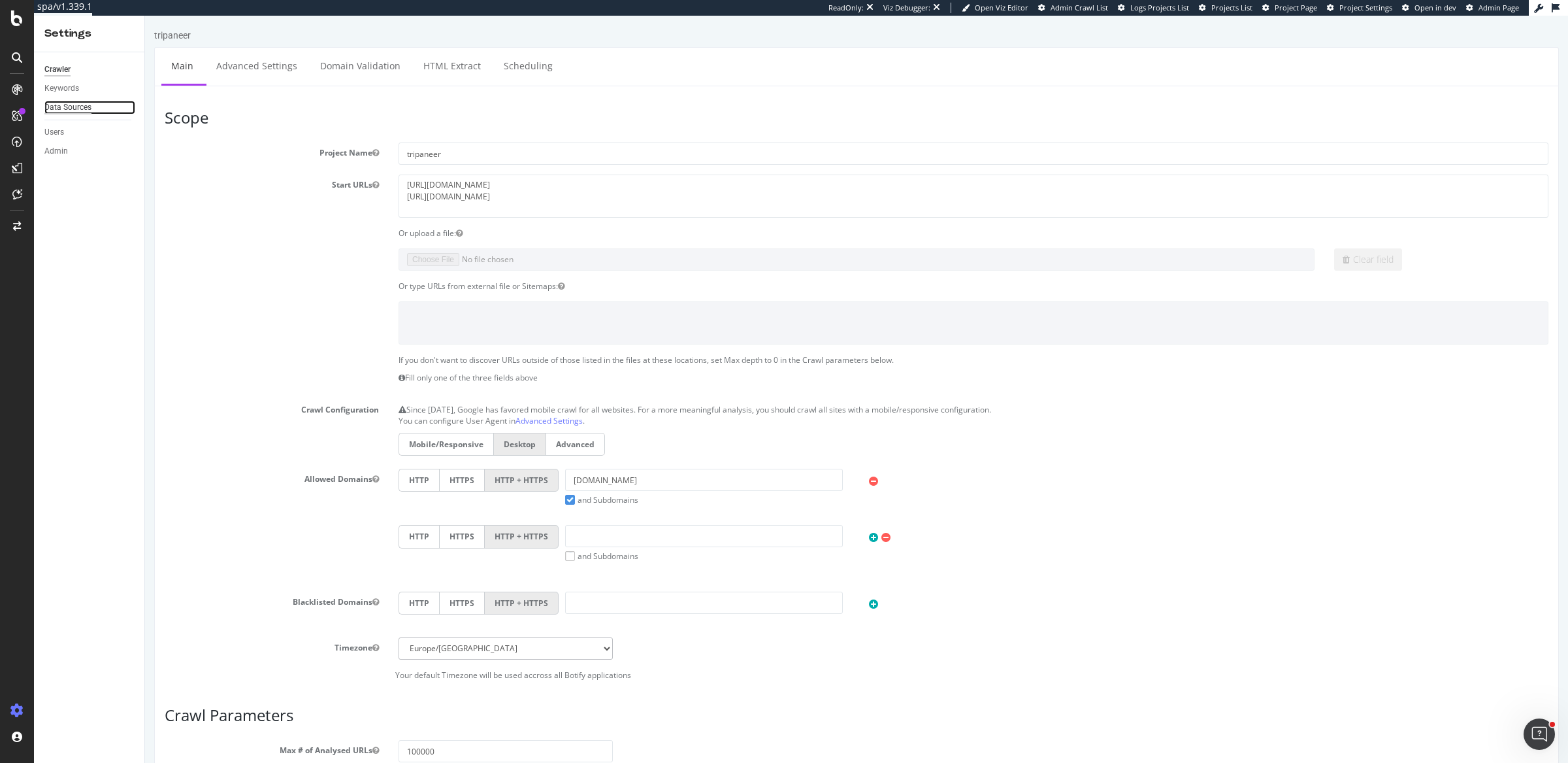
click at [66, 109] on div "Data Sources" at bounding box center [67, 108] width 47 height 14
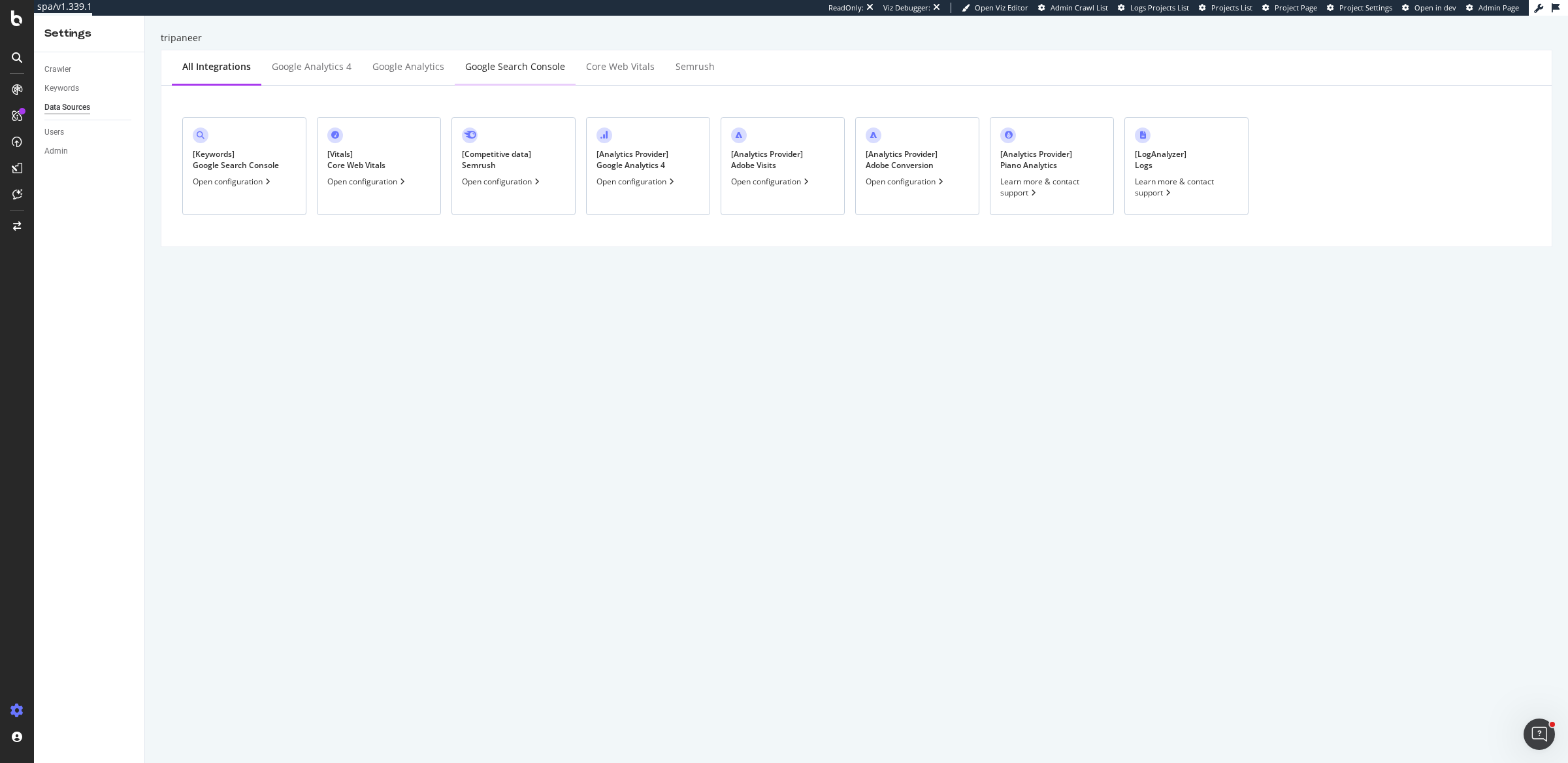
click at [475, 70] on div "Google Search Console" at bounding box center [515, 67] width 100 height 13
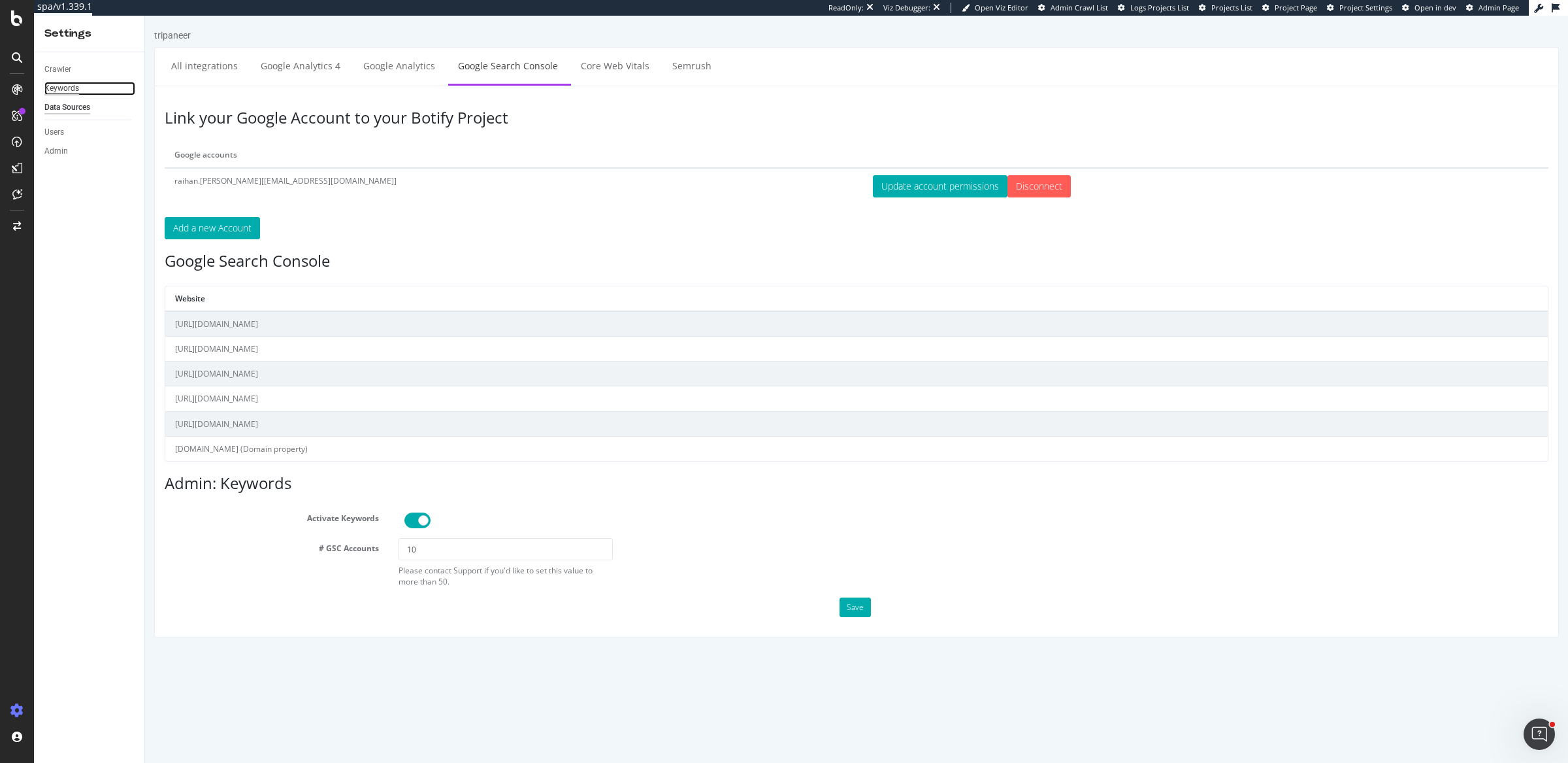
click at [74, 88] on div "Keywords" at bounding box center [61, 89] width 34 height 14
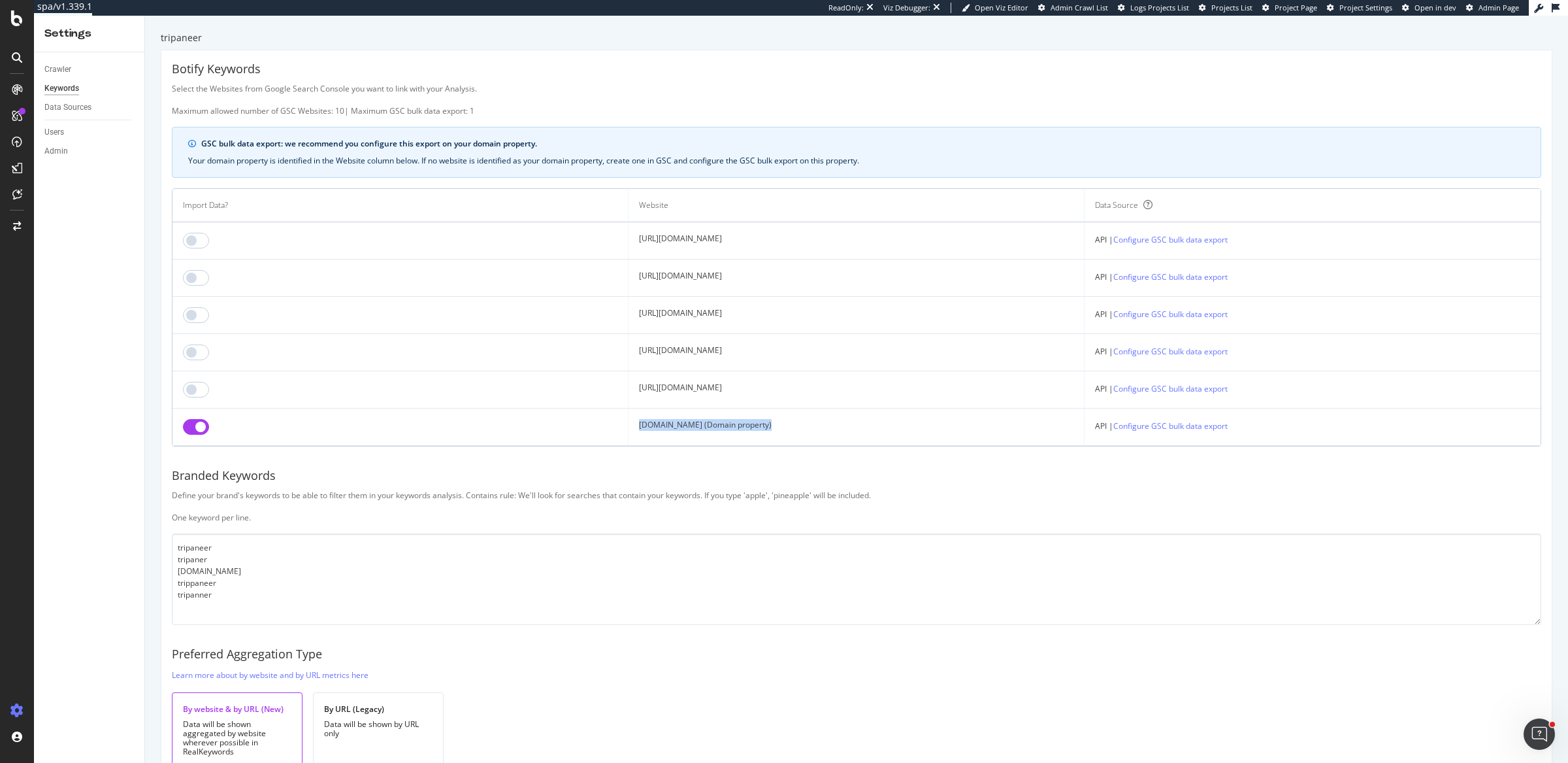
drag, startPoint x: 583, startPoint y: 422, endPoint x: 713, endPoint y: 420, distance: 130.0
click at [713, 420] on td "[DOMAIN_NAME] (Domain property)" at bounding box center [857, 427] width 456 height 37
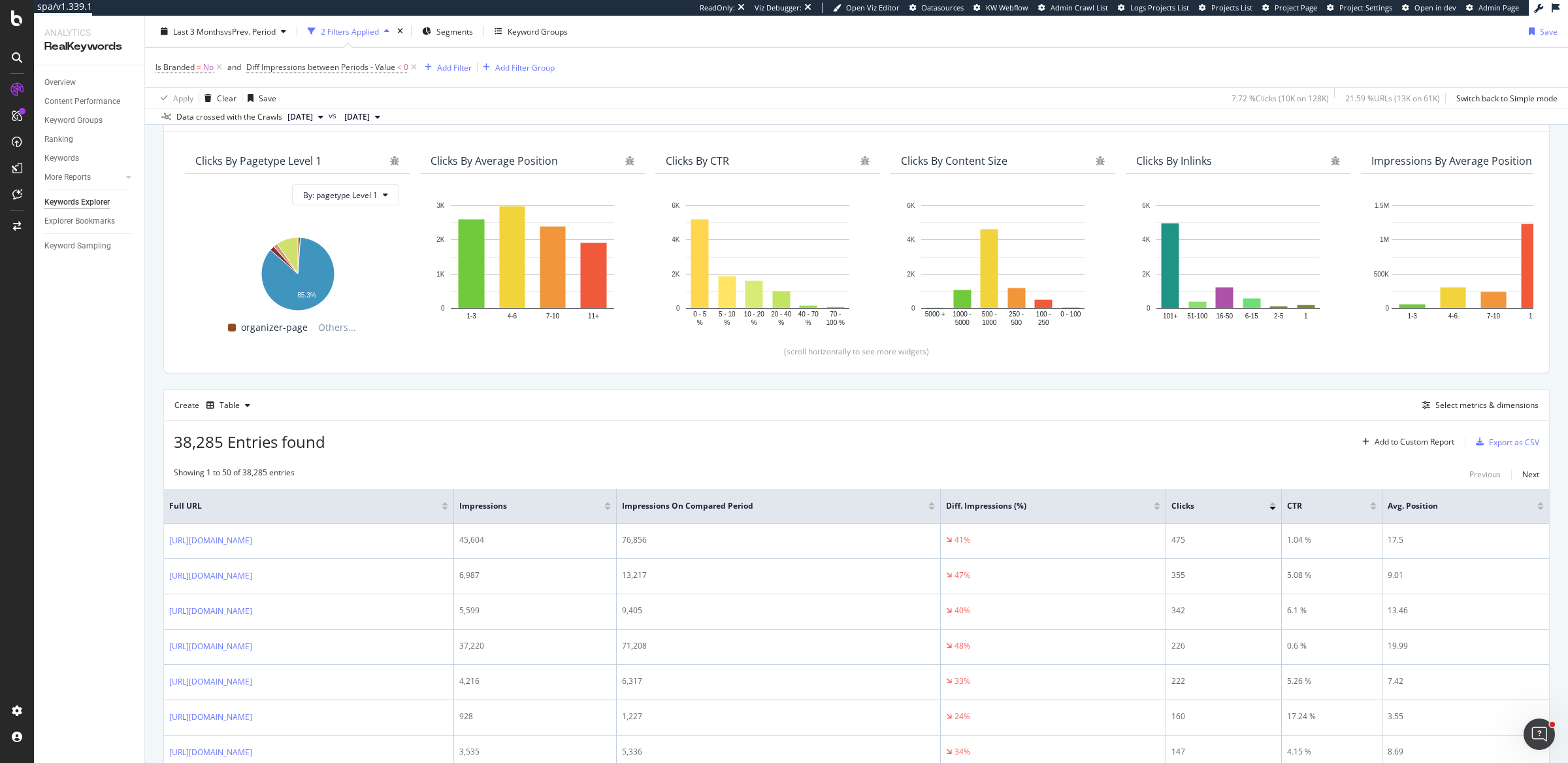
scroll to position [114, 0]
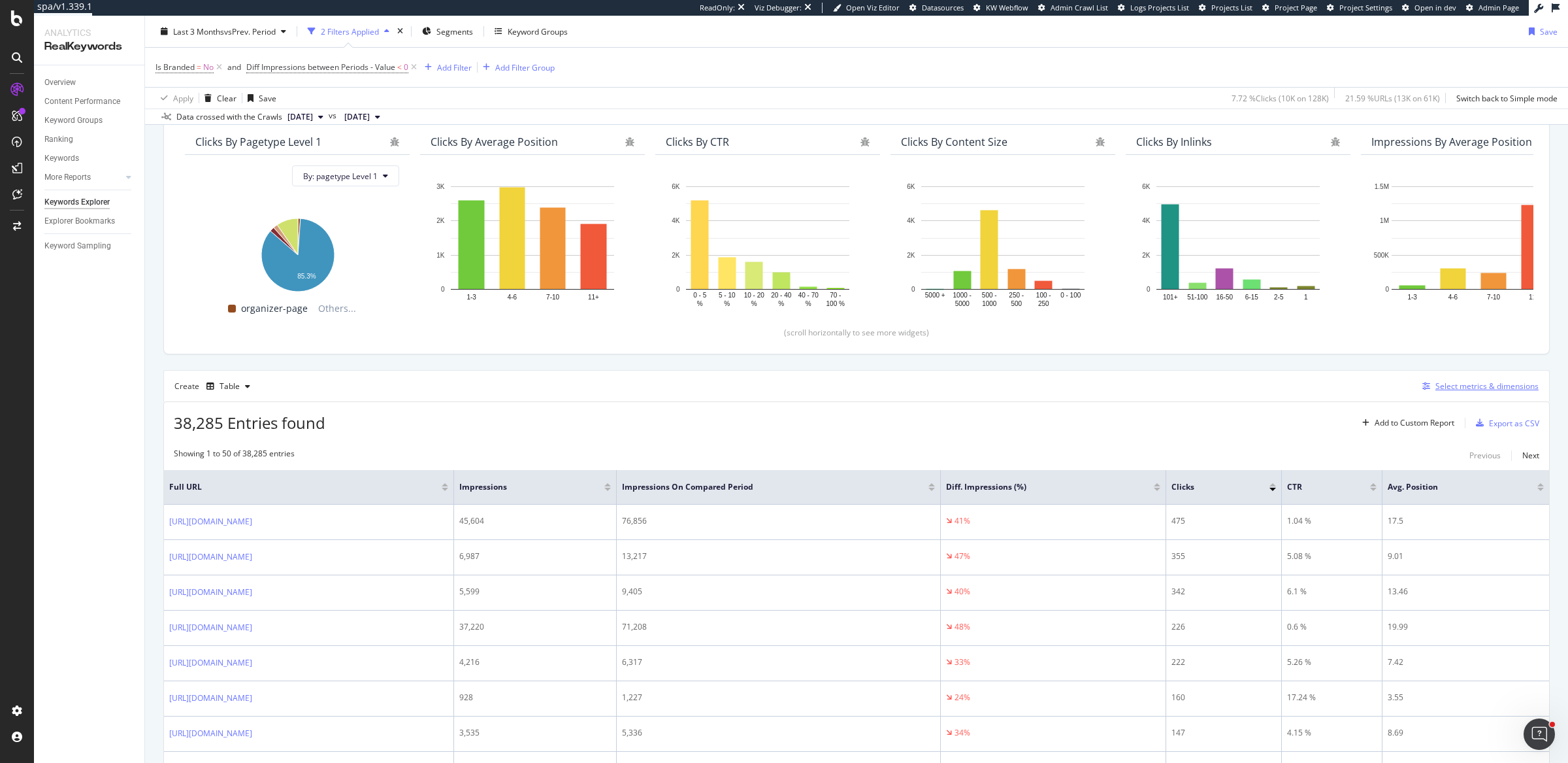
click at [1495, 385] on div "Select metrics & dimensions" at bounding box center [1486, 386] width 103 height 11
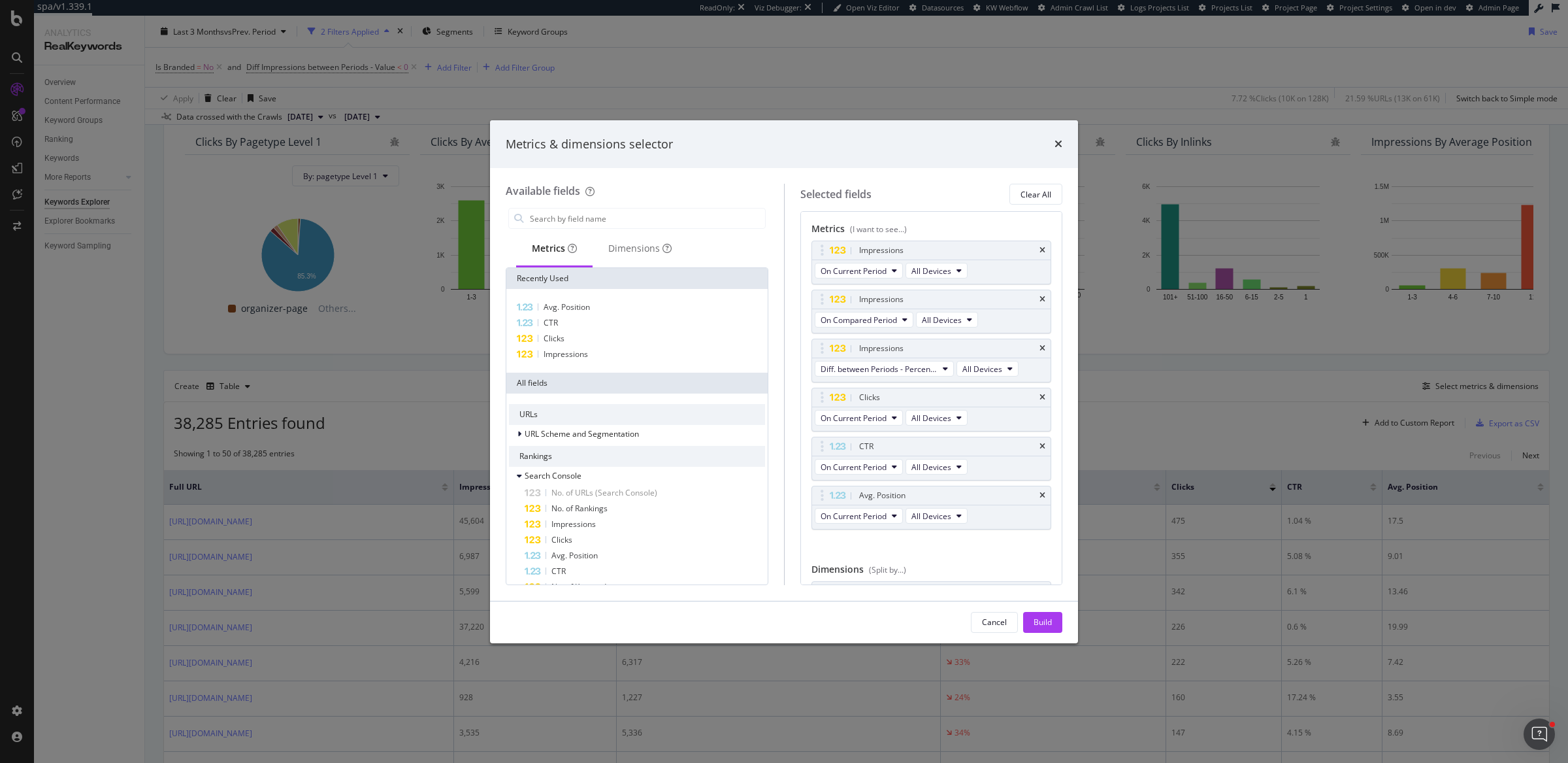
scroll to position [56, 0]
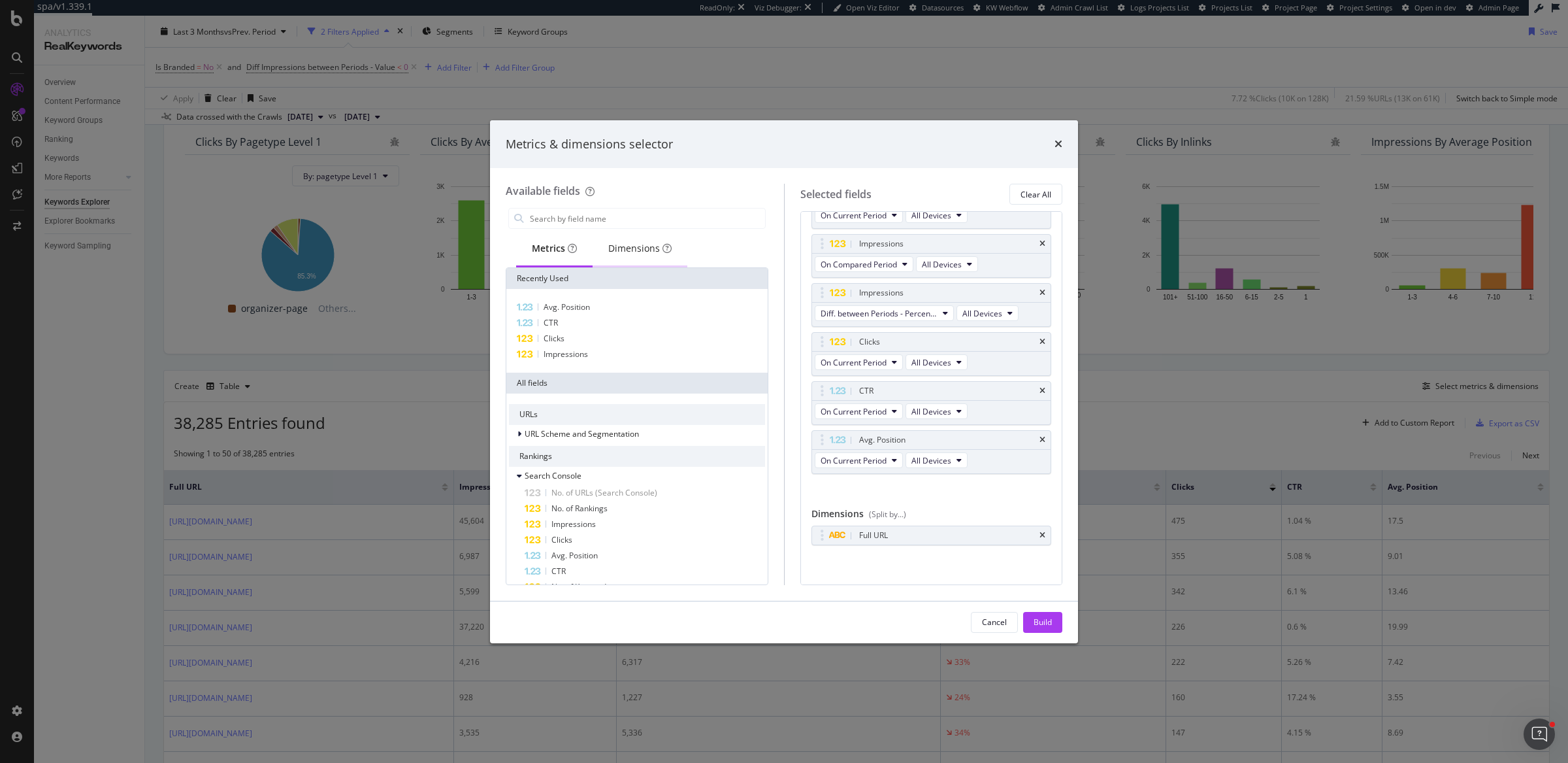
click at [635, 247] on div "Dimensions" at bounding box center [639, 248] width 63 height 13
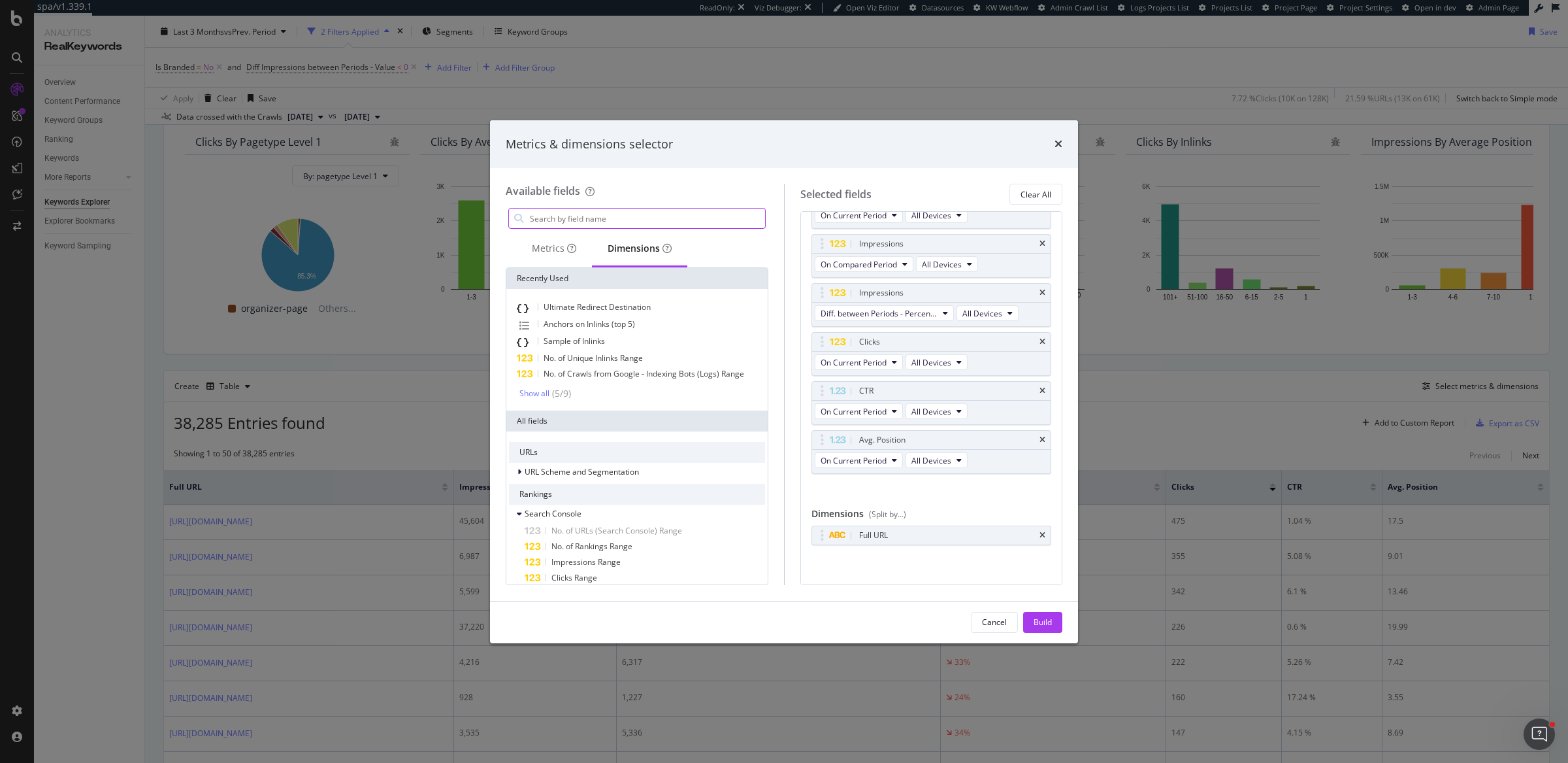
click at [638, 217] on input "modal" at bounding box center [646, 218] width 236 height 20
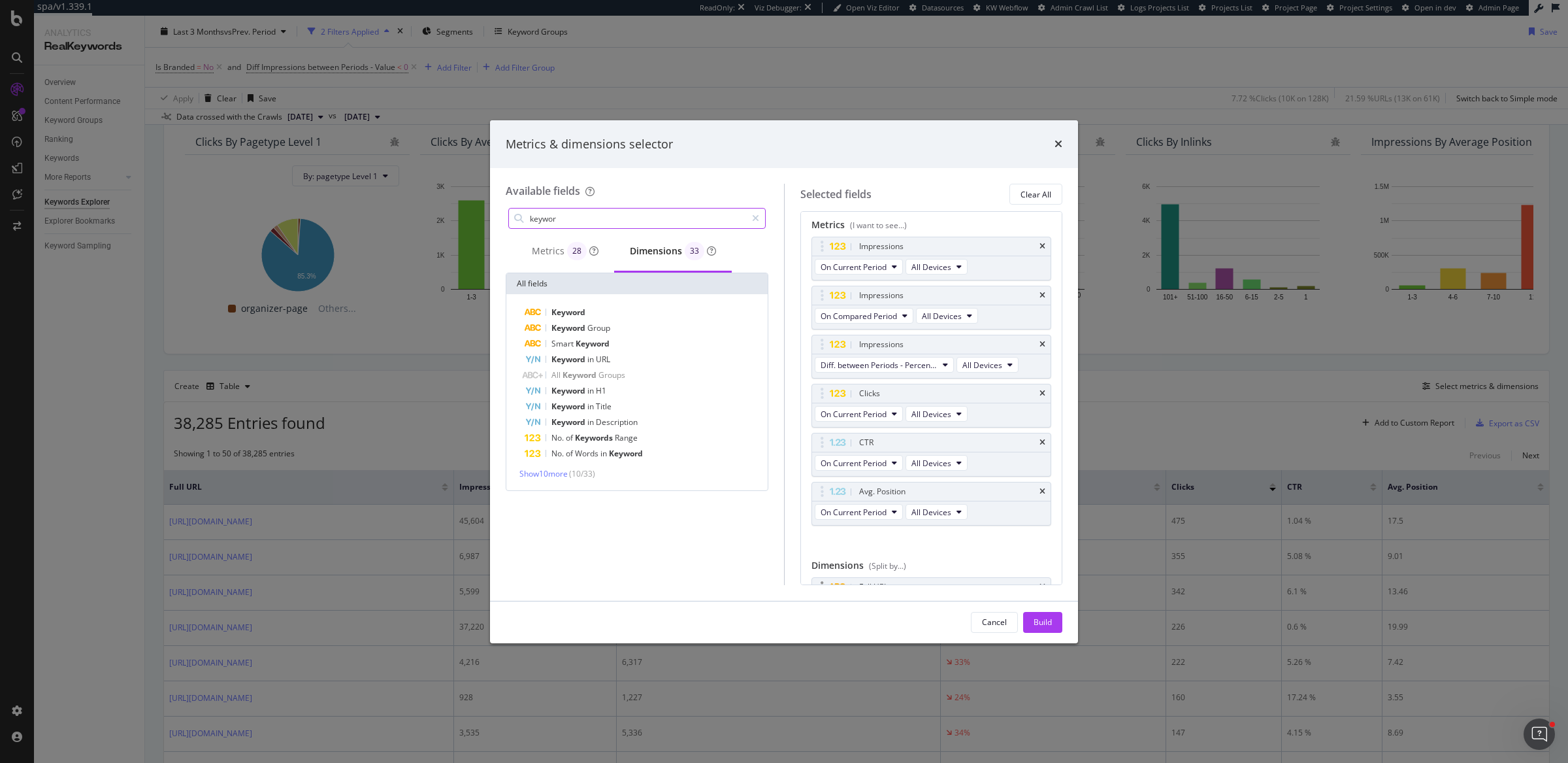
scroll to position [0, 0]
type input "keywor"
click at [1243, 397] on div "Metrics & dimensions selector Available fields keywor Metrics 28 Dimensions 33 …" at bounding box center [784, 381] width 1568 height 763
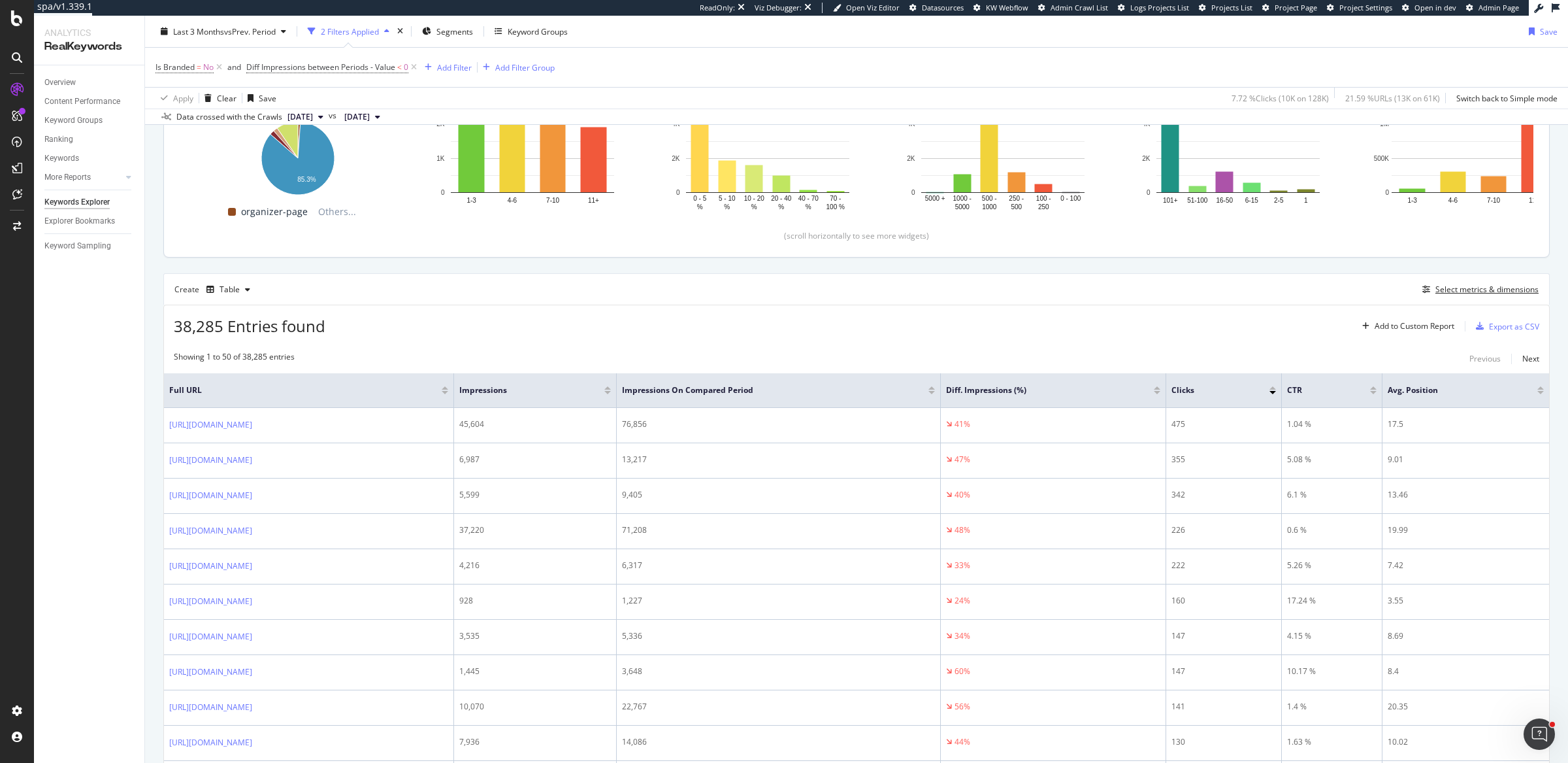
scroll to position [223, 0]
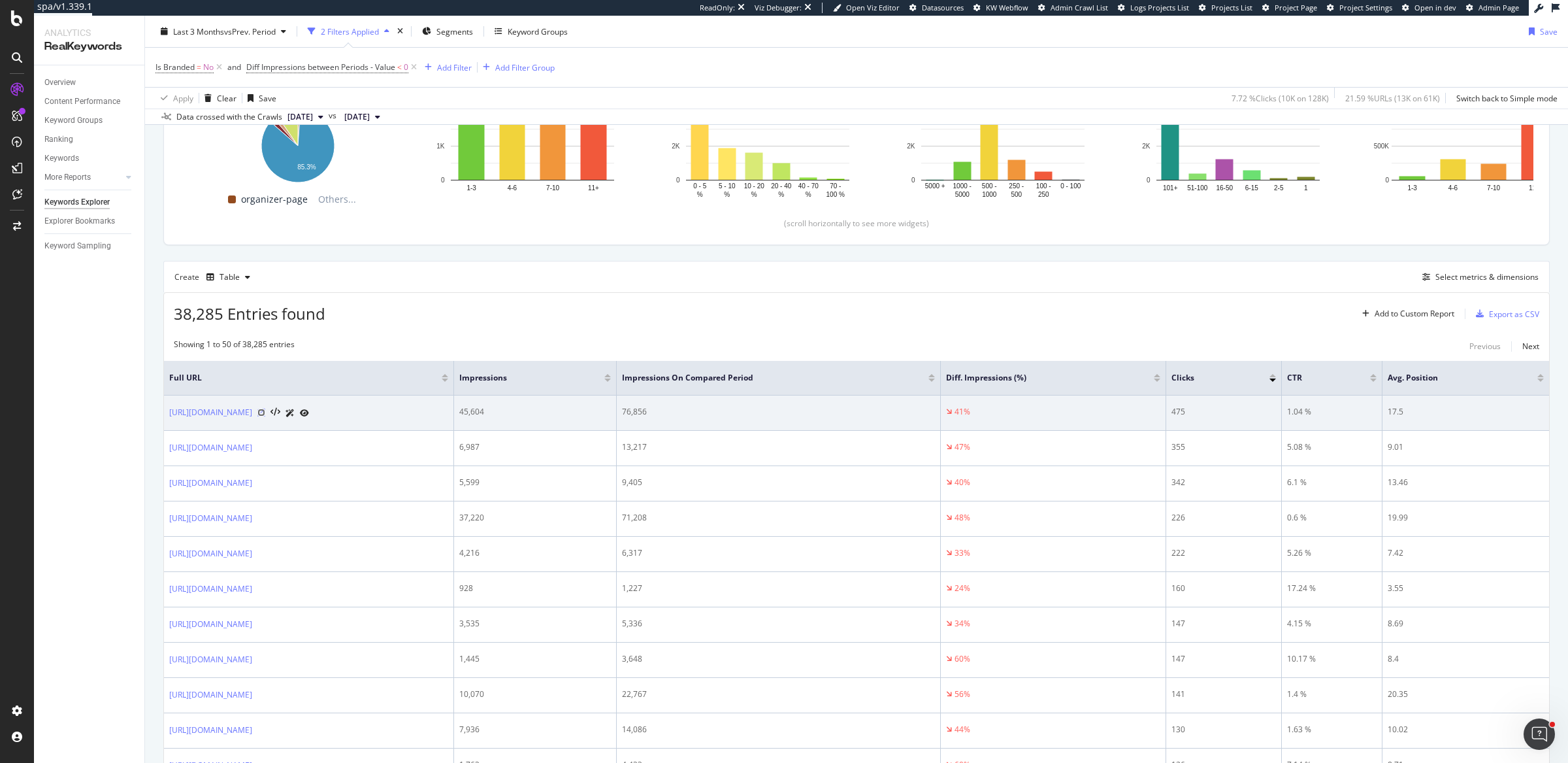
click at [265, 411] on icon at bounding box center [261, 412] width 8 height 8
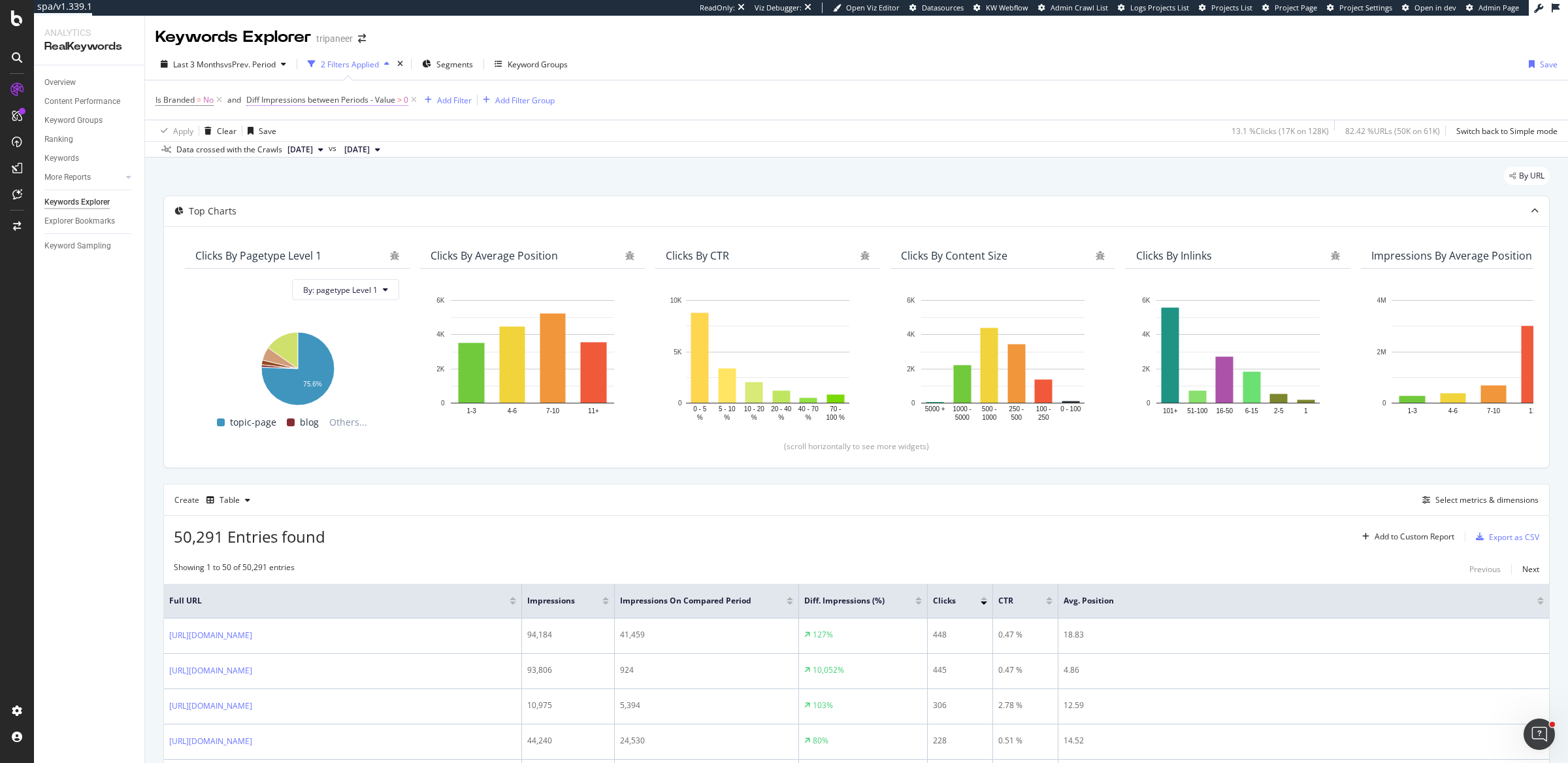
click at [392, 102] on span "Diff Impressions between Periods - Value" at bounding box center [320, 99] width 149 height 11
click at [312, 154] on span "On Current Period" at bounding box center [291, 151] width 66 height 11
click at [346, 234] on div "Diff. Between Period - value" at bounding box center [331, 230] width 140 height 17
click at [783, 126] on div "Apply Clear Save 13.1 % Clicks ( 17K on 128K ) 82.42 % URLs ( 50K on 61K ) Swit…" at bounding box center [857, 130] width 1423 height 21
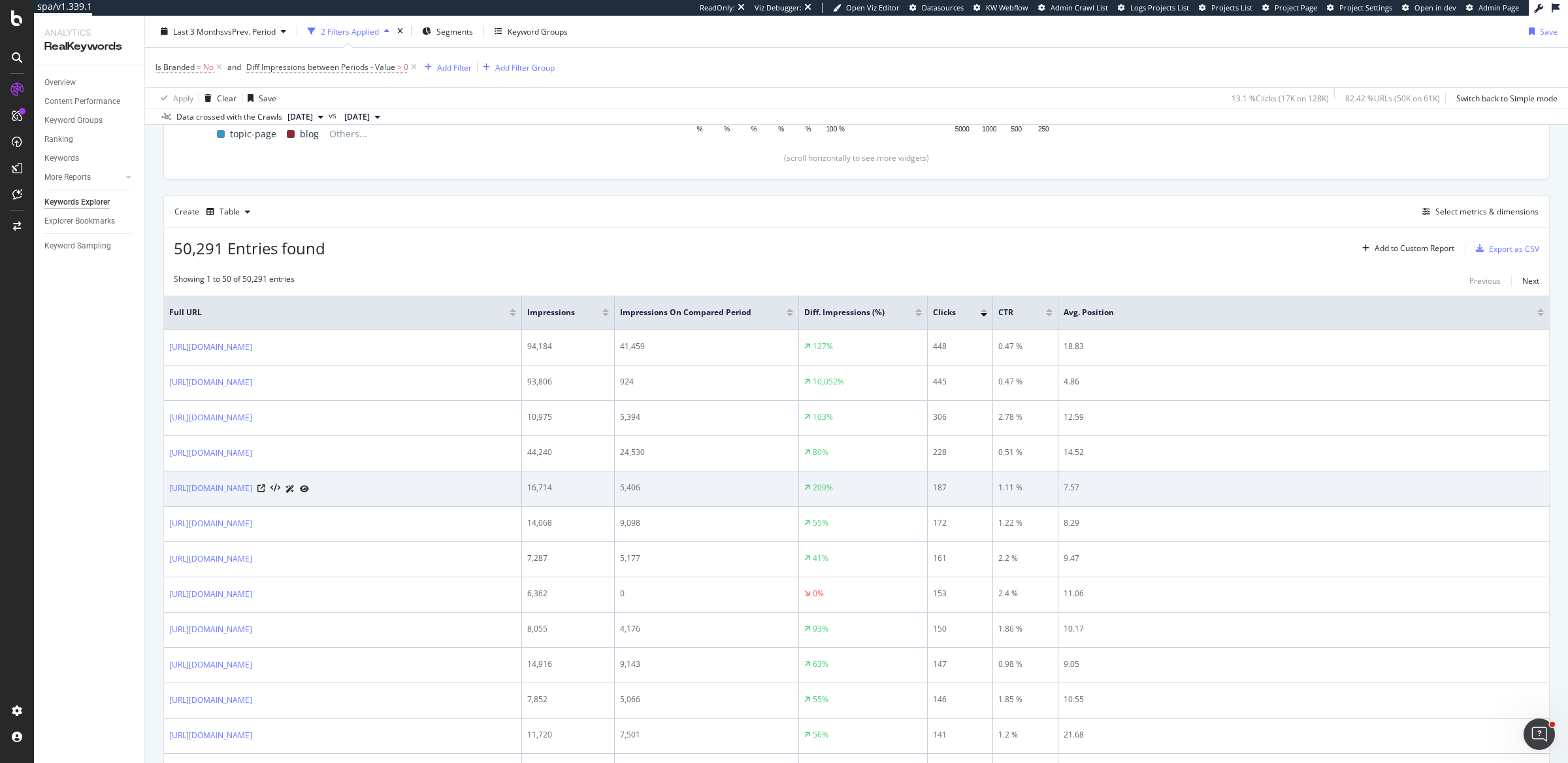
scroll to position [292, 0]
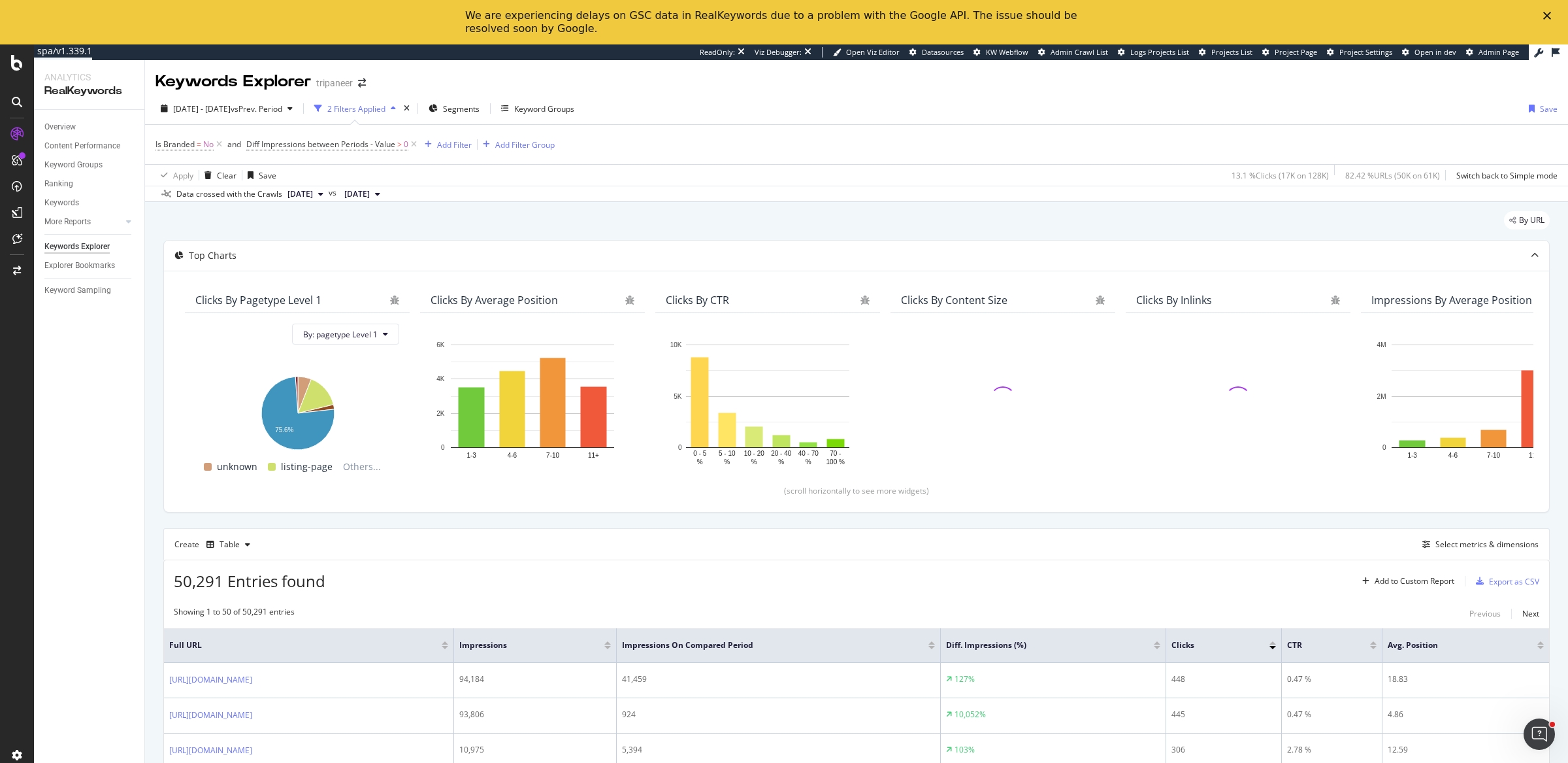
click at [607, 13] on div "We are experiencing delays on GSC data in RealKeywords due to a problem with th…" at bounding box center [773, 22] width 616 height 26
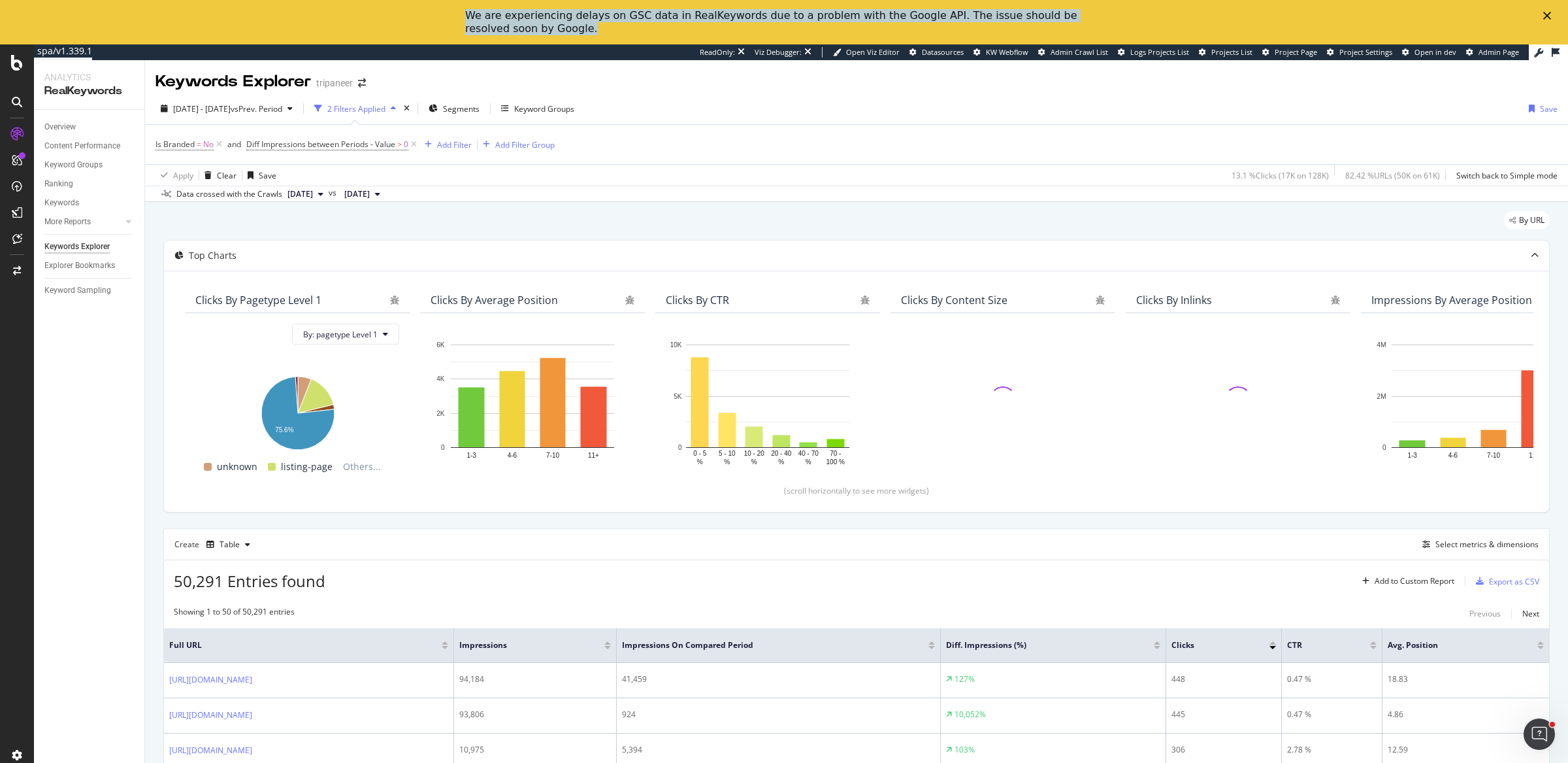
click at [607, 13] on div "We are experiencing delays on GSC data in RealKeywords due to a problem with th…" at bounding box center [773, 22] width 616 height 26
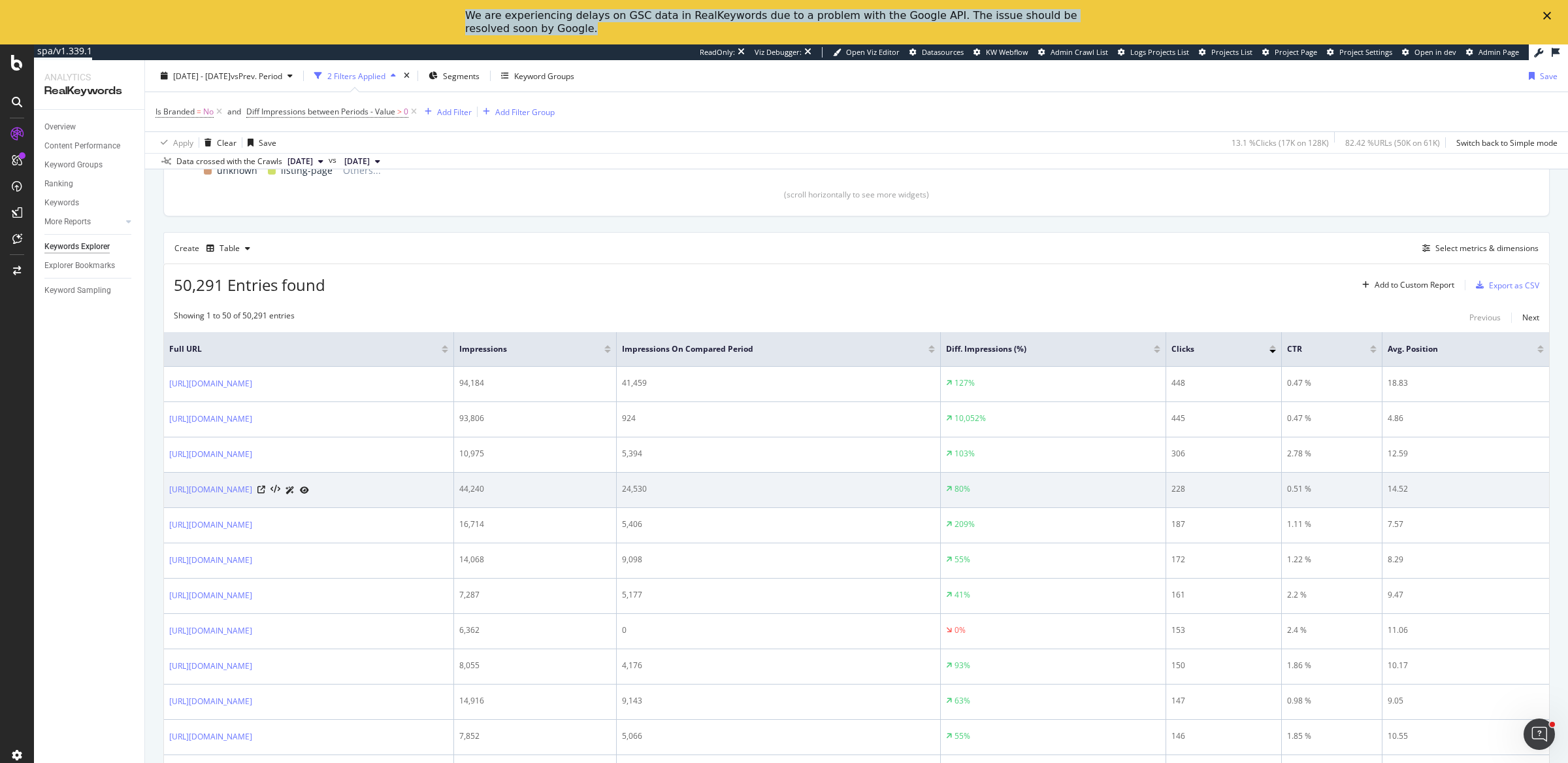
scroll to position [296, 0]
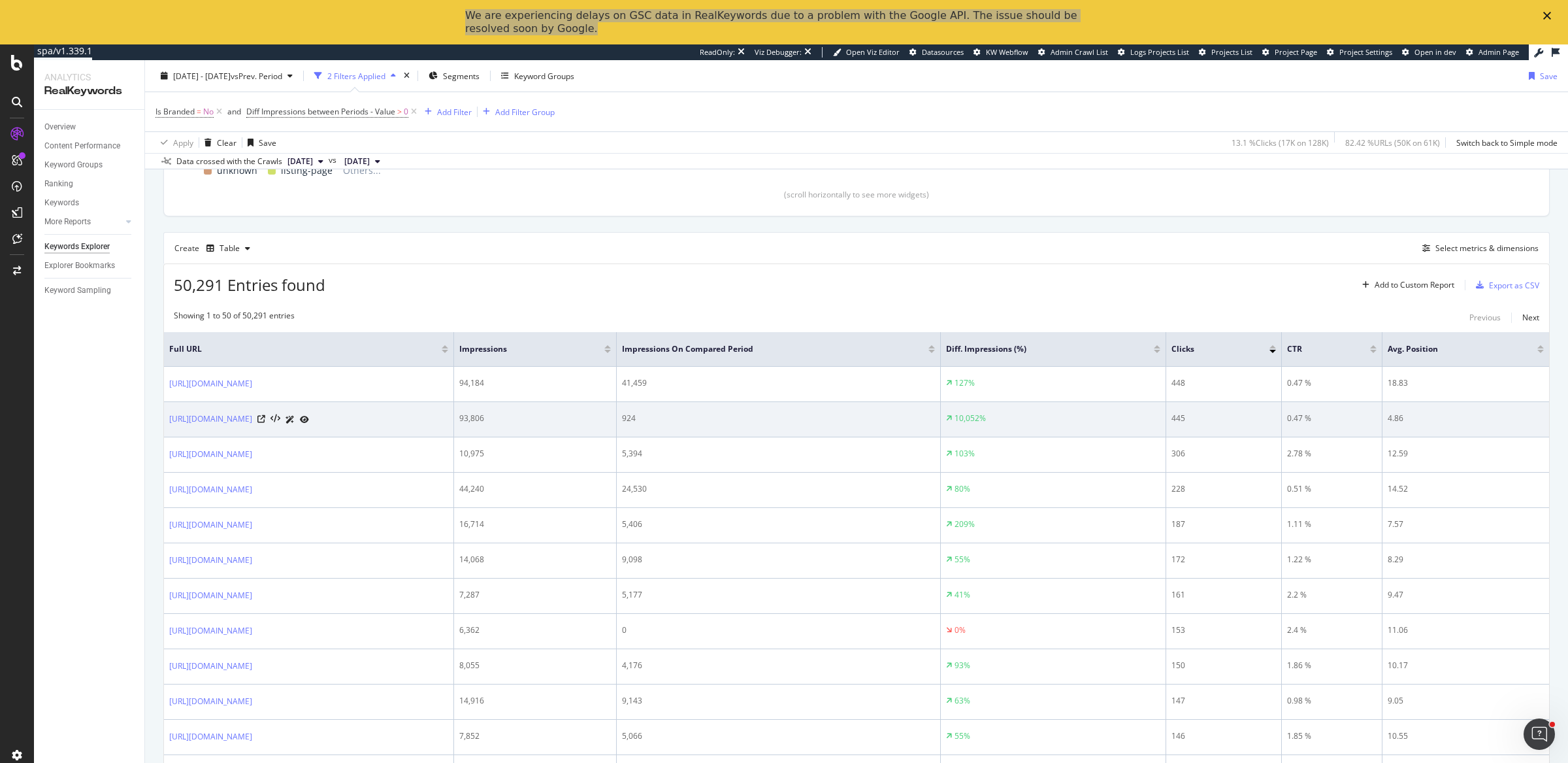
click at [808, 414] on div "924" at bounding box center [778, 418] width 312 height 11
